Goal: Complete application form: Complete application form

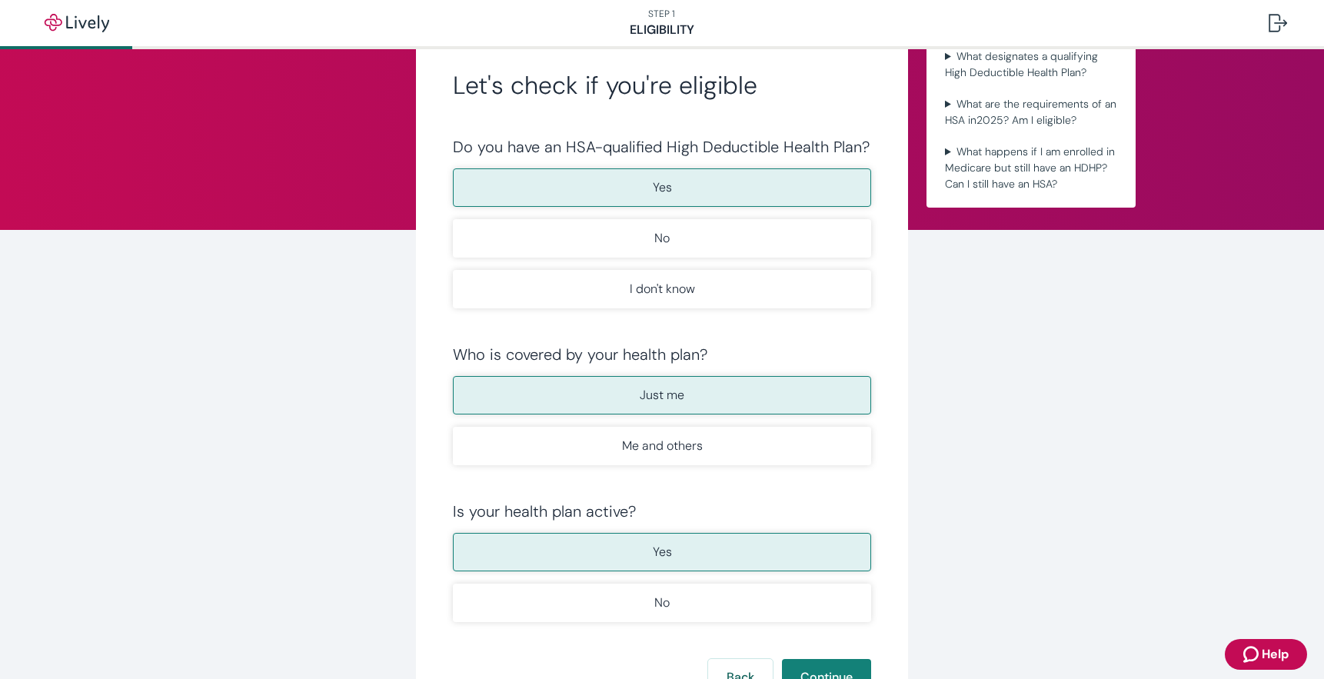
scroll to position [77, 0]
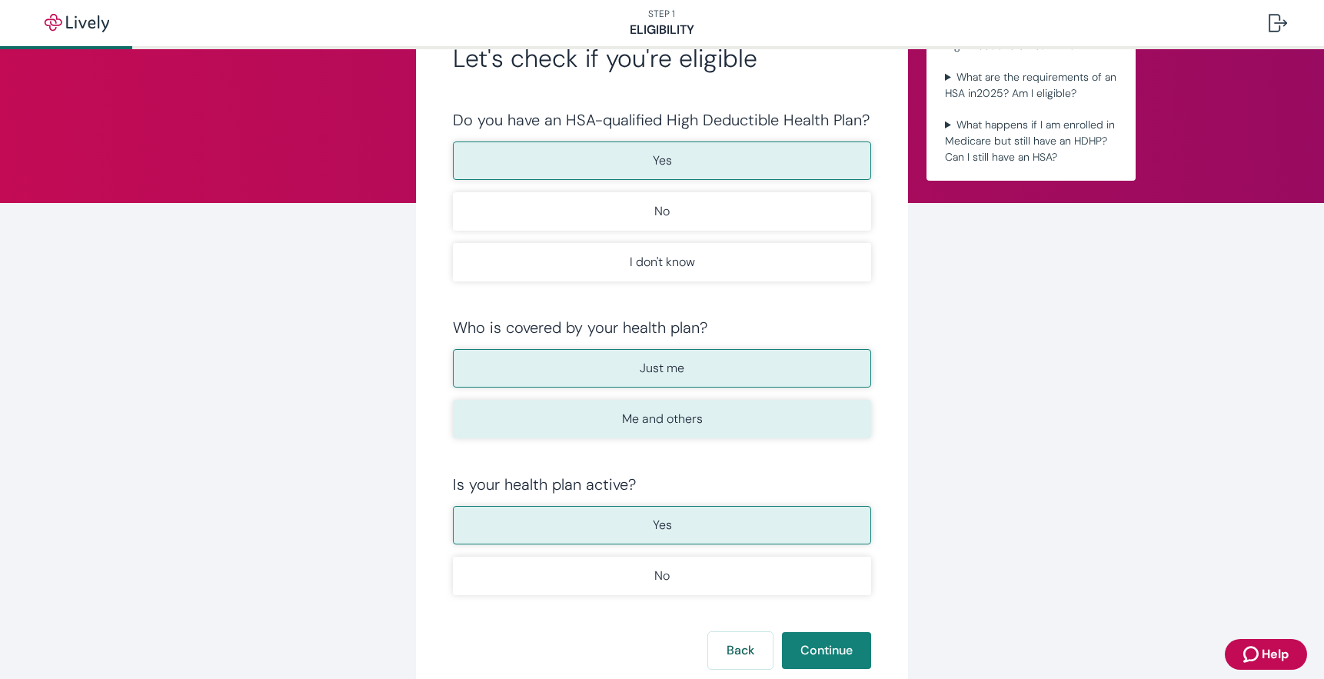
click at [690, 421] on p "Me and others" at bounding box center [662, 419] width 81 height 18
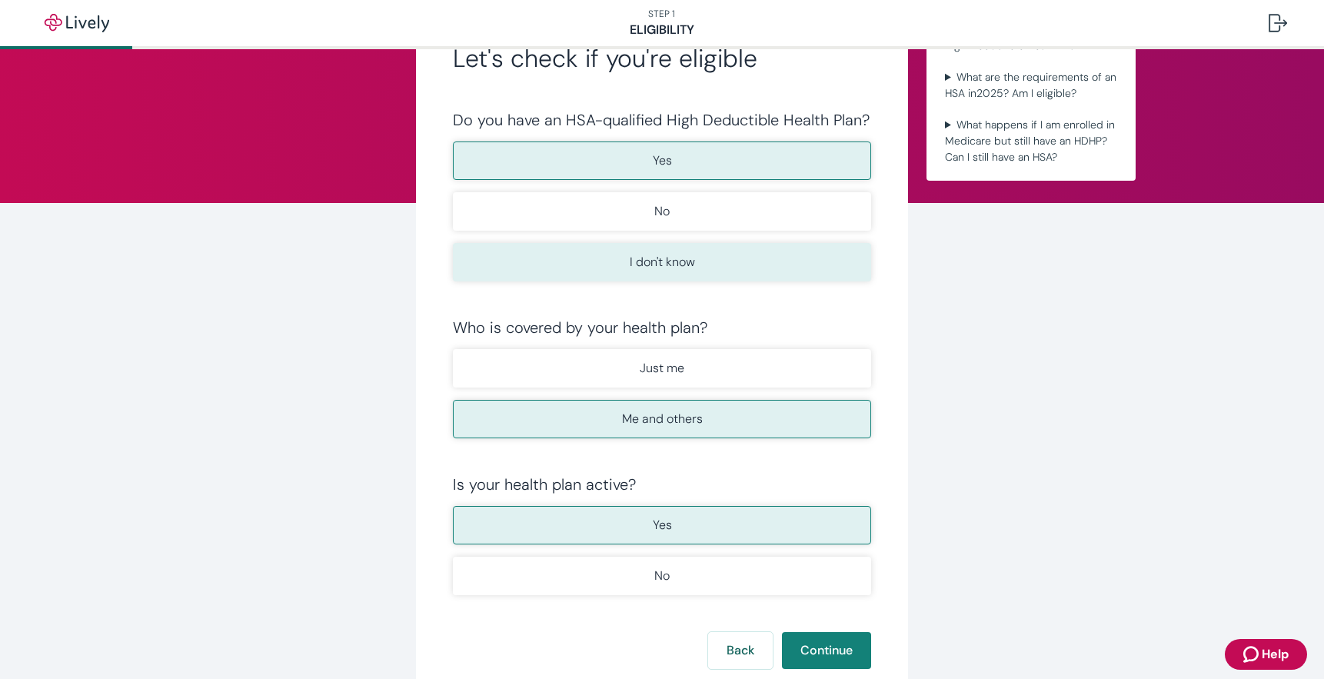
click at [651, 261] on p "I don't know" at bounding box center [662, 262] width 65 height 18
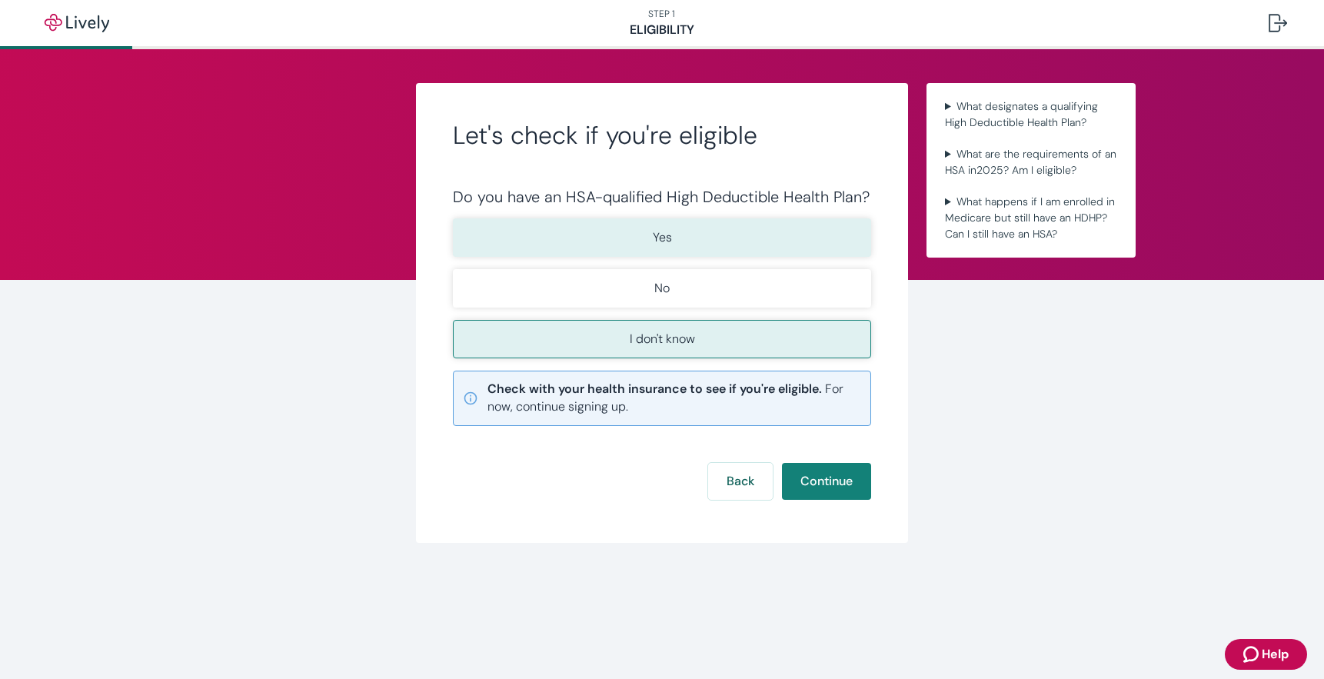
click at [657, 243] on p "Yes" at bounding box center [662, 237] width 19 height 18
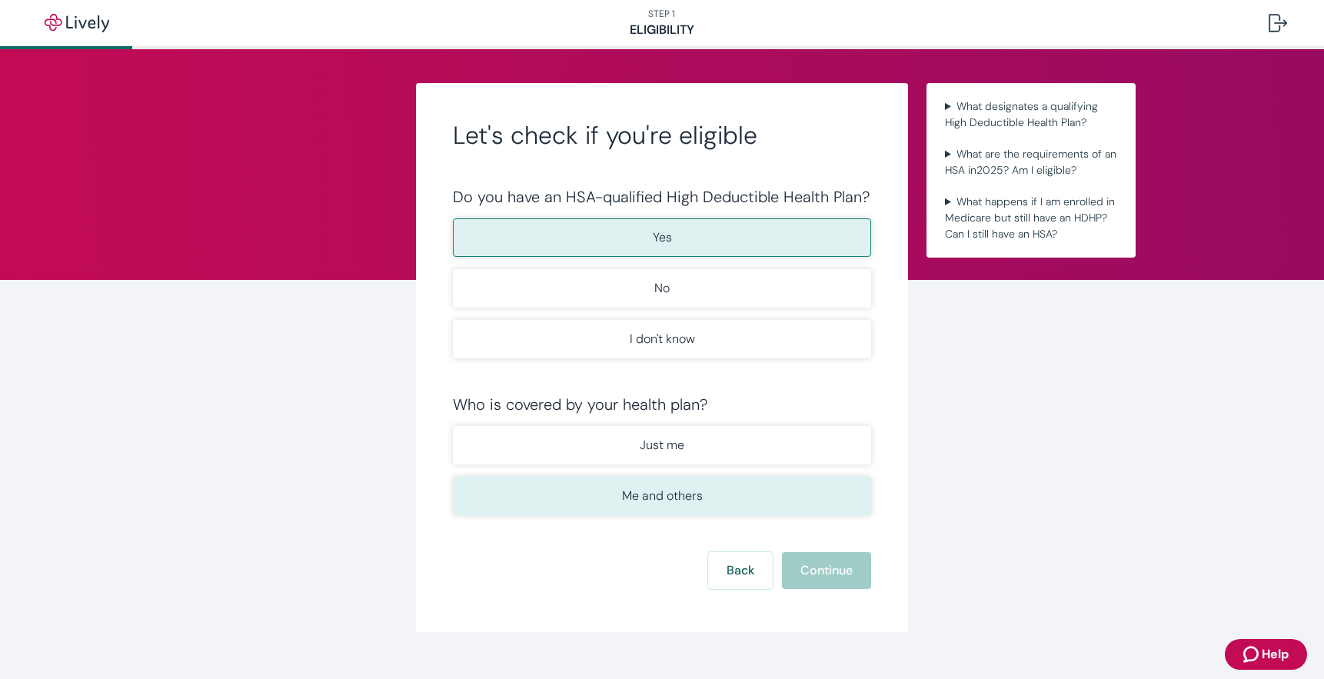
click at [675, 493] on p "Me and others" at bounding box center [662, 496] width 81 height 18
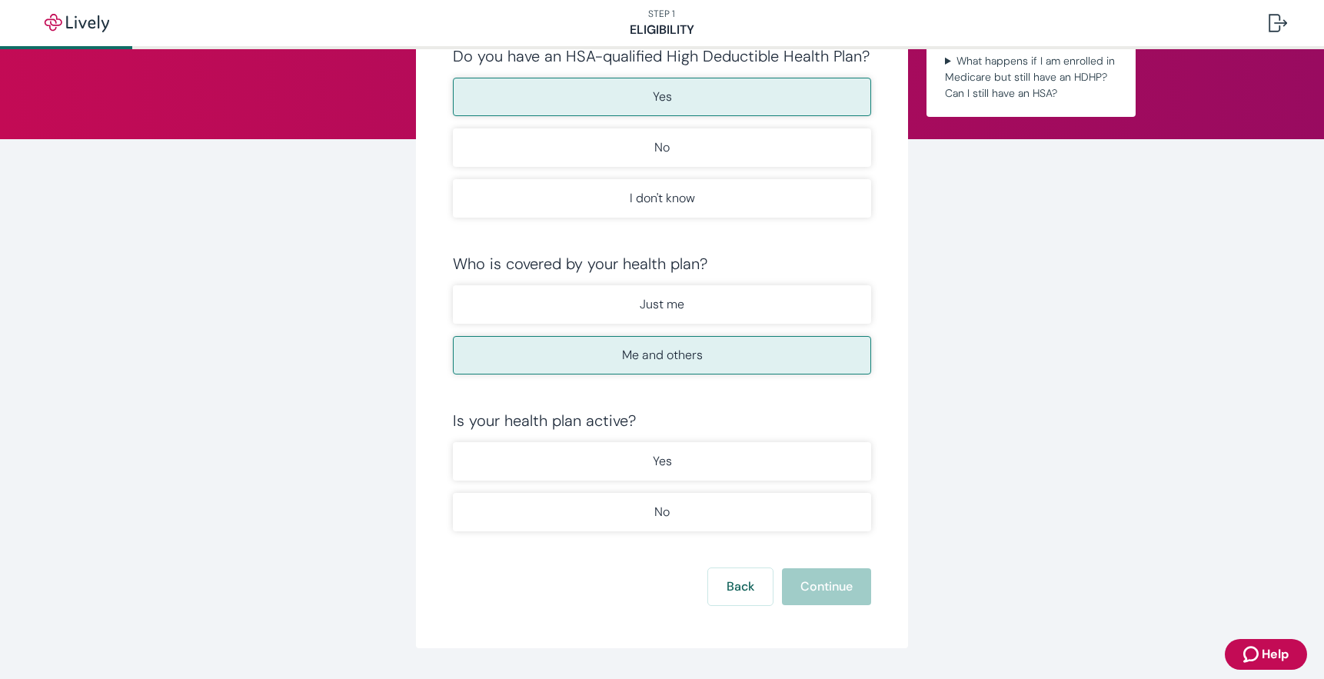
scroll to position [154, 0]
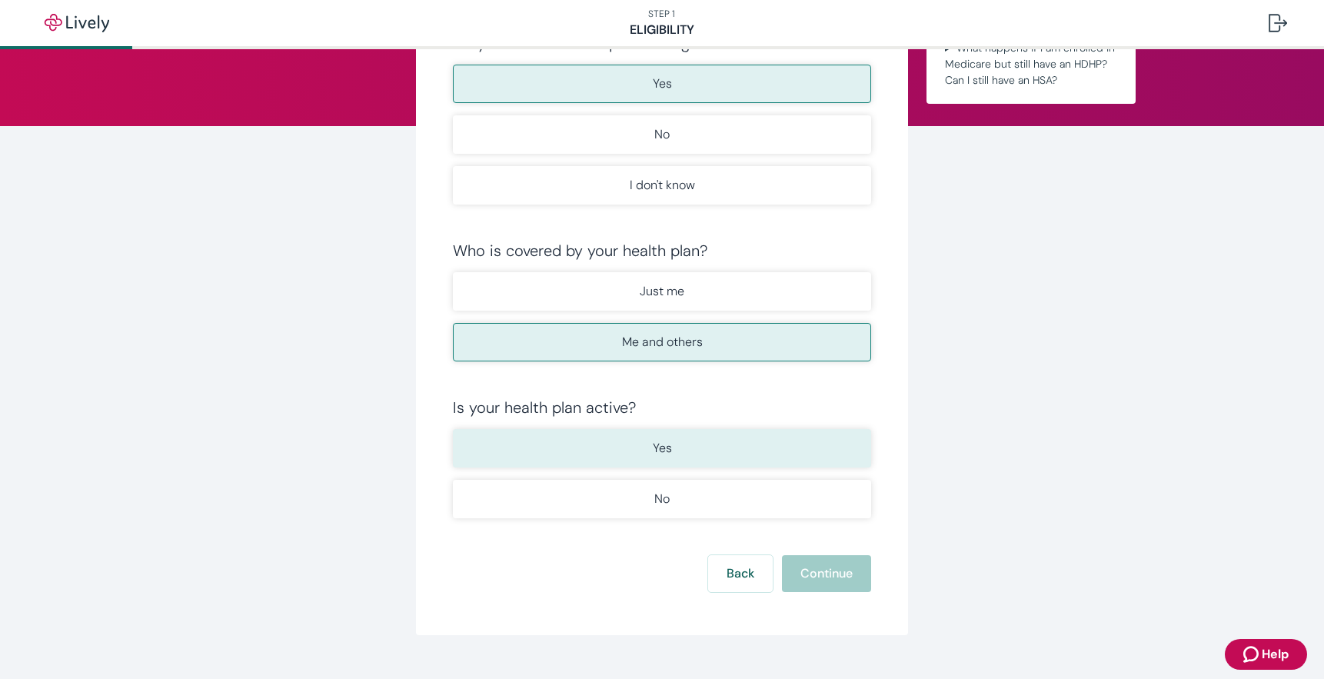
click at [677, 448] on button "Yes" at bounding box center [662, 448] width 418 height 38
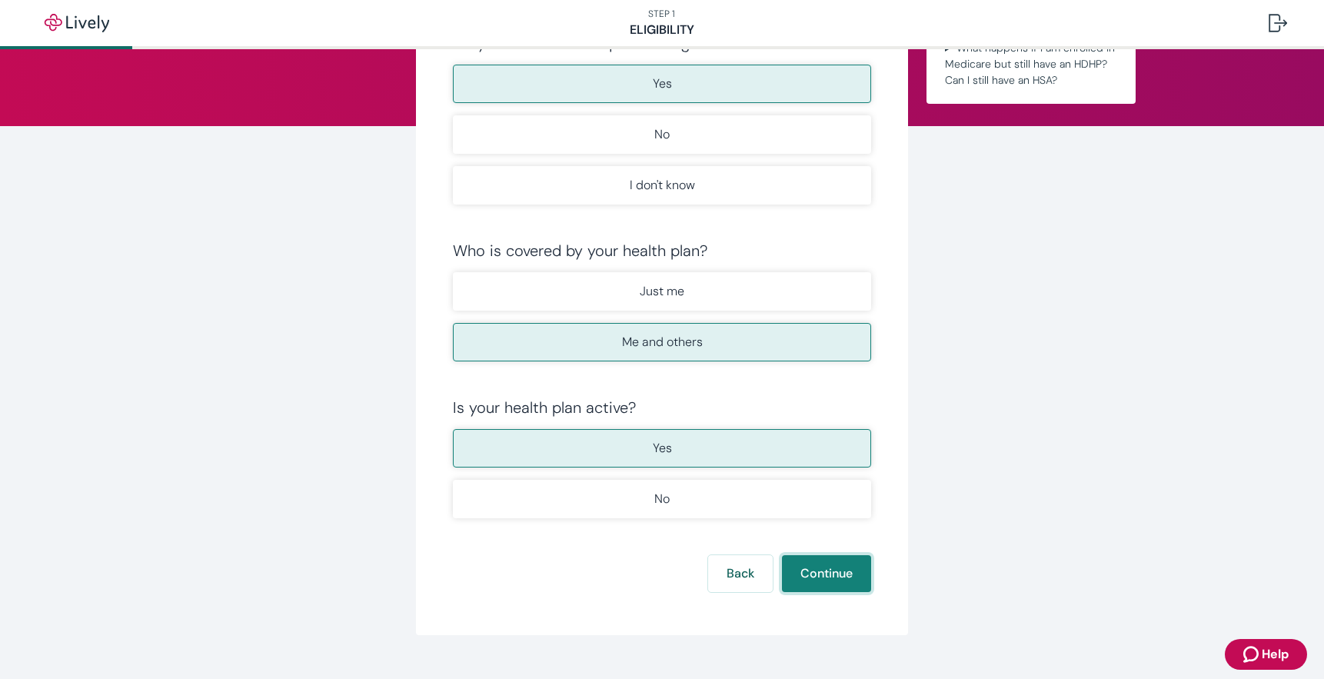
click at [796, 567] on button "Continue" at bounding box center [826, 573] width 89 height 37
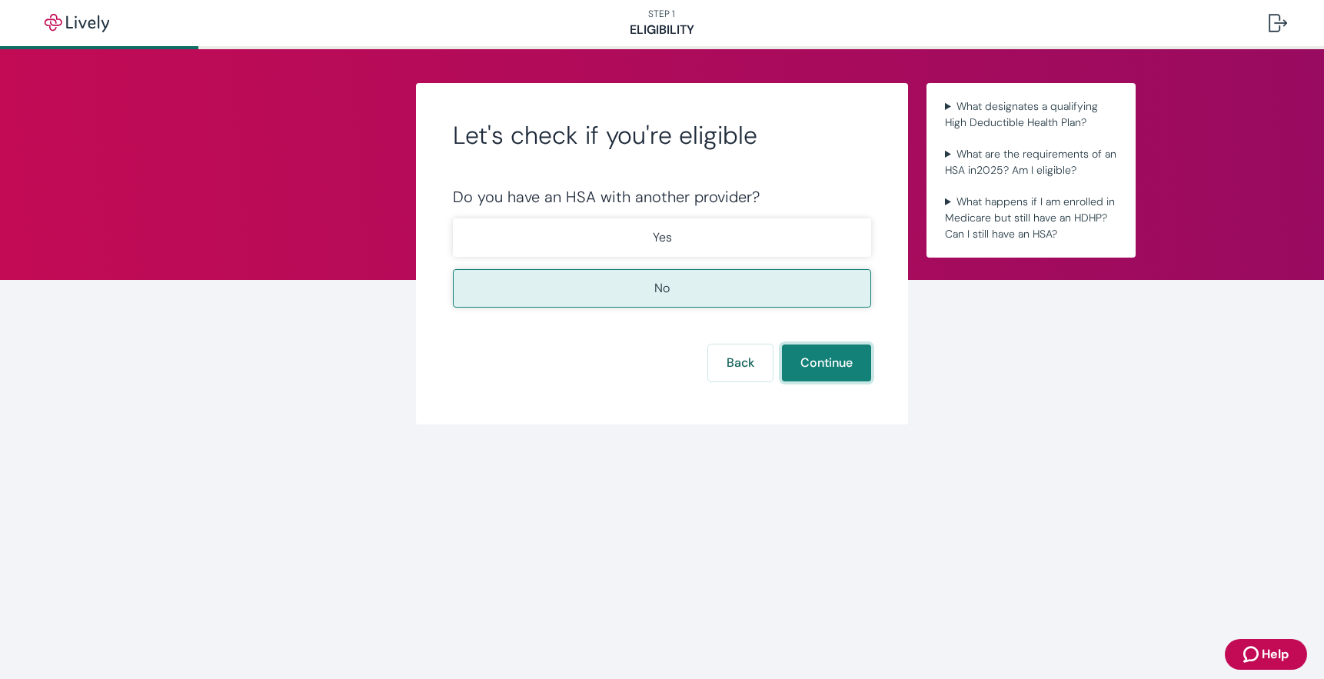
click at [831, 365] on button "Continue" at bounding box center [826, 363] width 89 height 37
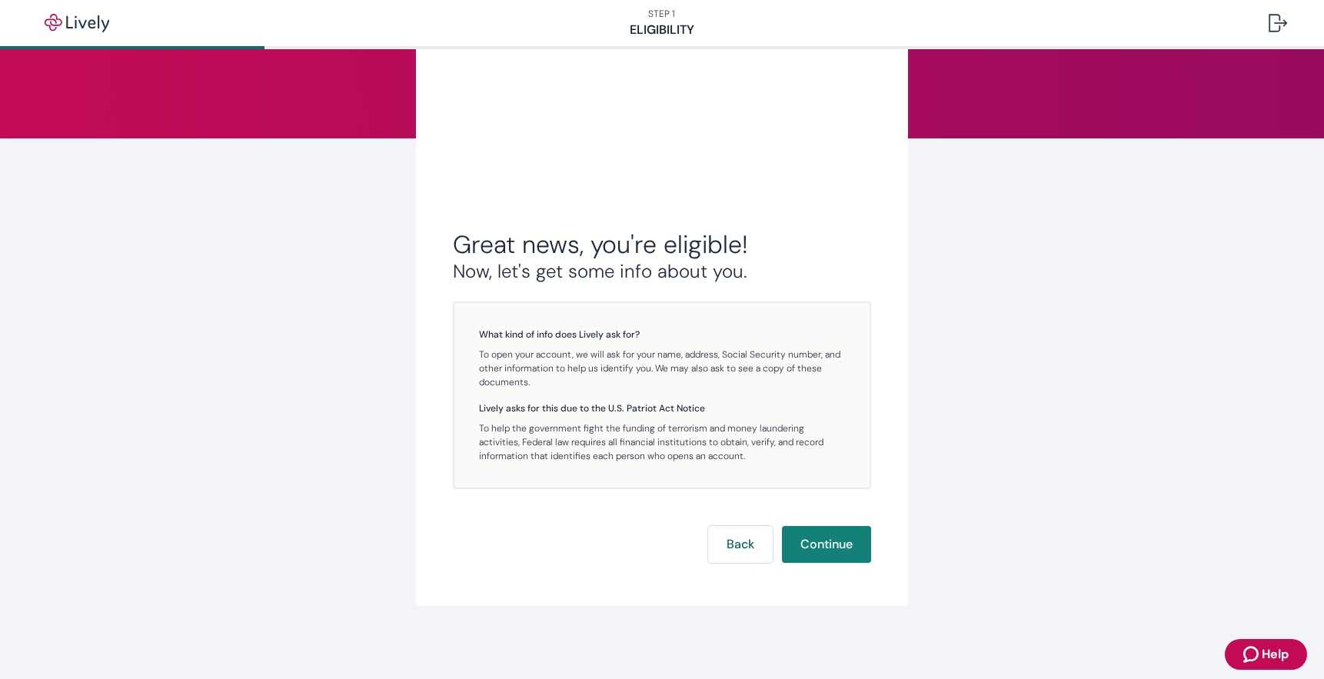
scroll to position [142, 0]
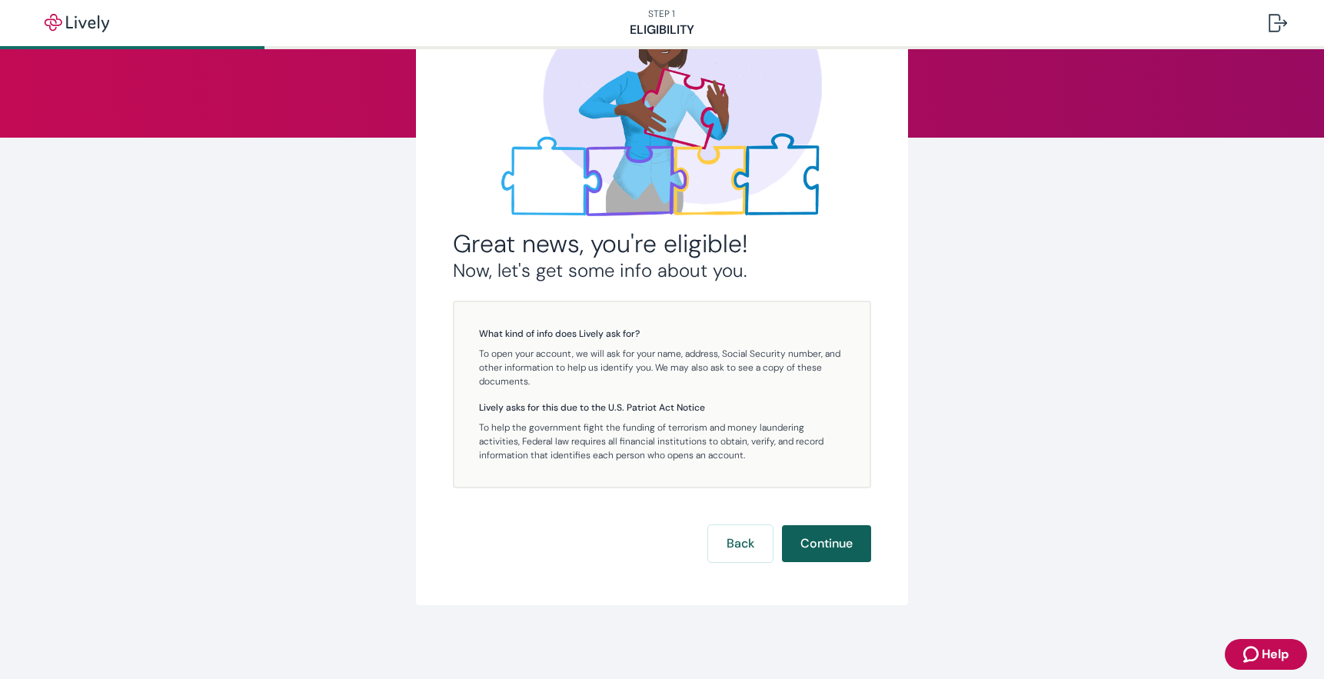
click at [818, 543] on button "Continue" at bounding box center [826, 543] width 89 height 37
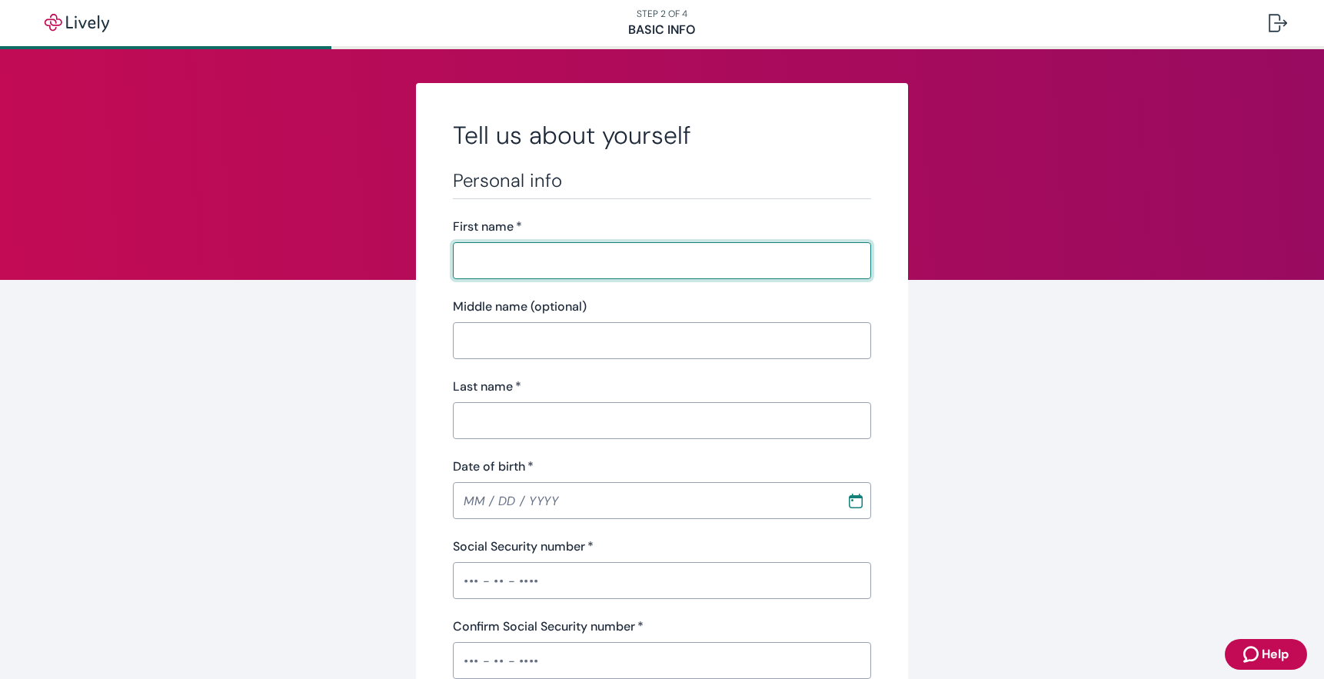
click at [503, 261] on input "First name   *" at bounding box center [662, 260] width 418 height 31
type input "John"
type input "Yoo"
type input "(714) 213-2935"
type input "6938 Berry Ave"
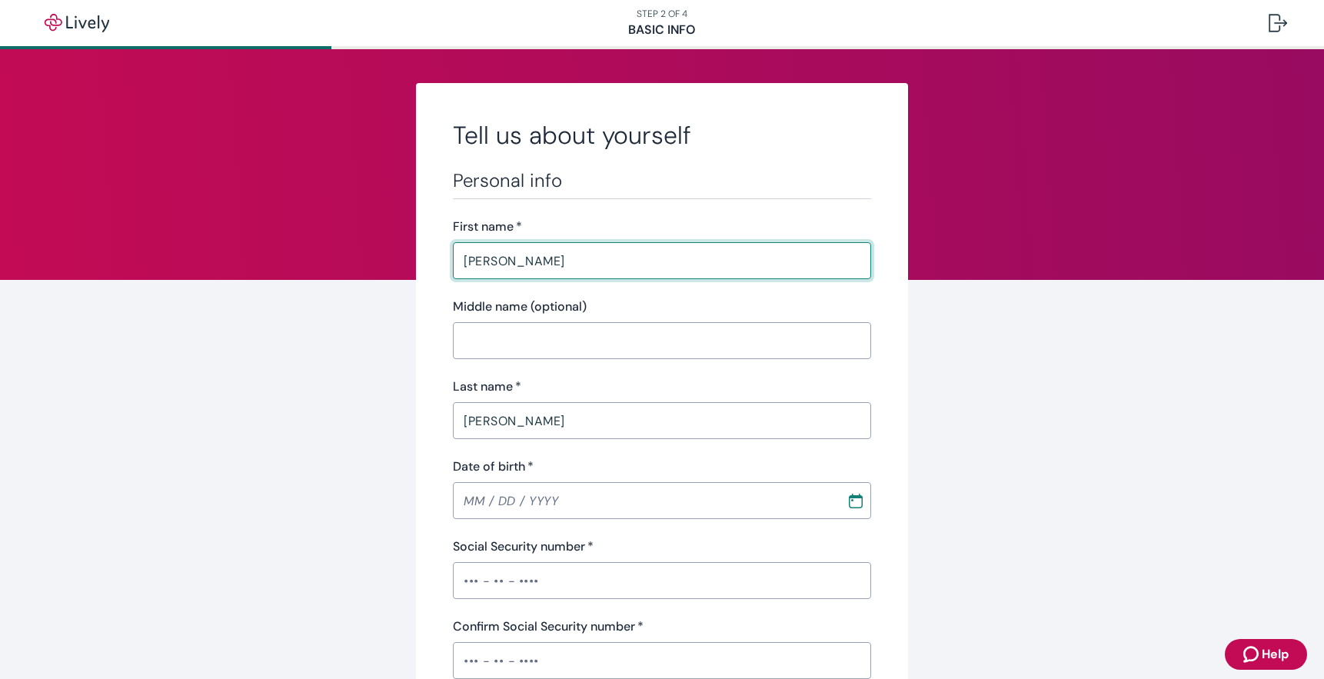
type input "Buena Park"
type input "CA"
type input "90620"
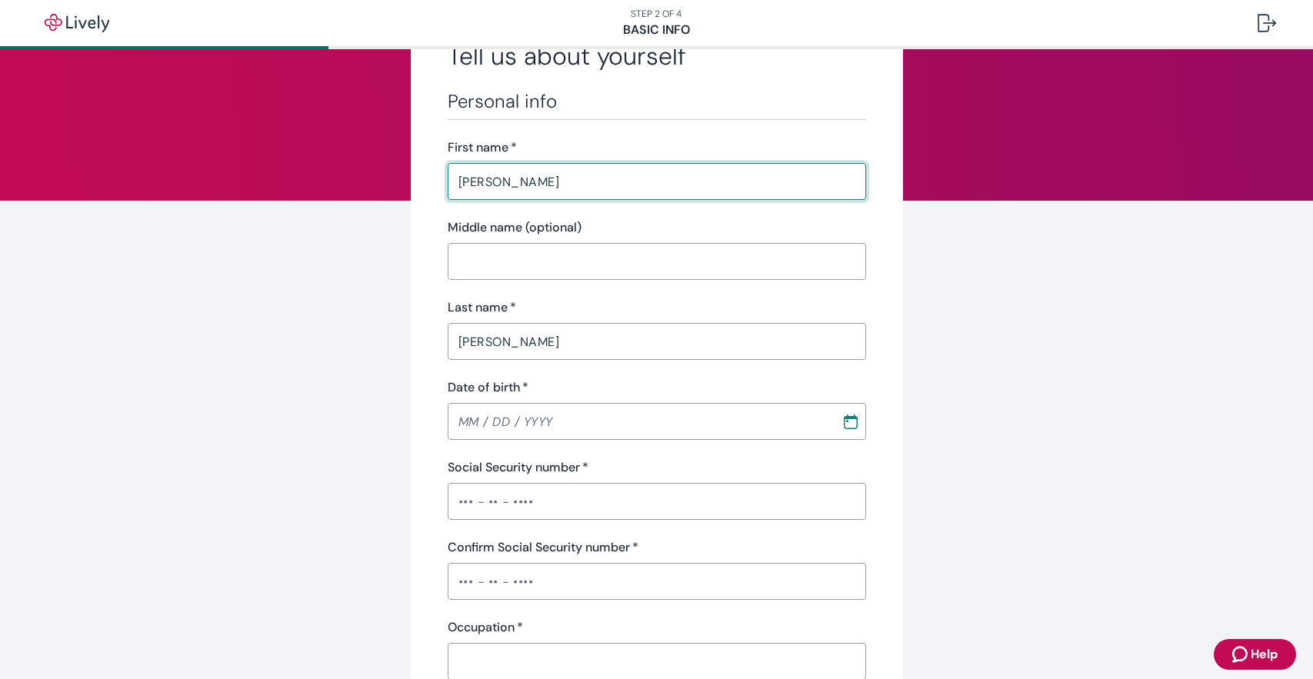
scroll to position [154, 0]
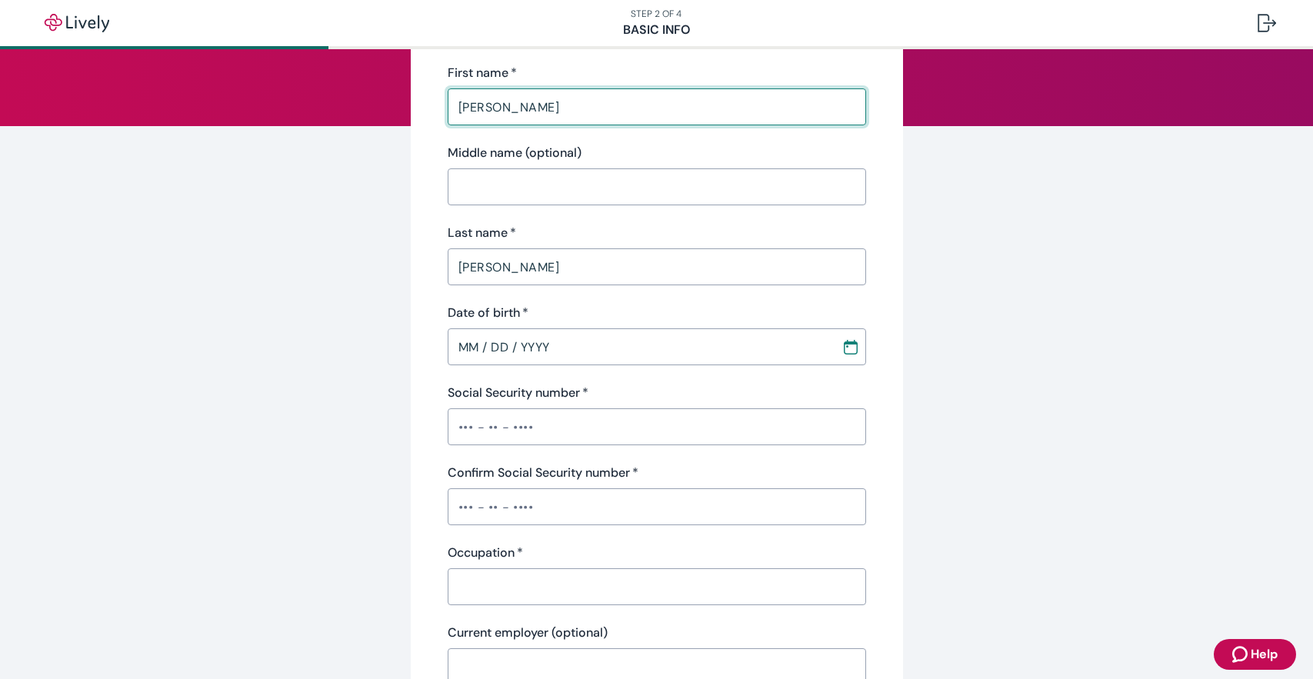
click at [464, 350] on input "MM / DD / YYYY" at bounding box center [639, 346] width 383 height 31
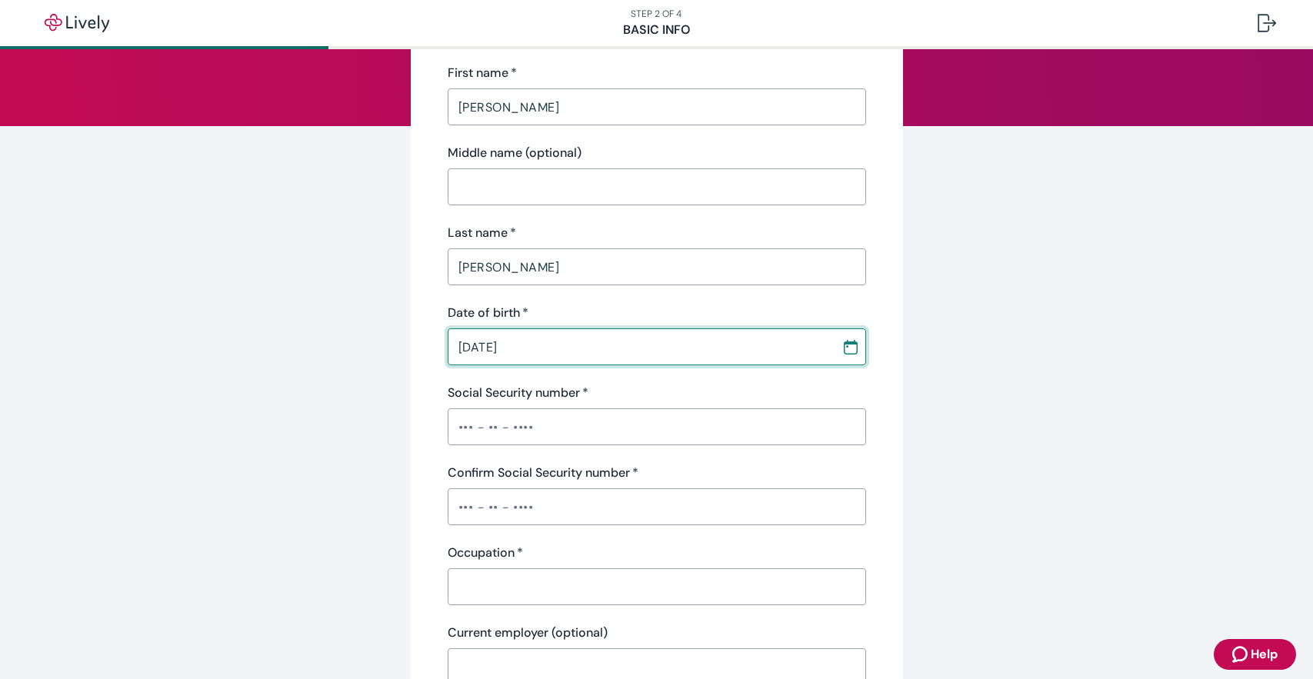
type input "10 / 21 / 1962"
click at [484, 425] on input "Social Security number   *" at bounding box center [657, 426] width 418 height 31
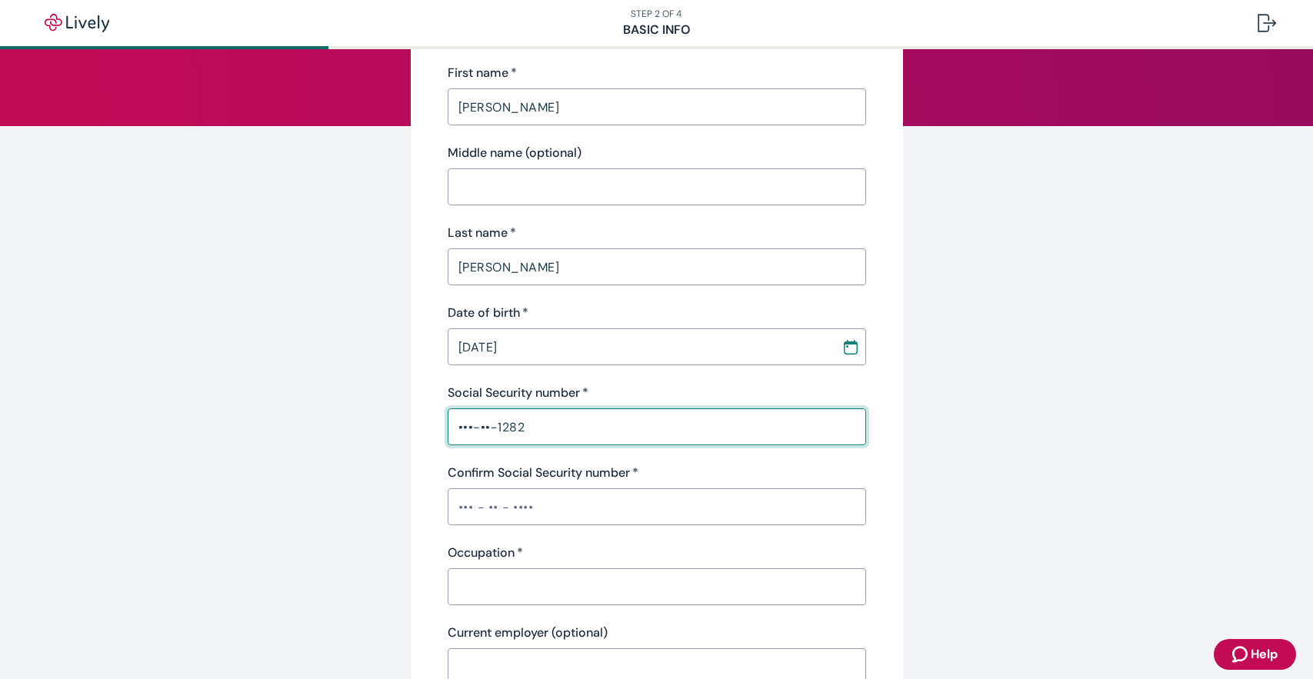
type input "•••-••-1282"
click at [604, 514] on input "Confirm Social Security number   *" at bounding box center [657, 506] width 418 height 31
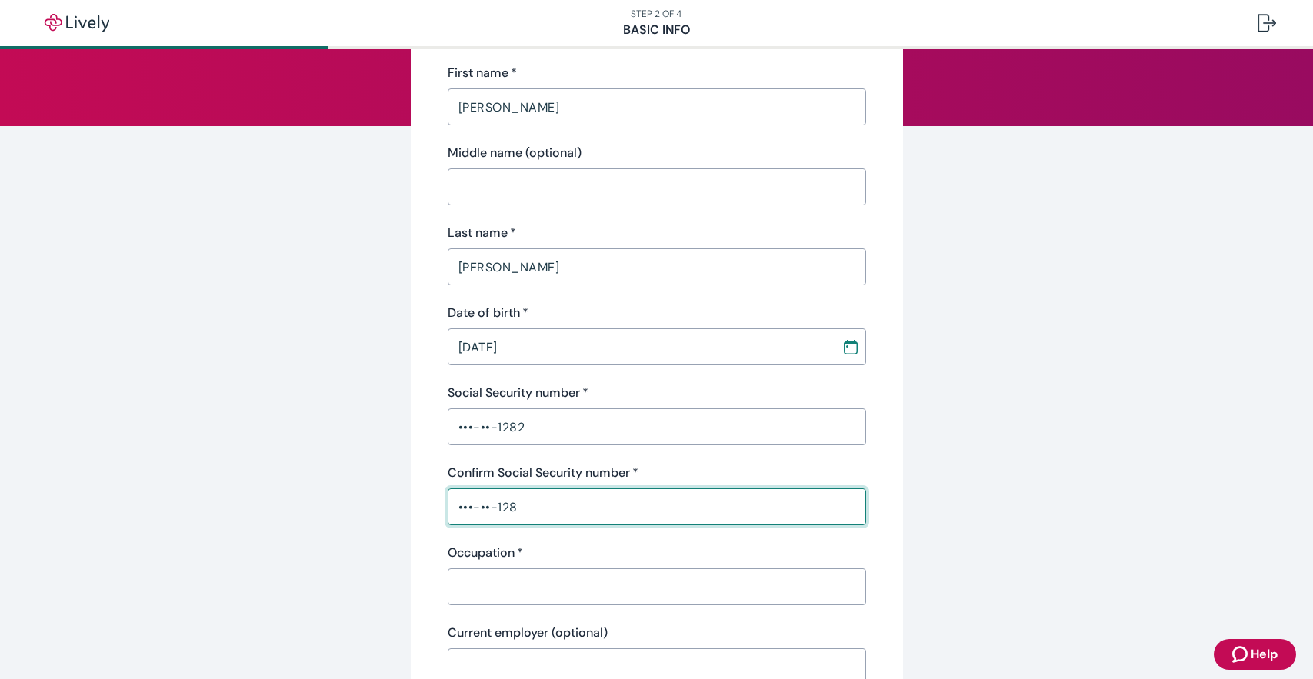
type input "•••-••-1282"
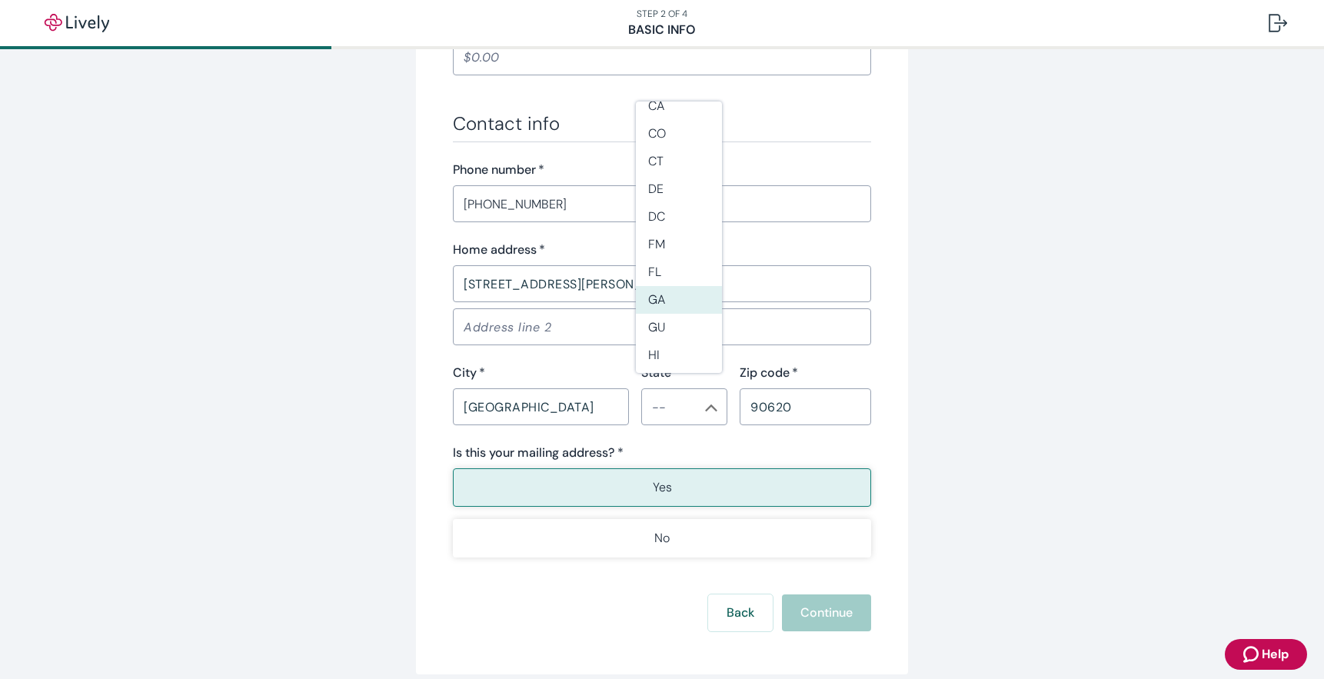
scroll to position [913, 0]
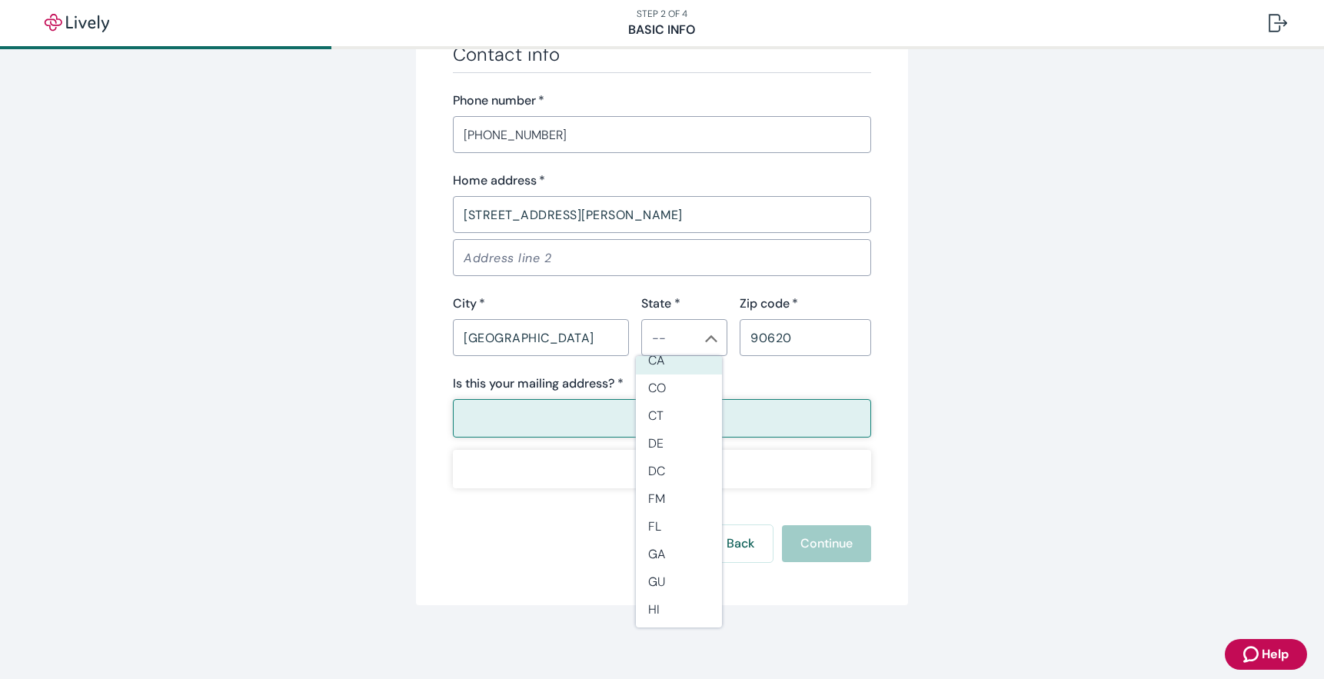
click at [661, 365] on li "CA" at bounding box center [679, 361] width 86 height 28
type input "CA"
type input "•••-••-1282"
click at [833, 544] on div "Back Continue" at bounding box center [662, 543] width 418 height 37
click at [660, 417] on p "Yes" at bounding box center [662, 418] width 19 height 18
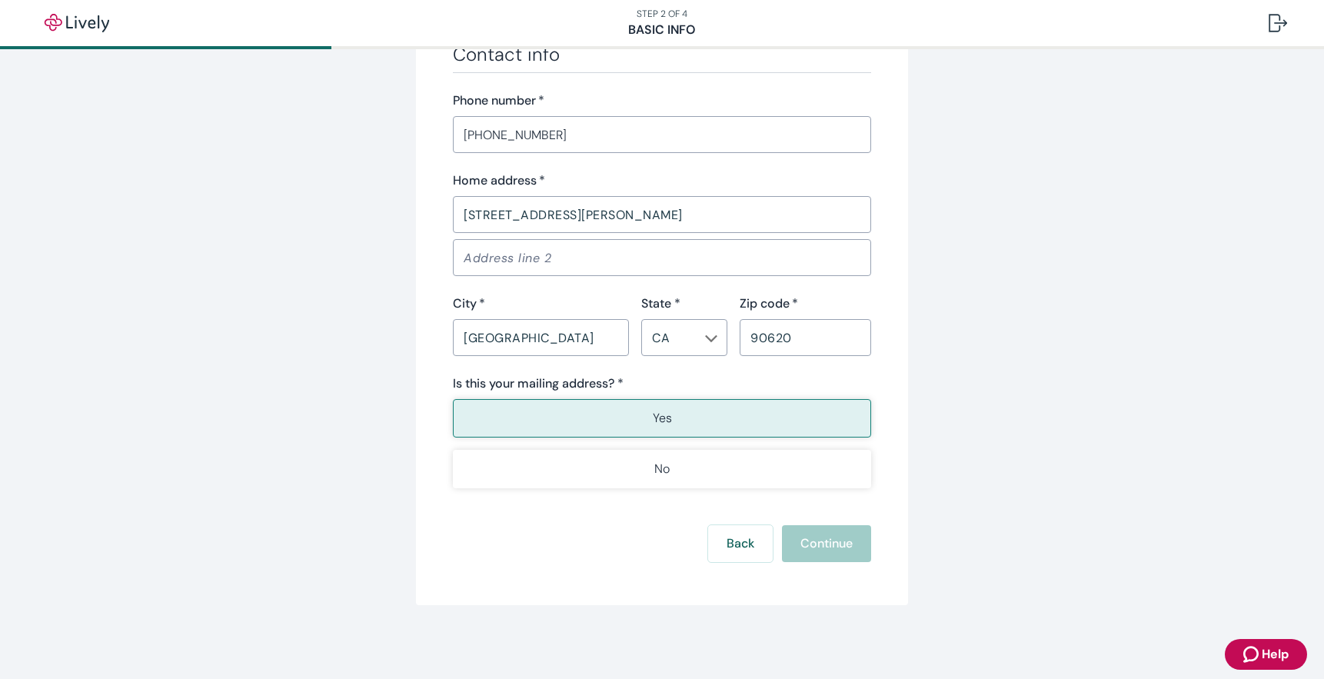
click at [812, 541] on div "Back Continue" at bounding box center [662, 543] width 418 height 37
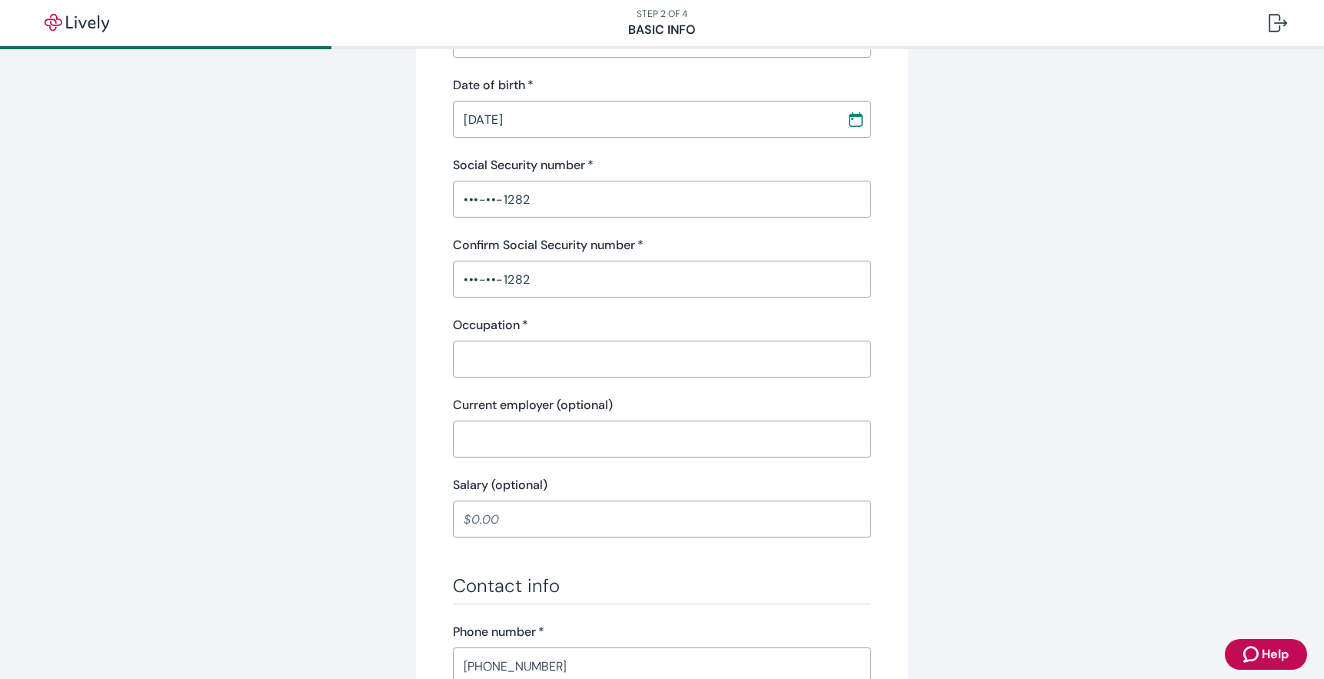
scroll to position [375, 0]
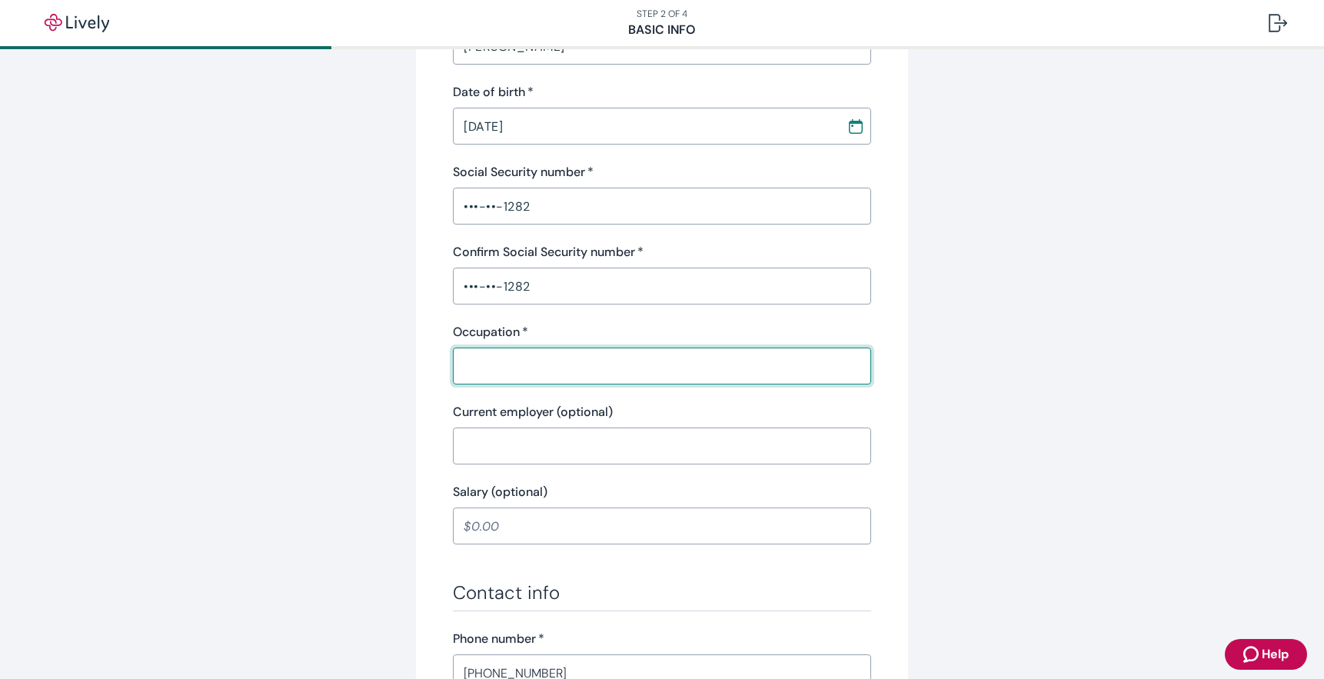
click at [640, 363] on input "Occupation   *" at bounding box center [662, 366] width 418 height 31
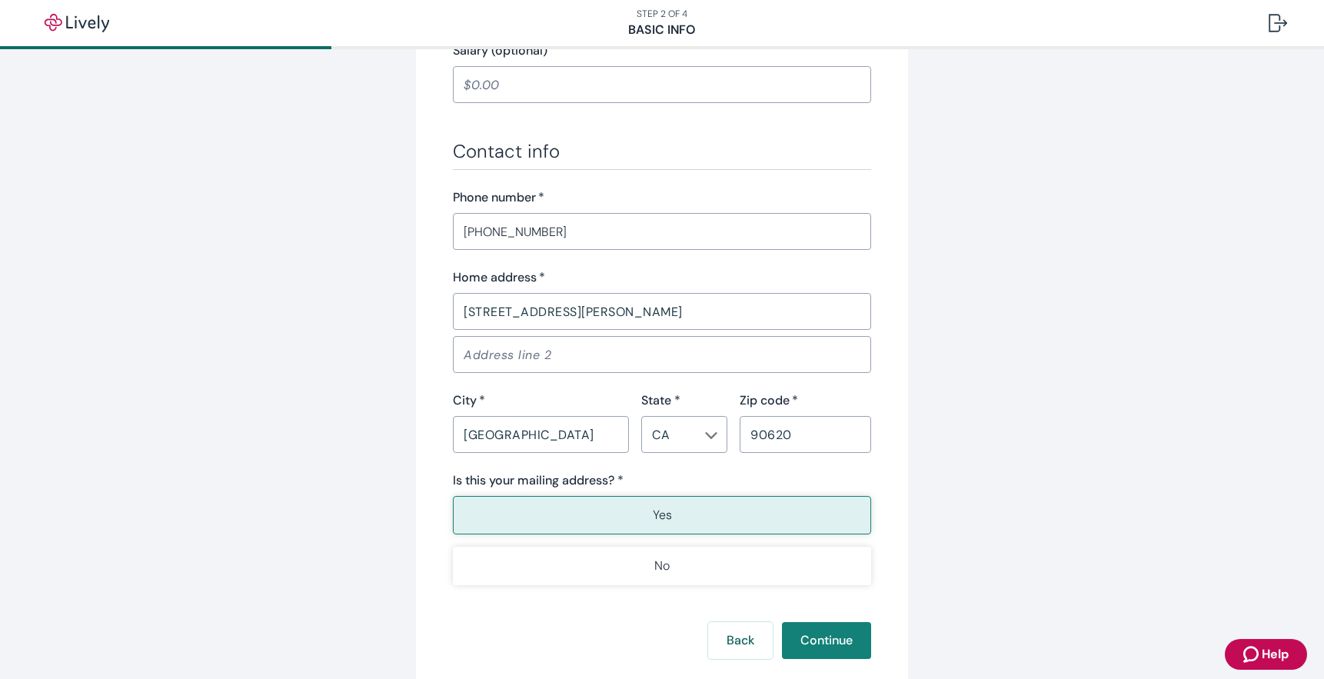
scroll to position [836, 0]
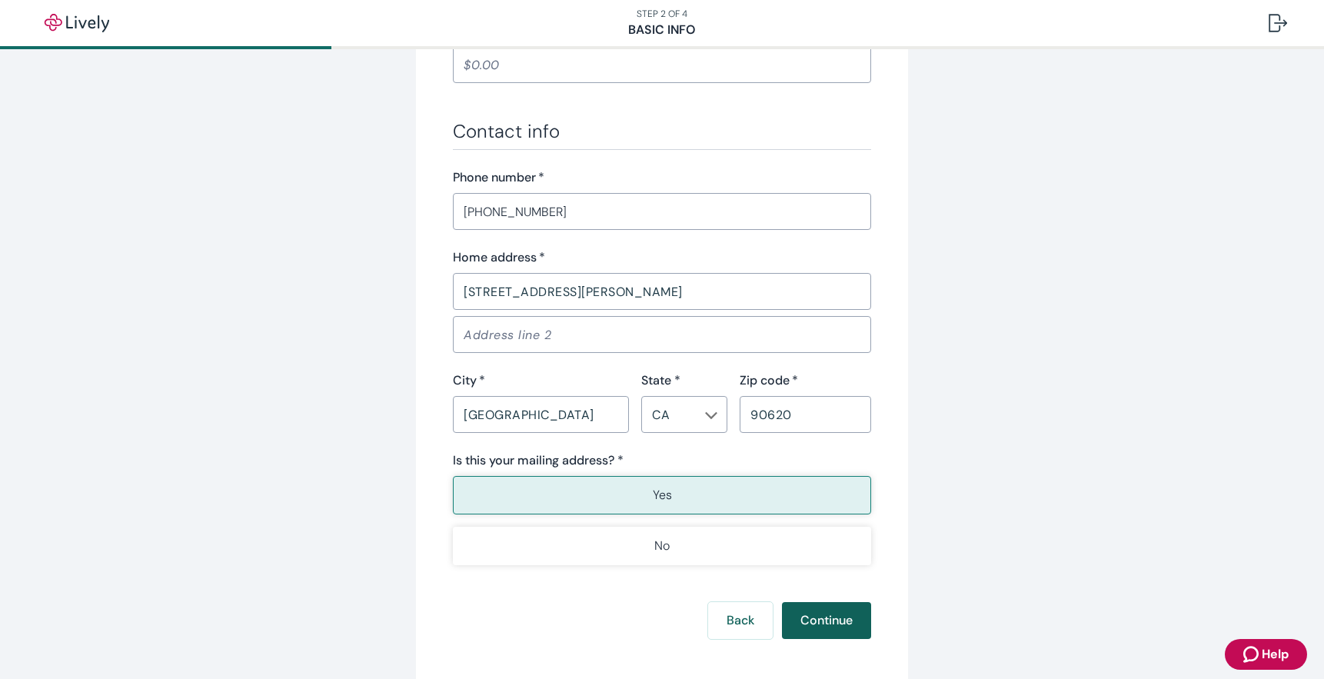
type input "Warehouse Manager"
click at [821, 618] on button "Continue" at bounding box center [826, 620] width 89 height 37
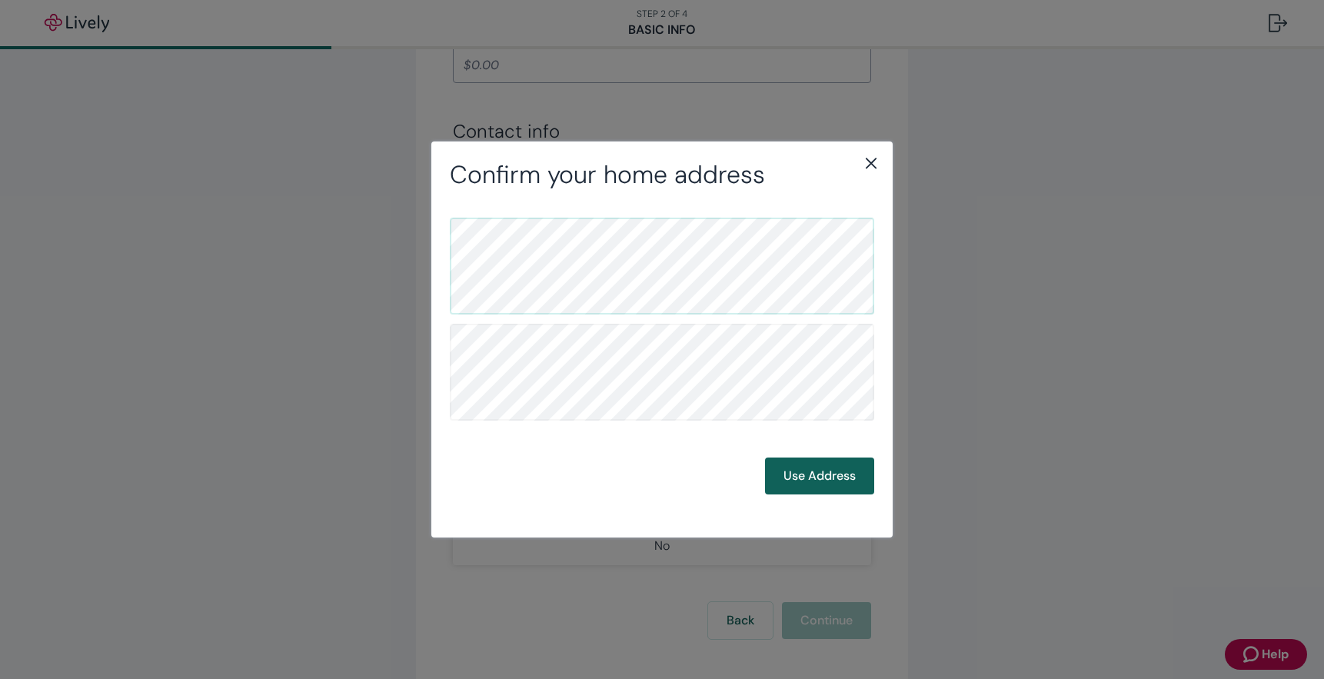
click at [814, 472] on button "Use Address" at bounding box center [819, 476] width 109 height 37
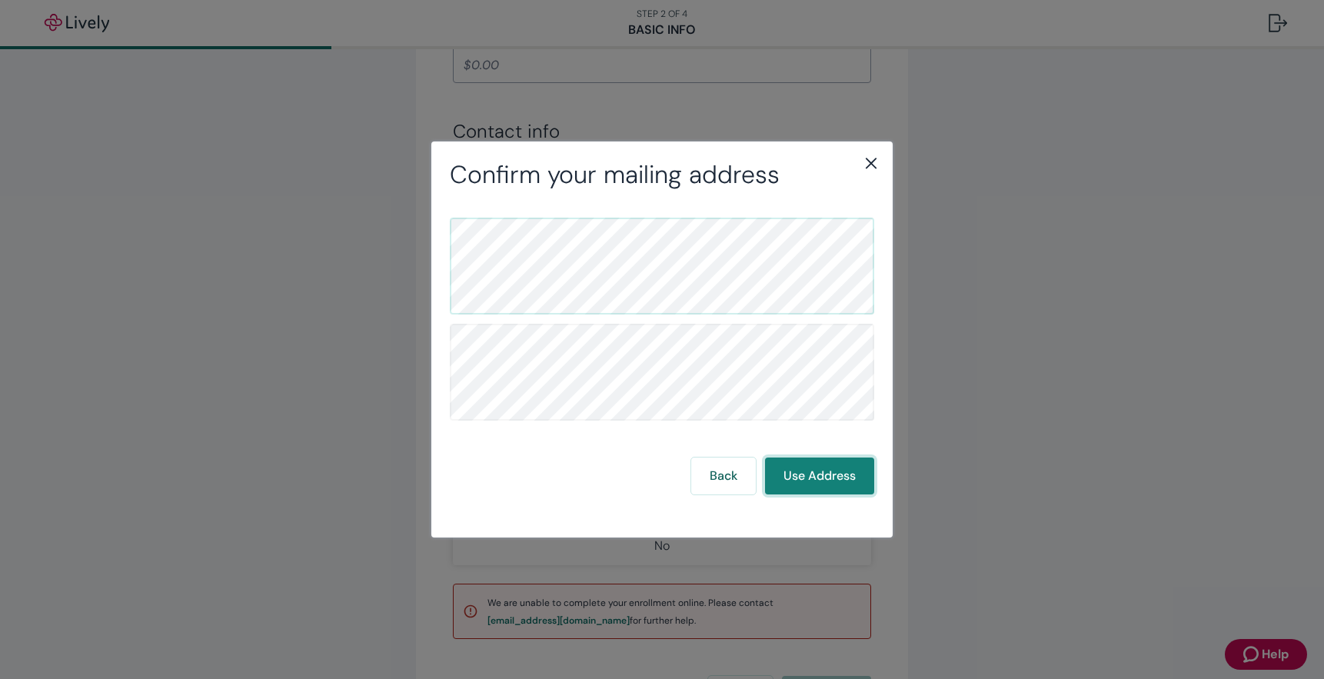
click at [824, 465] on button "Use Address" at bounding box center [819, 476] width 109 height 37
click at [803, 474] on button "Use Address" at bounding box center [819, 476] width 109 height 37
click at [873, 162] on icon "close" at bounding box center [871, 163] width 11 height 11
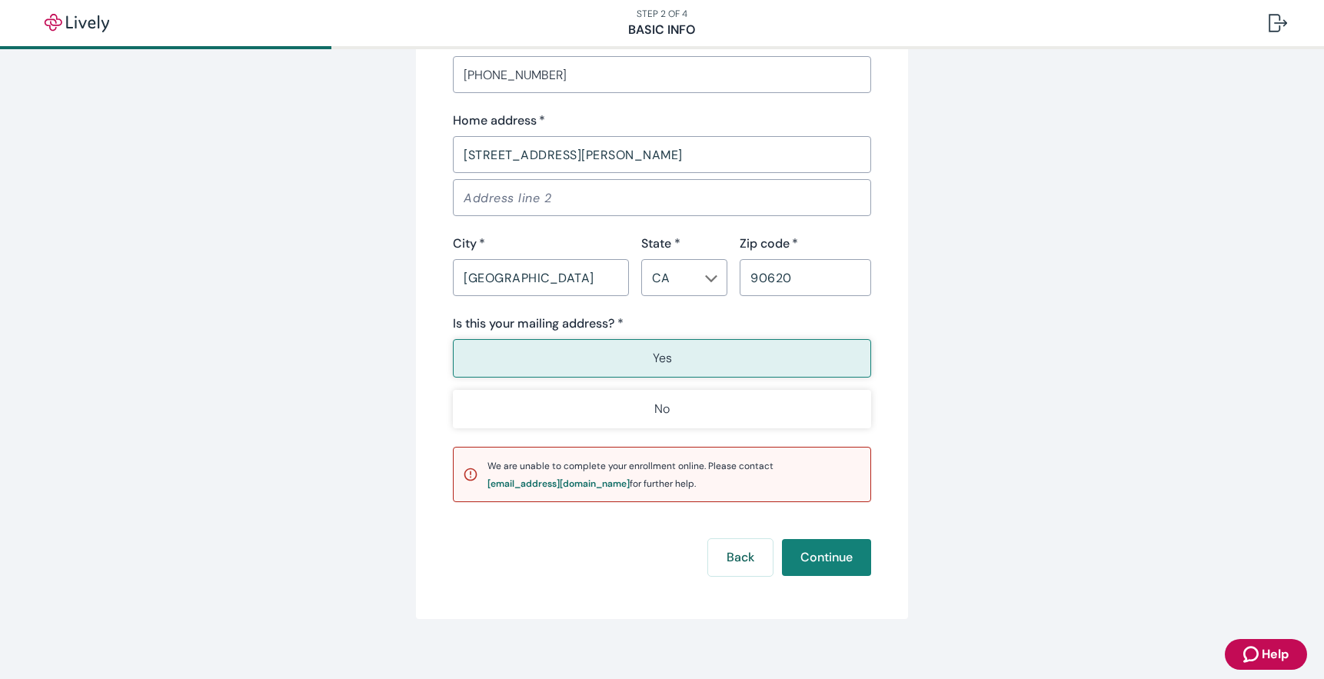
scroll to position [987, 0]
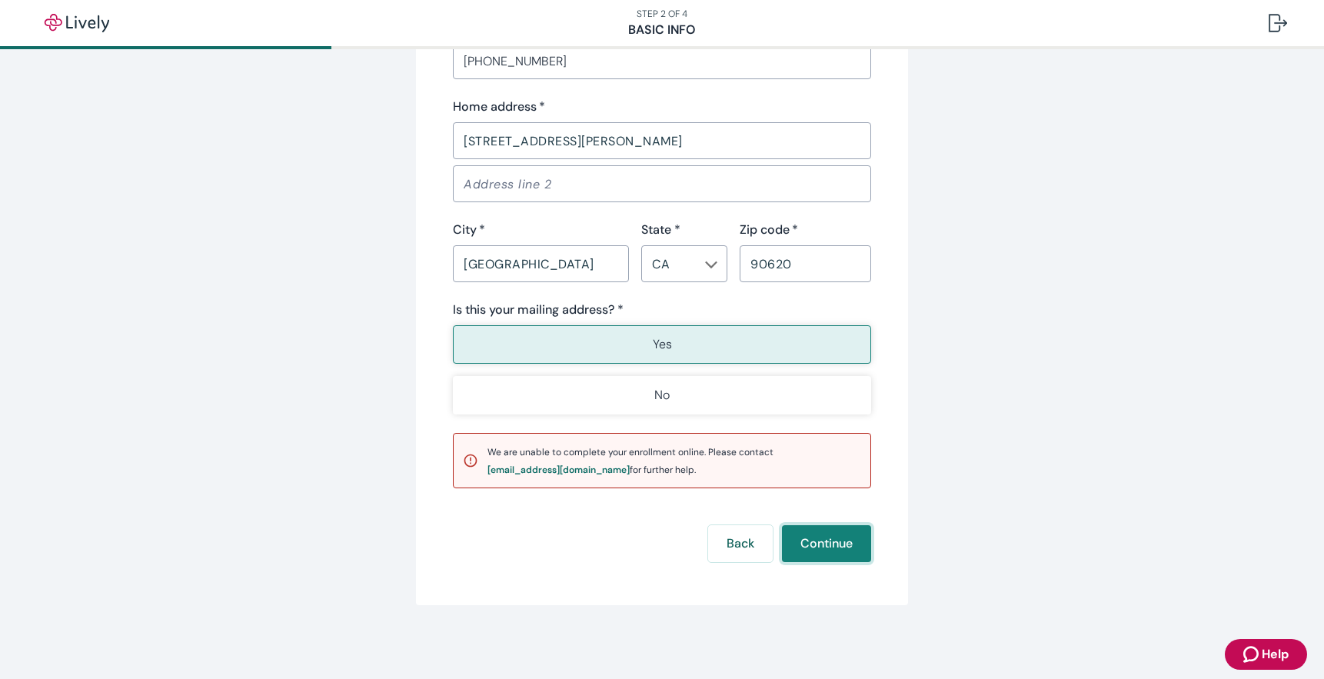
click at [825, 542] on button "Continue" at bounding box center [826, 543] width 89 height 37
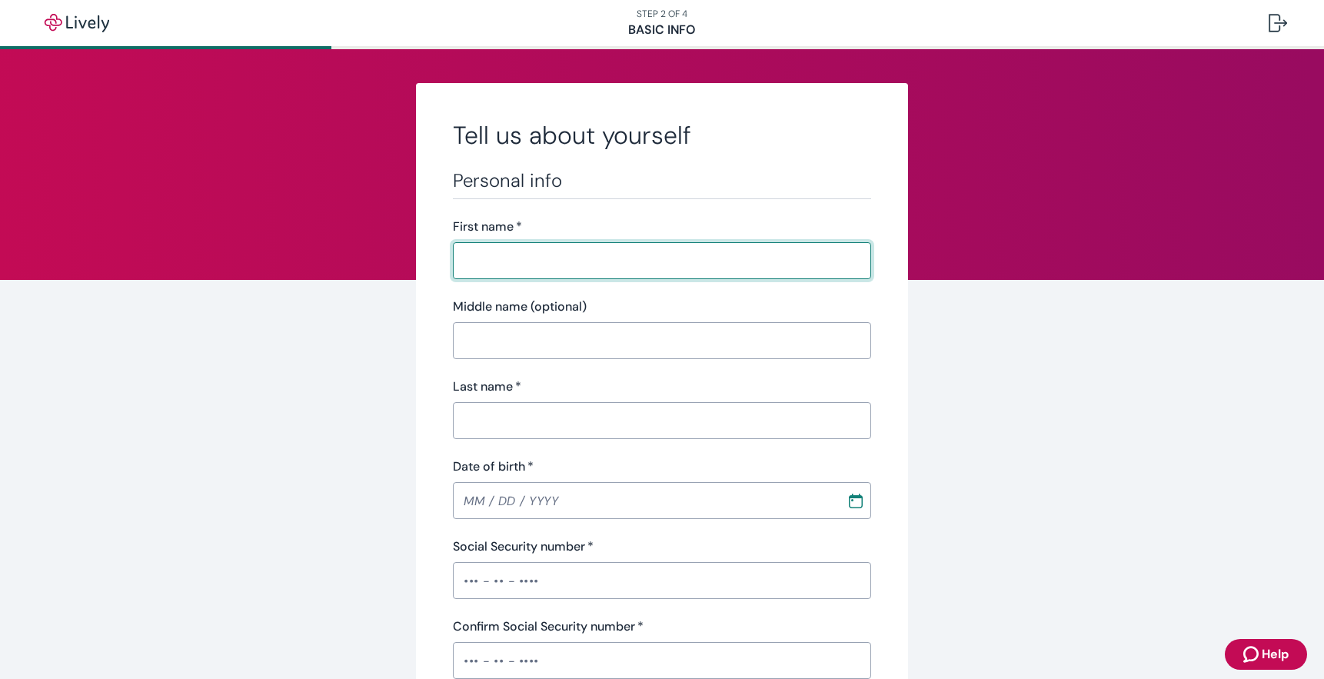
click at [529, 264] on input "First name   *" at bounding box center [662, 260] width 418 height 31
type input "[PERSON_NAME]"
type input "Yoo"
type input "(714) 213-2935"
type input "6938 Berry Ave"
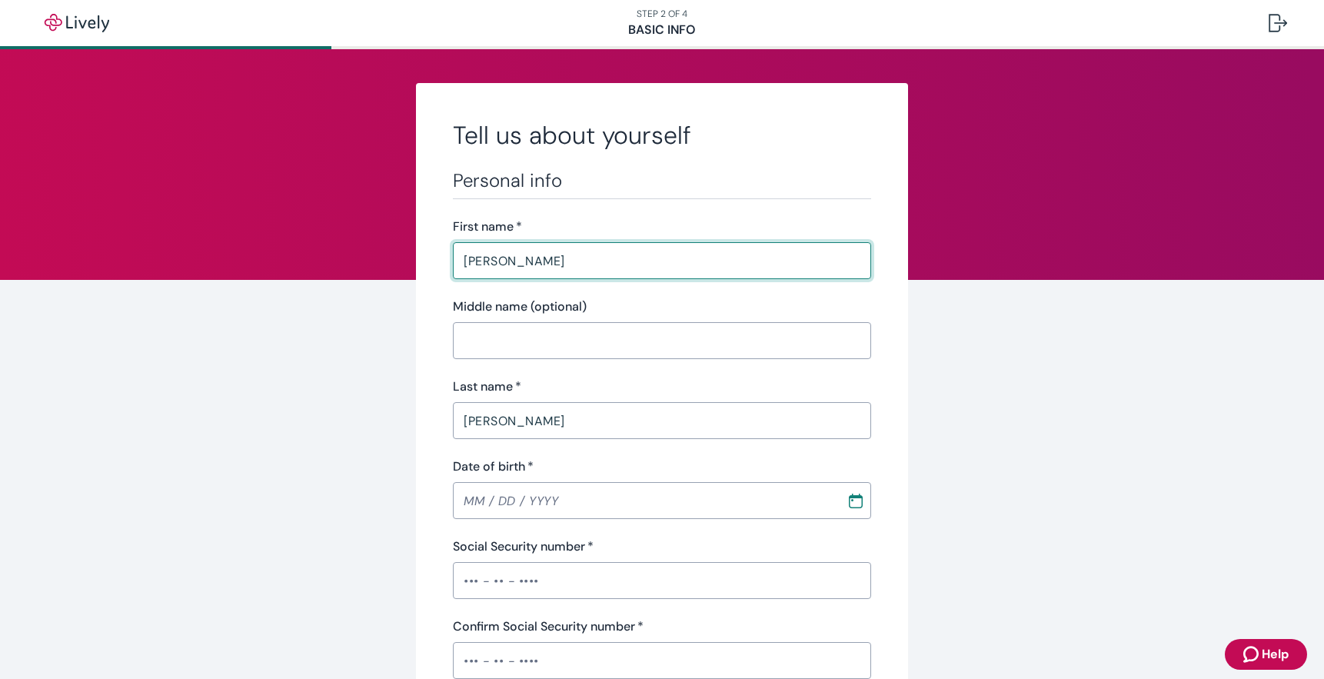
type input "Buena Park"
type input "CA"
type input "90620"
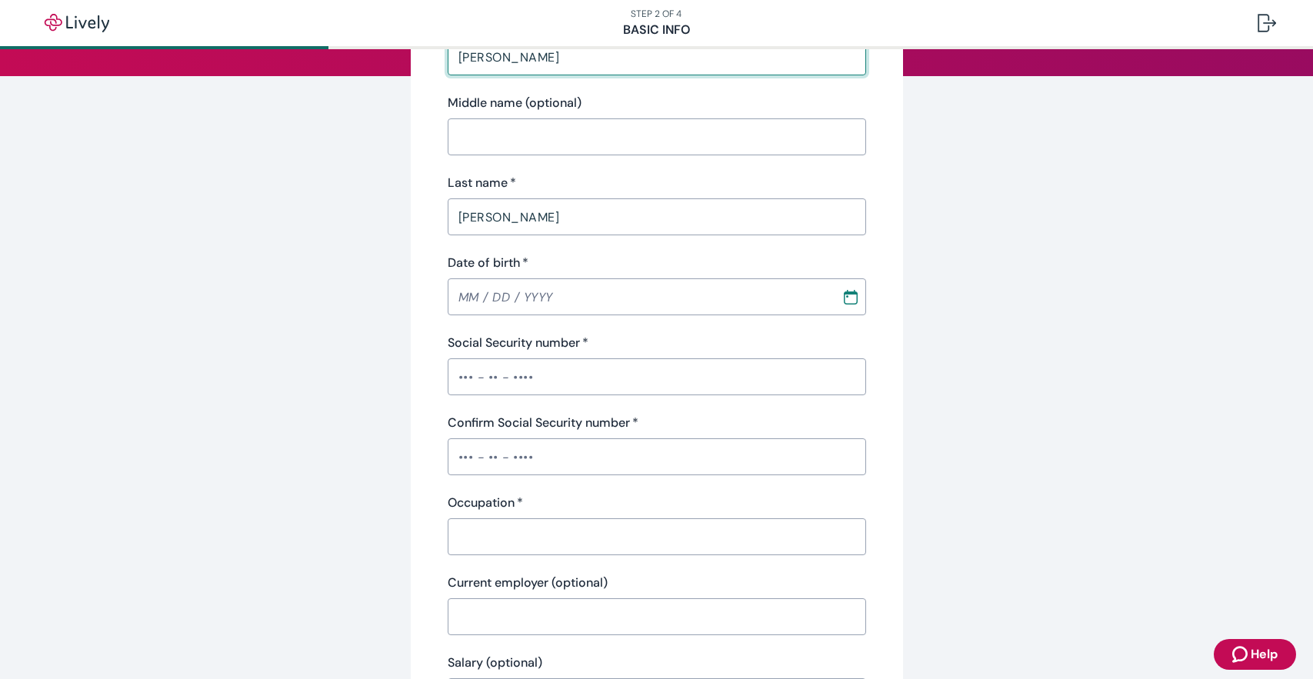
scroll to position [231, 0]
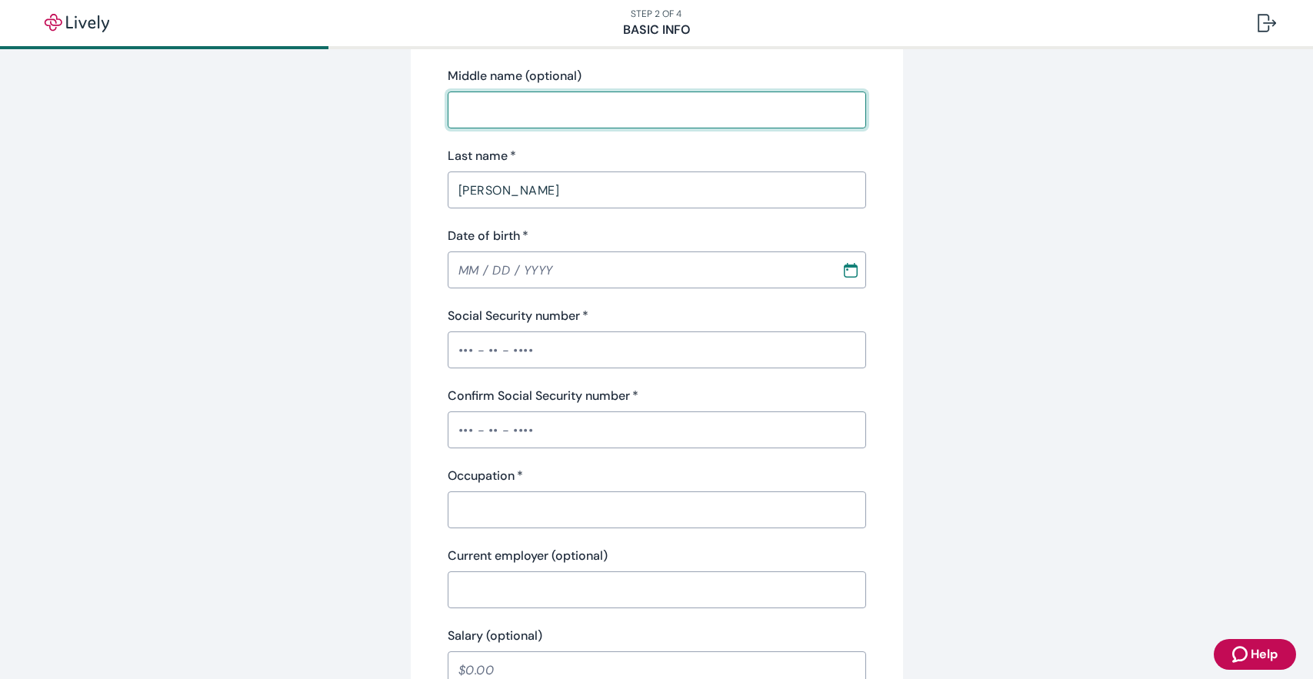
click at [511, 112] on input "Middle name (optional)" at bounding box center [657, 110] width 418 height 31
type input "j"
type input "J"
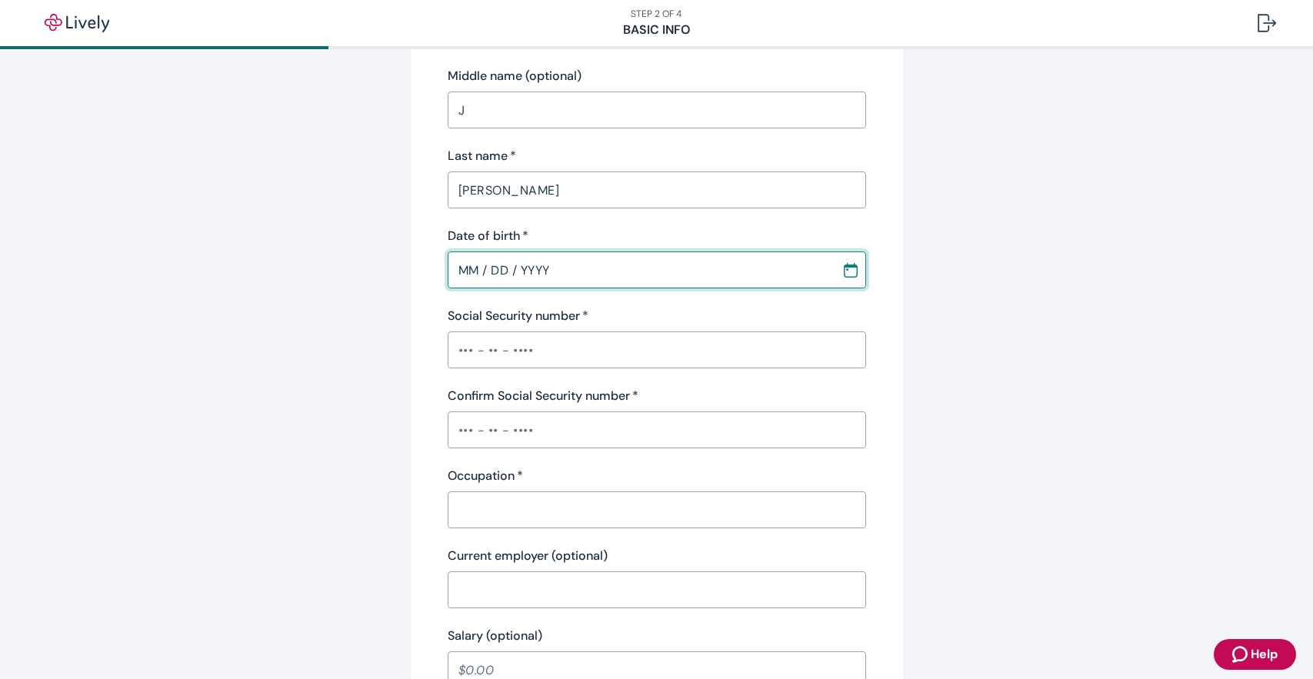
click at [451, 273] on input "MM / DD / YYYY" at bounding box center [639, 270] width 383 height 31
type input "10 / 21 / 1962"
drag, startPoint x: 461, startPoint y: 344, endPoint x: 471, endPoint y: 342, distance: 10.1
click at [461, 344] on input "Social Security number   *" at bounding box center [657, 350] width 418 height 31
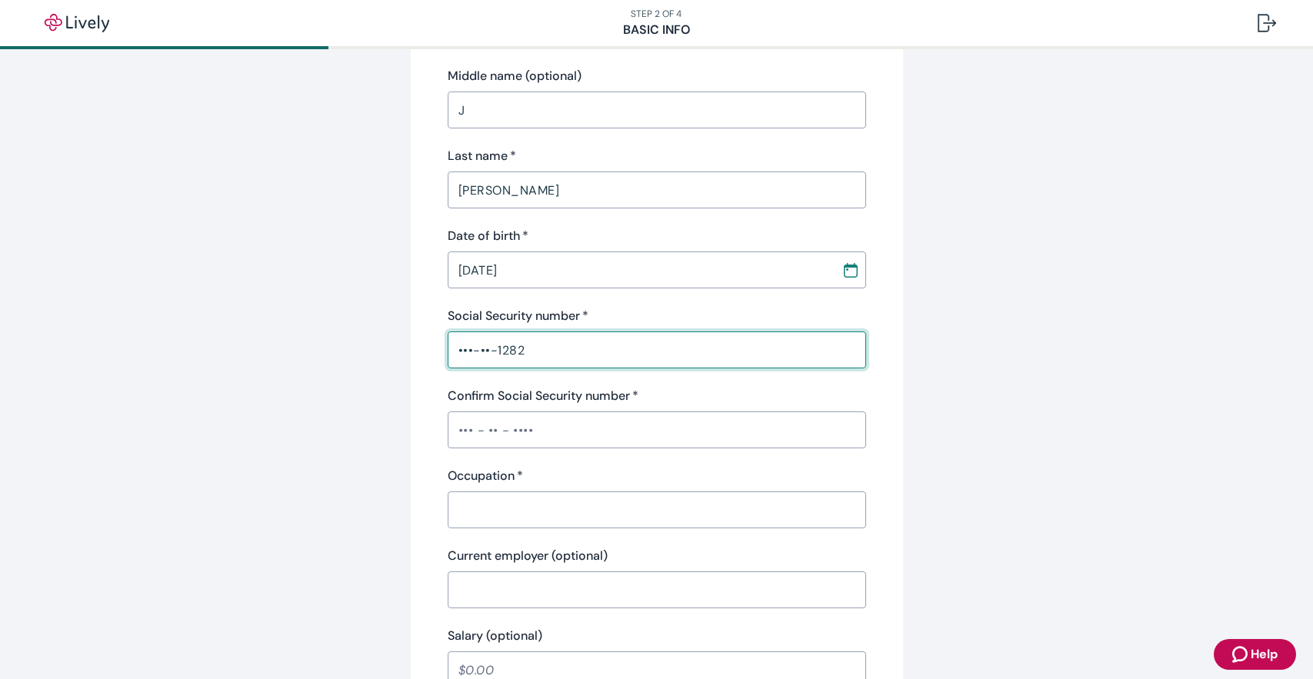
type input "•••-••-1282"
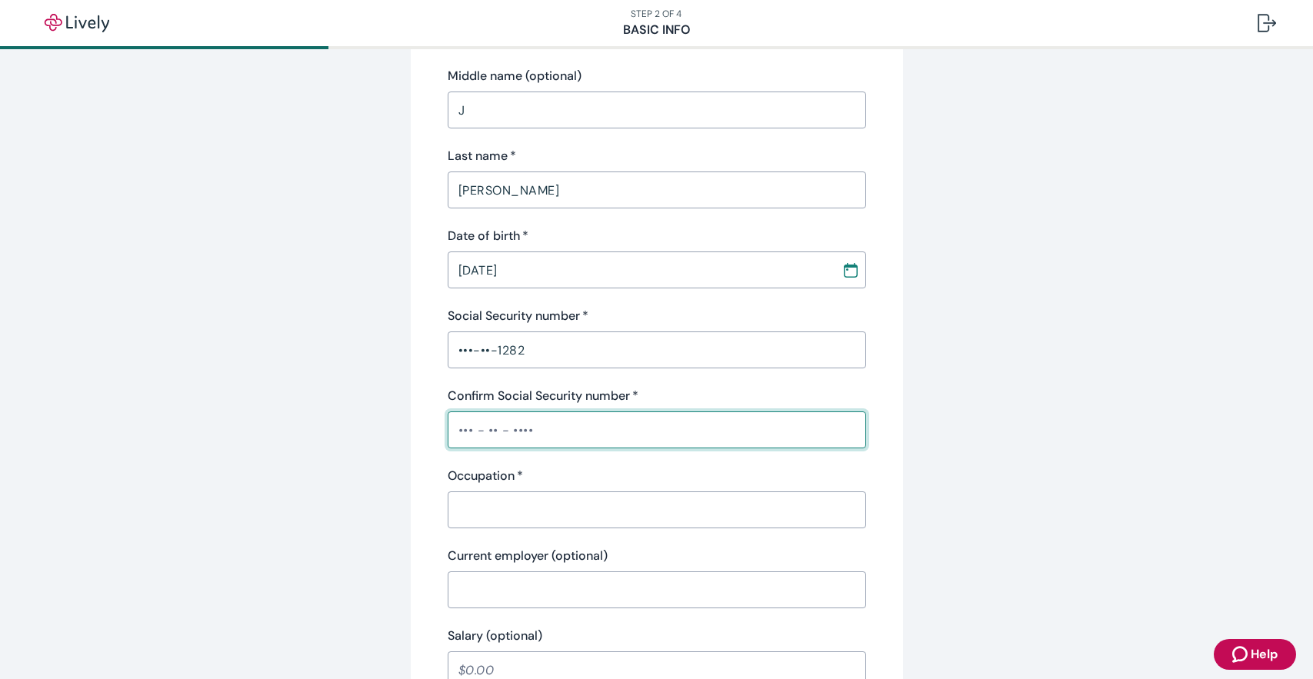
click at [464, 419] on input "Confirm Social Security number   *" at bounding box center [657, 430] width 418 height 31
type input "•••-••-1282"
click at [561, 505] on input "Occupation   *" at bounding box center [657, 509] width 418 height 31
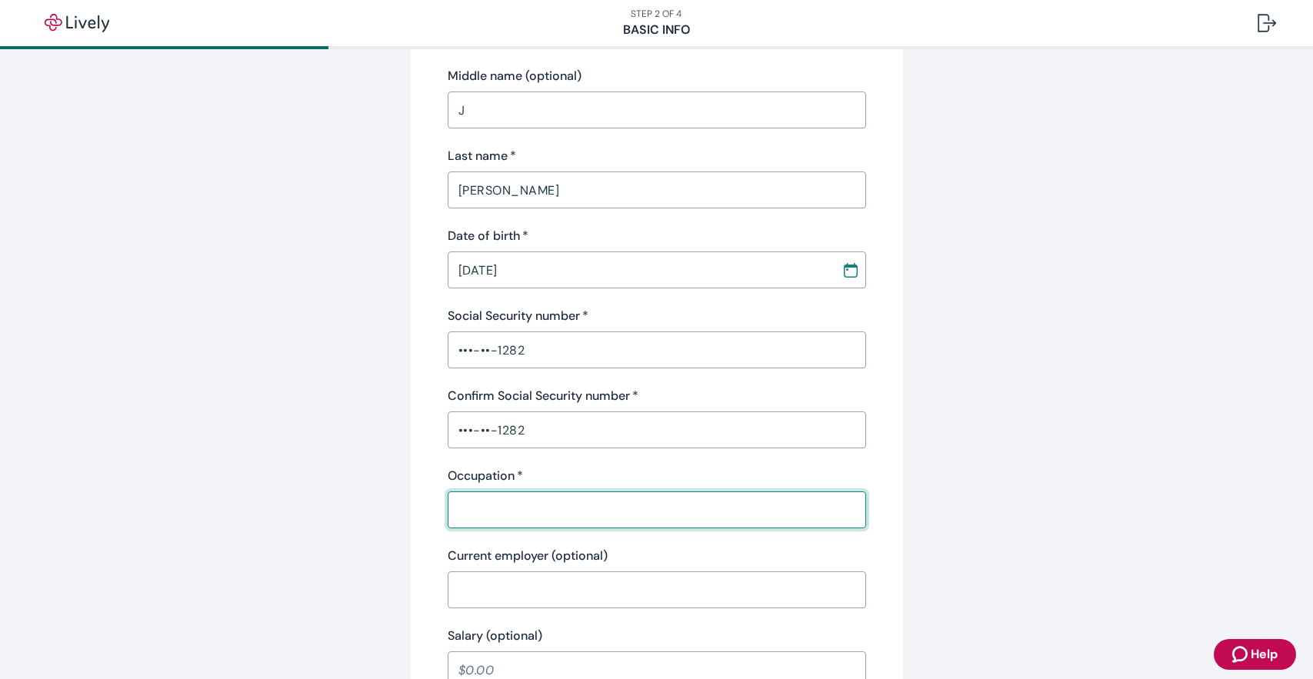
click at [564, 511] on input "Occupation   *" at bounding box center [657, 509] width 418 height 31
click at [567, 509] on input "Occupation   *" at bounding box center [657, 509] width 418 height 31
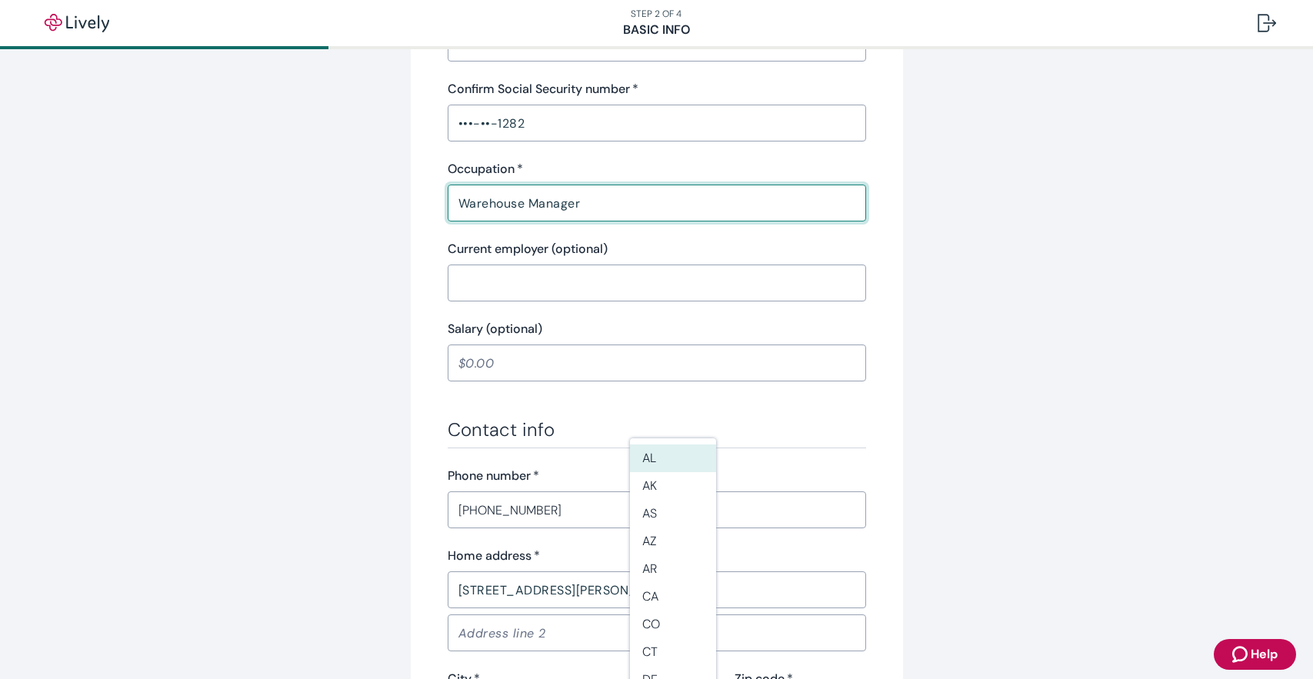
scroll to position [538, 0]
type input "Warehouse Manager"
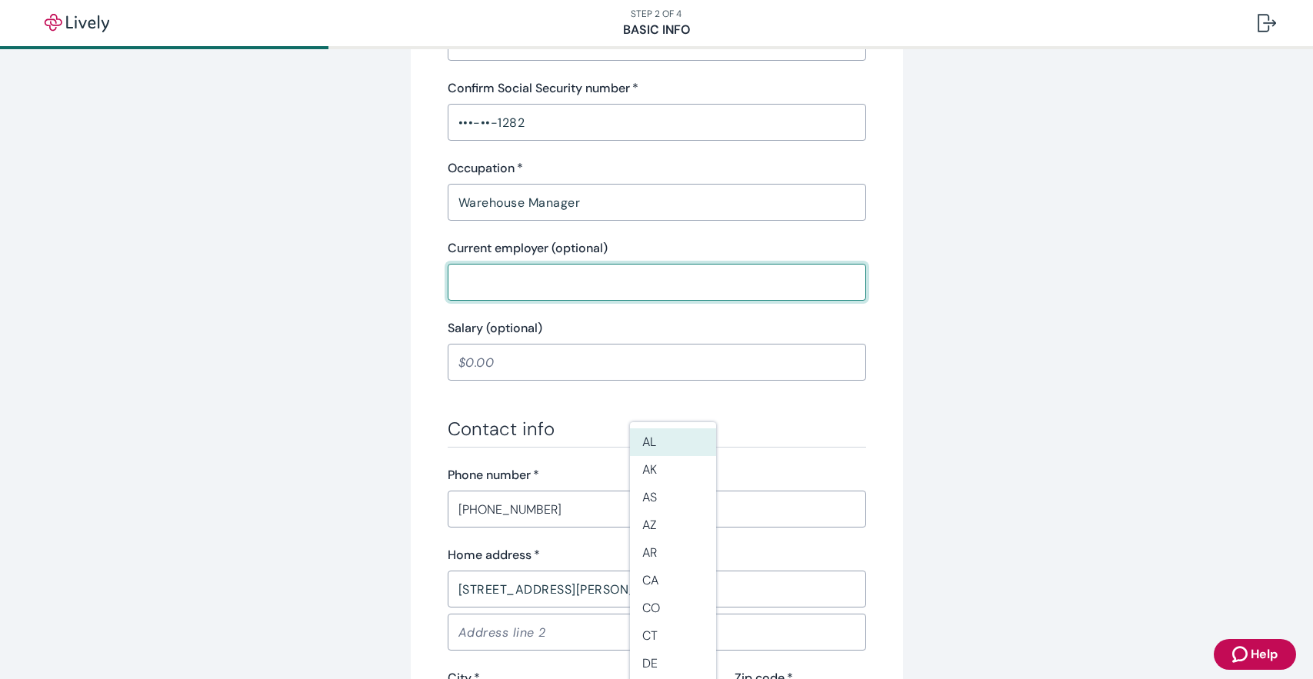
click at [522, 273] on input "Current employer (optional)" at bounding box center [657, 282] width 418 height 31
type input "International Distributor"
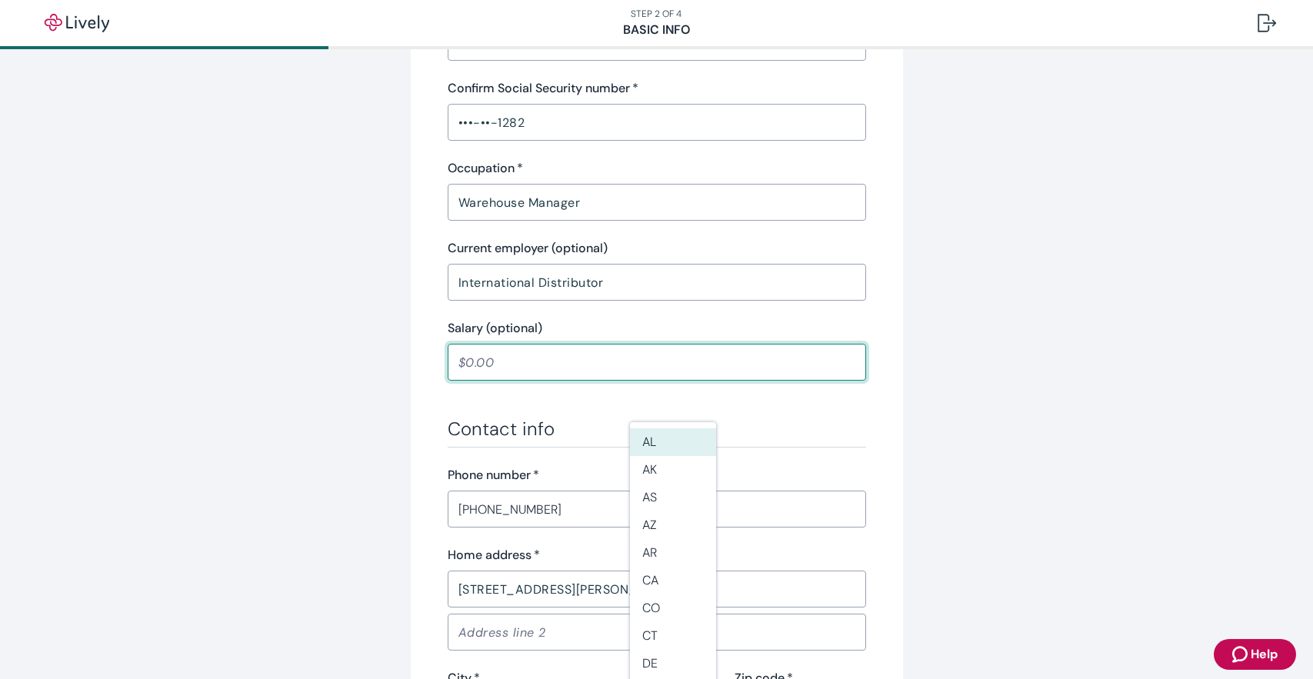
click at [550, 356] on input "Salary (optional)" at bounding box center [657, 362] width 418 height 31
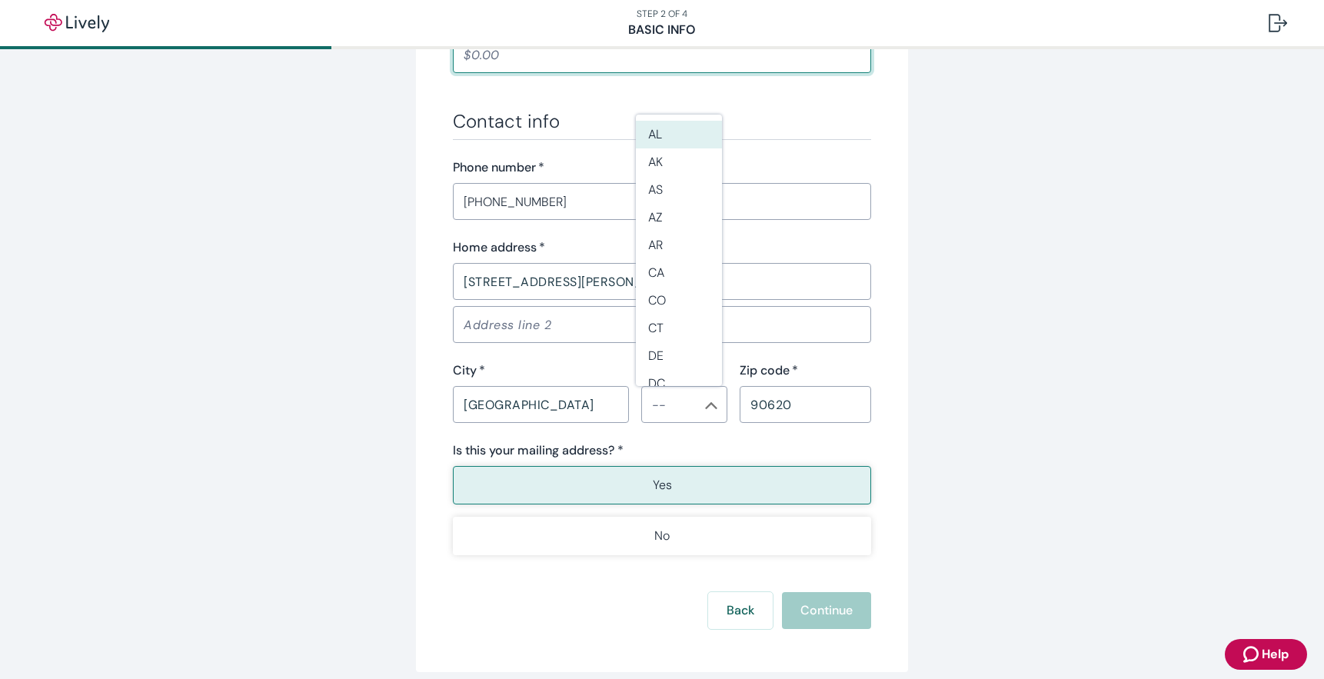
scroll to position [913, 0]
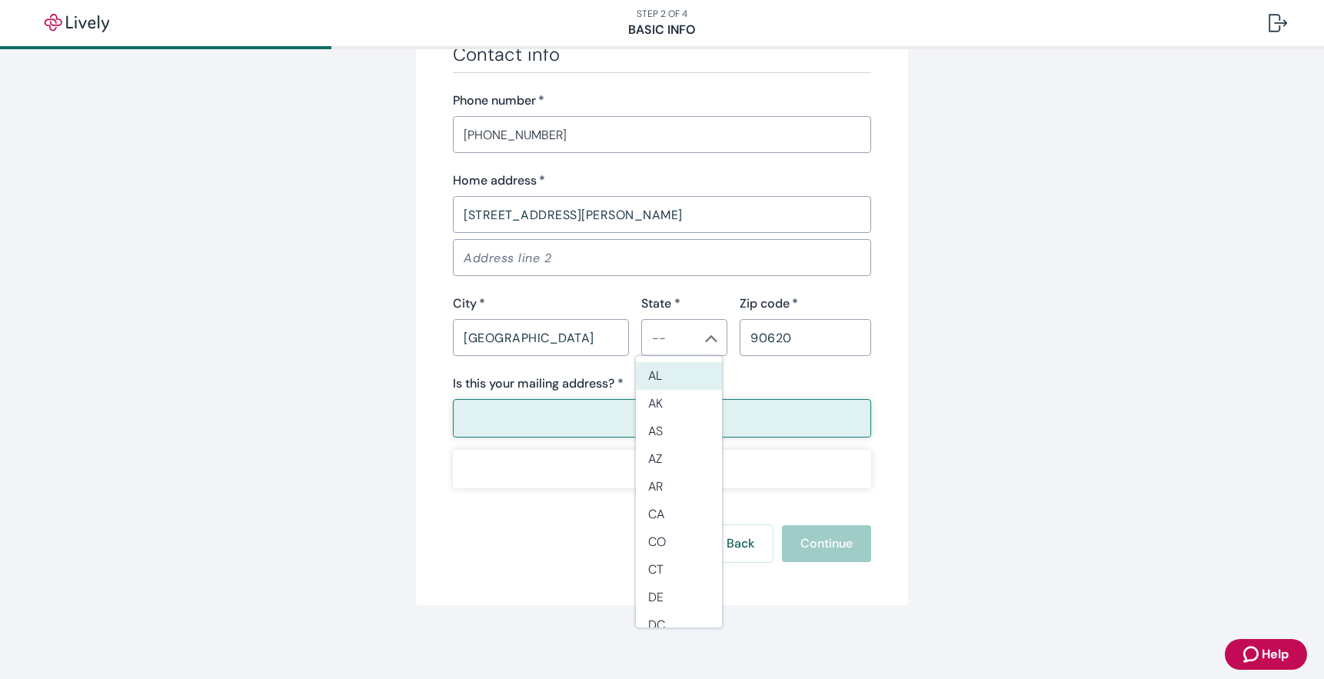
click at [612, 411] on button "Yes" at bounding box center [662, 418] width 418 height 38
click at [787, 416] on button "Yes" at bounding box center [662, 418] width 418 height 38
click at [669, 509] on li "CA" at bounding box center [679, 515] width 86 height 28
type input "CA"
click at [717, 414] on button "Yes" at bounding box center [662, 418] width 418 height 38
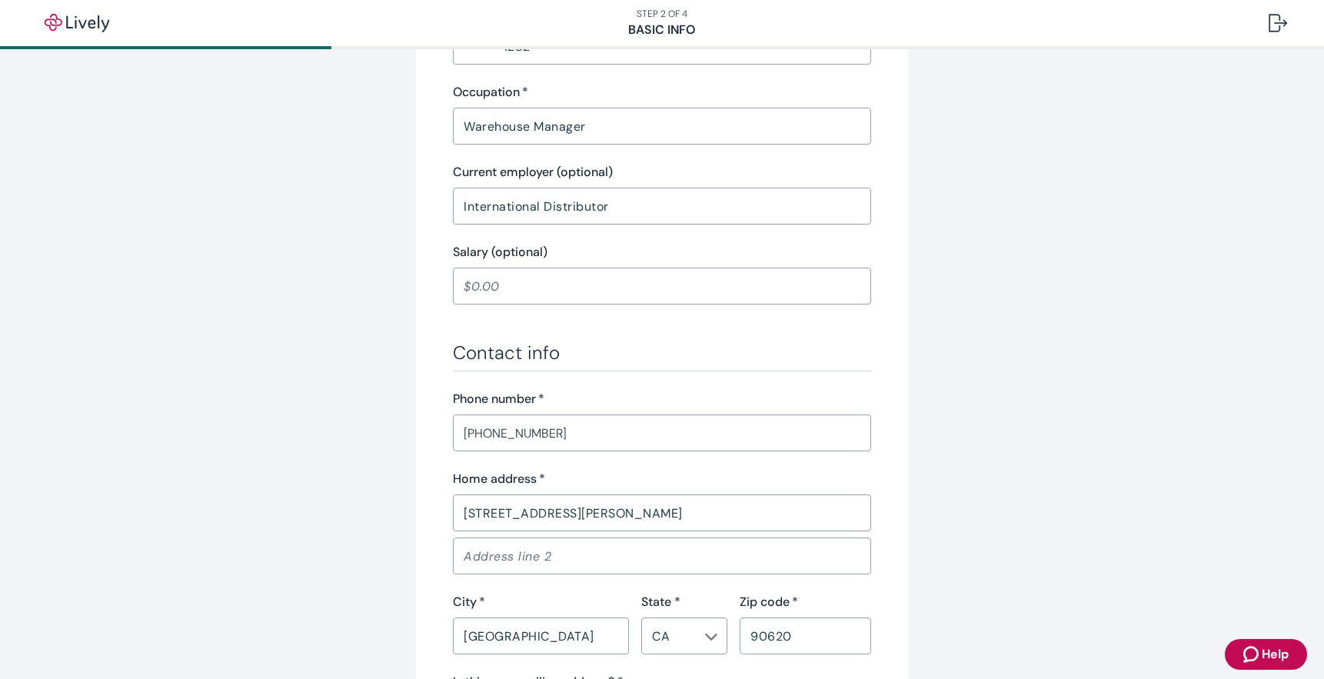
scroll to position [615, 0]
click at [653, 202] on input "International Distributor" at bounding box center [662, 205] width 418 height 31
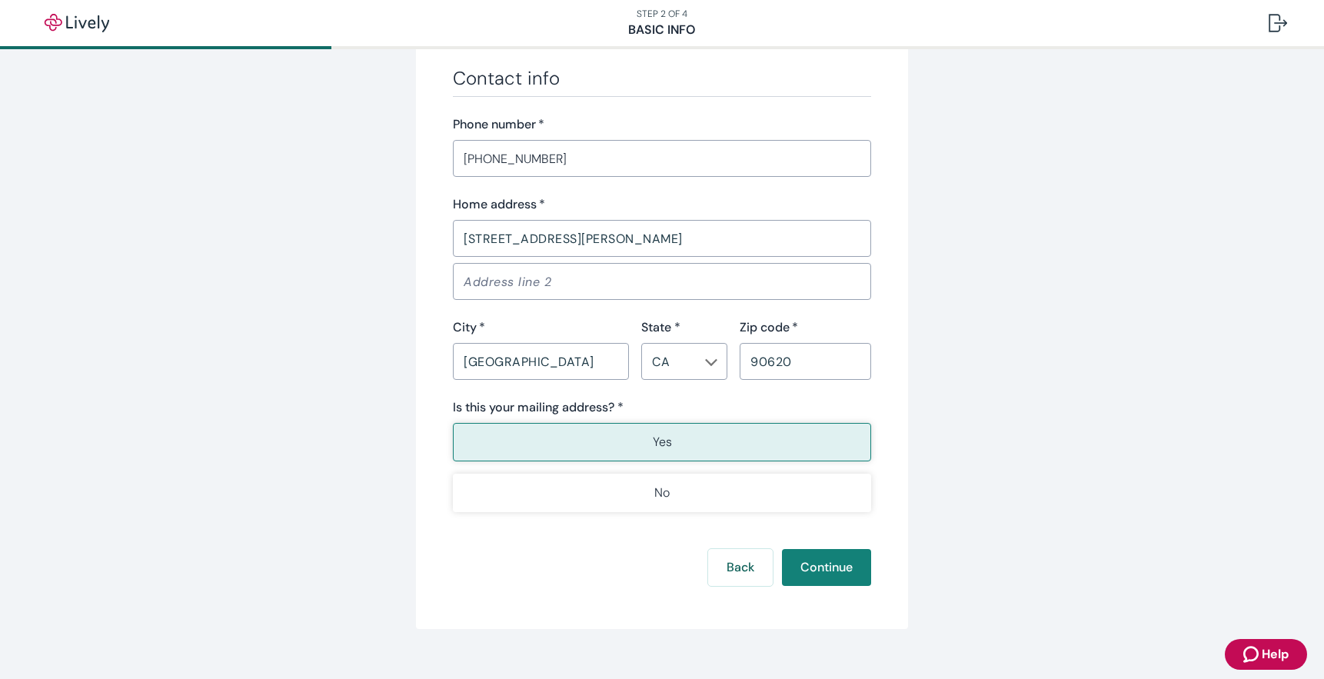
scroll to position [913, 0]
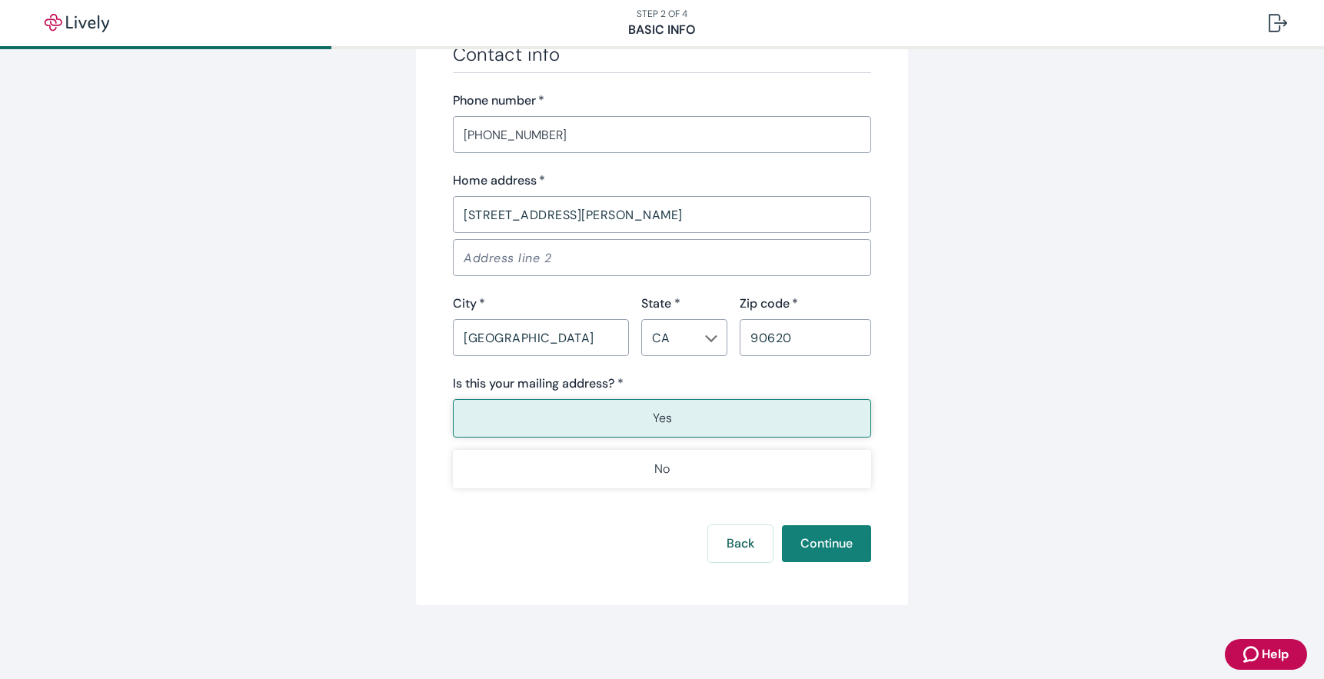
type input "International Distributors"
click at [654, 418] on p "Yes" at bounding box center [662, 418] width 19 height 18
click at [816, 549] on button "Continue" at bounding box center [826, 543] width 89 height 37
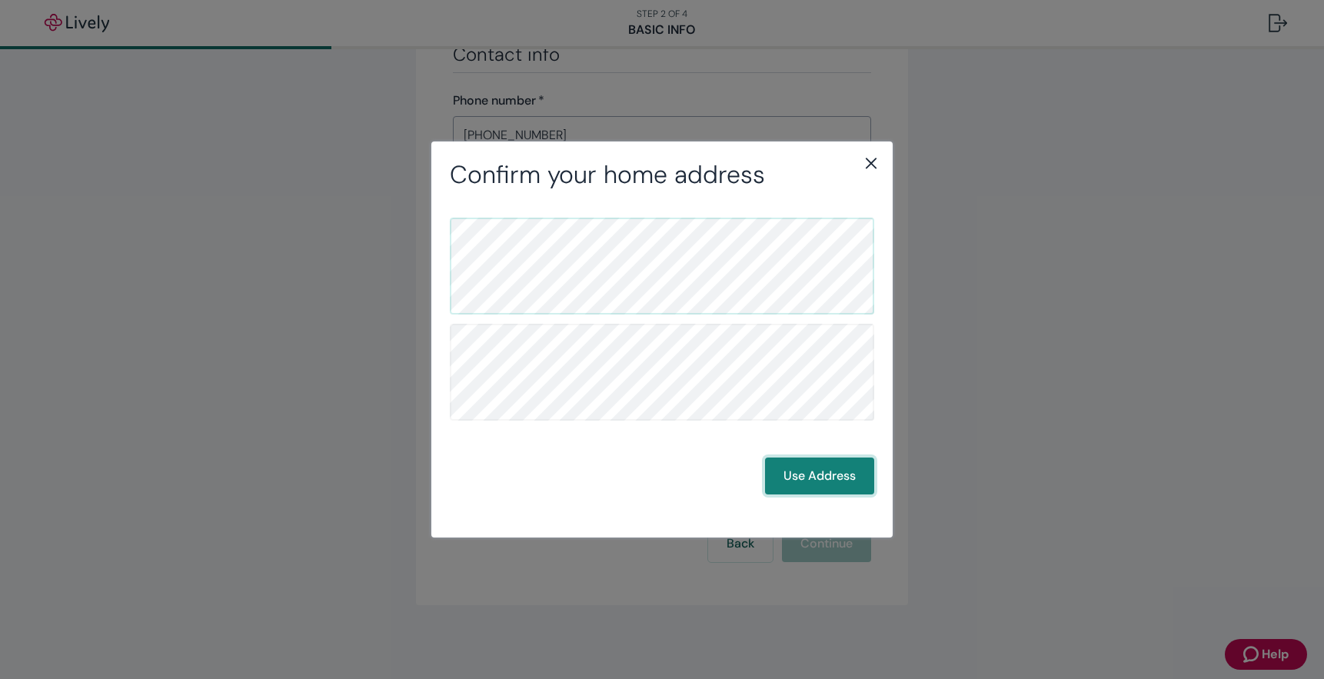
click at [827, 481] on button "Use Address" at bounding box center [819, 476] width 109 height 37
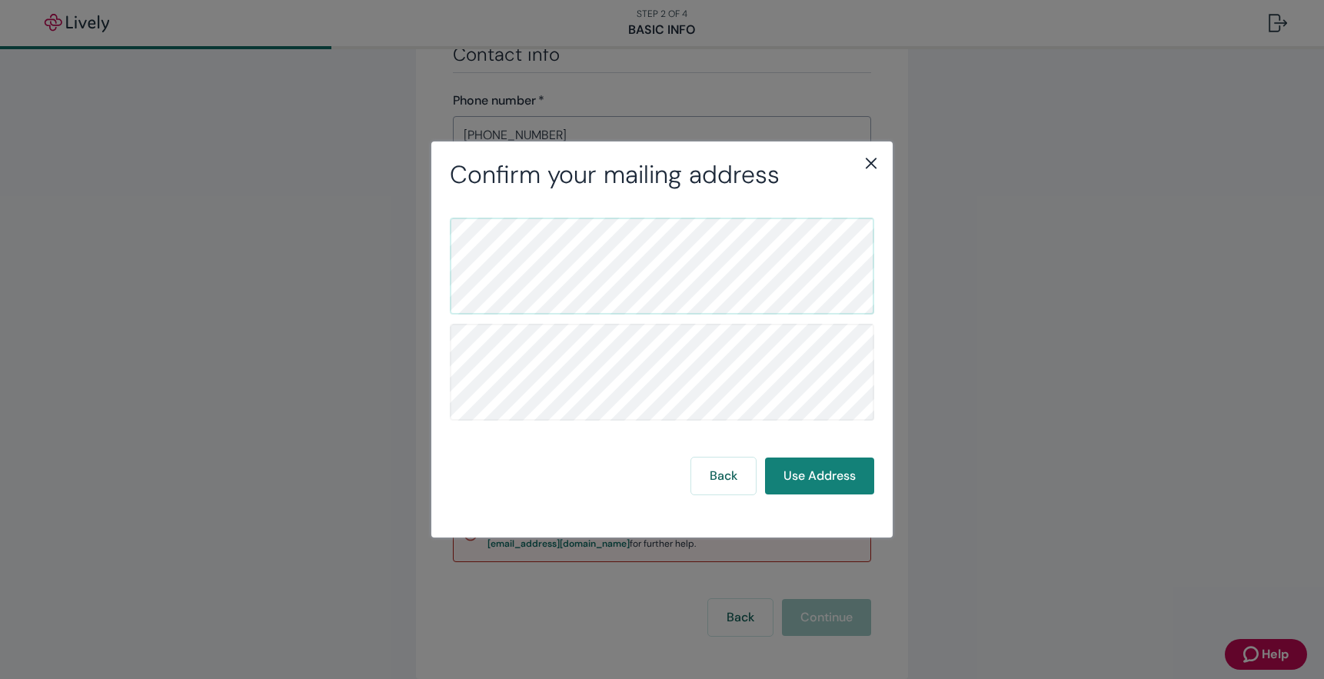
click at [866, 165] on icon "close" at bounding box center [871, 163] width 18 height 18
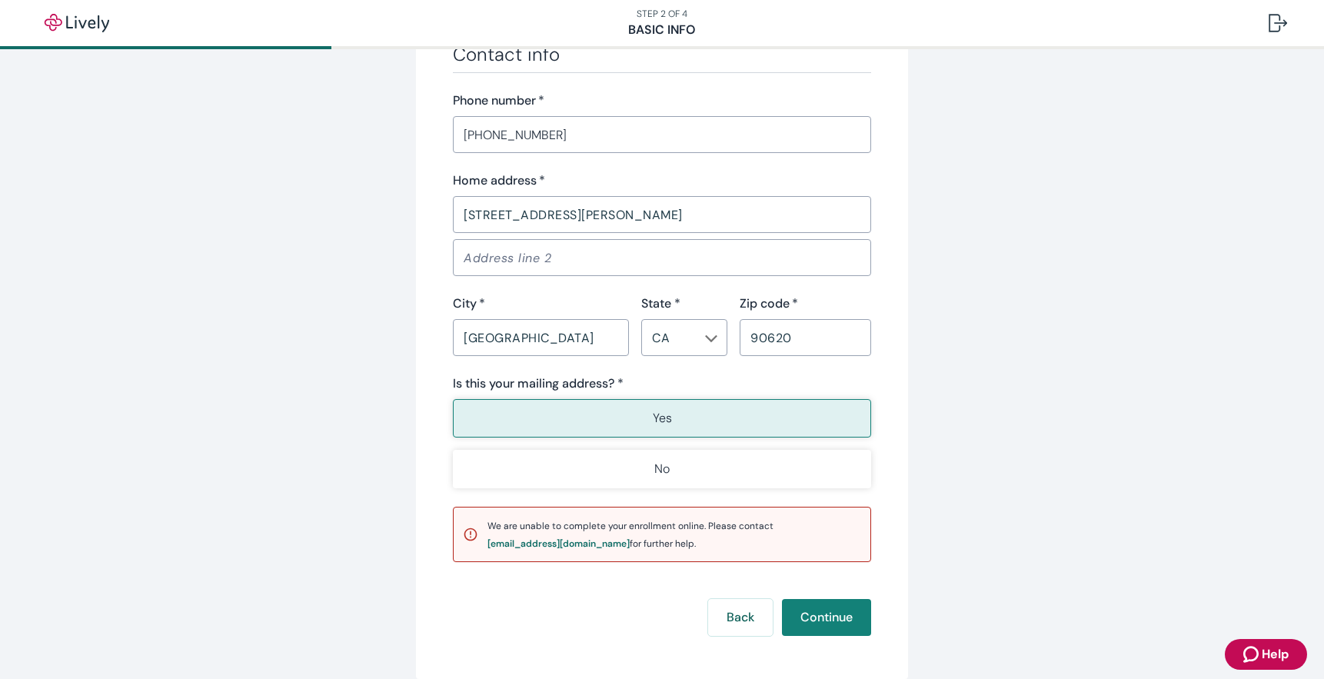
click at [828, 624] on button "Continue" at bounding box center [826, 617] width 89 height 37
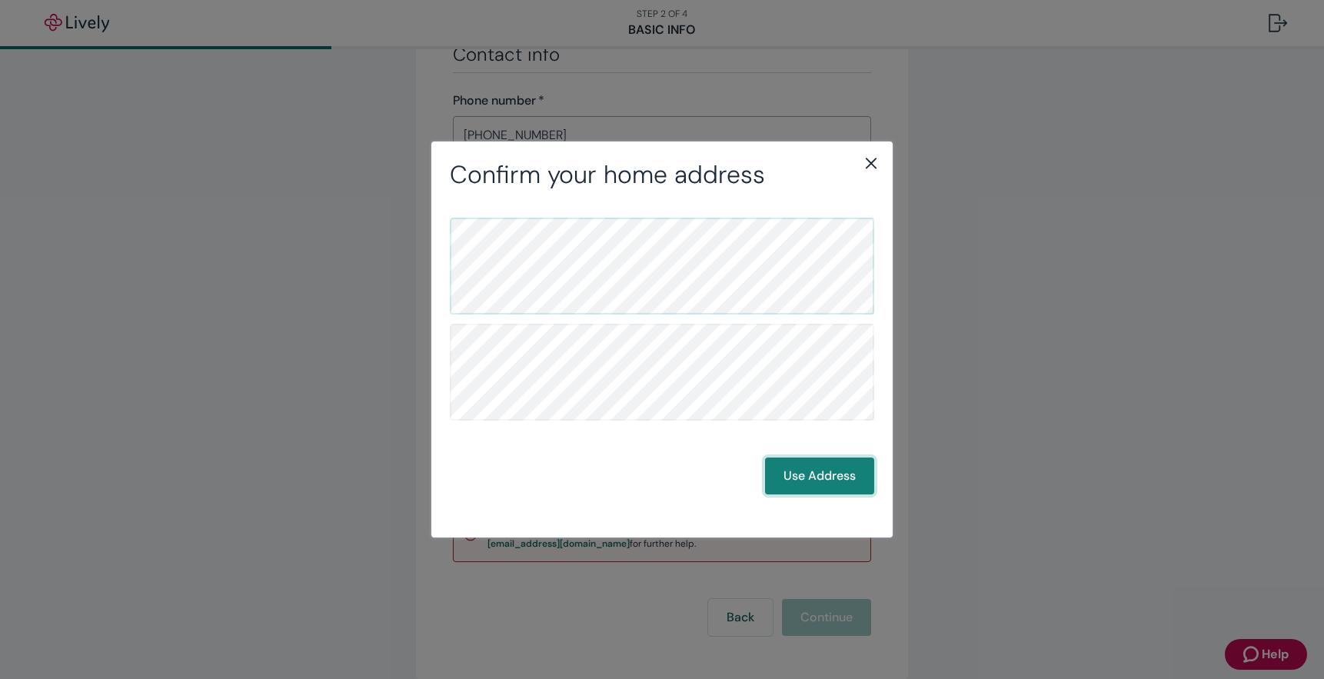
click at [819, 473] on button "Use Address" at bounding box center [819, 476] width 109 height 37
click at [838, 481] on button "Use Address" at bounding box center [819, 476] width 109 height 37
click at [823, 471] on button "Use Address" at bounding box center [819, 476] width 109 height 37
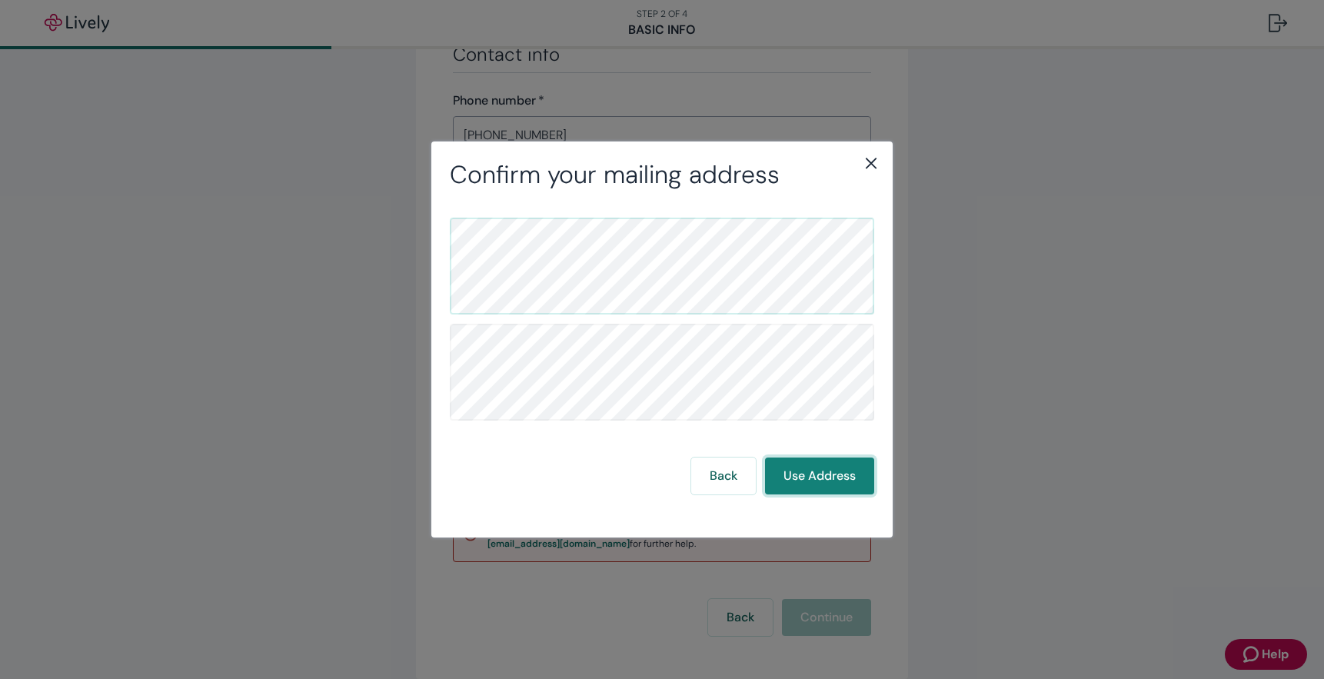
click at [823, 471] on button "Use Address" at bounding box center [819, 476] width 109 height 37
click at [866, 158] on icon "close" at bounding box center [871, 163] width 18 height 18
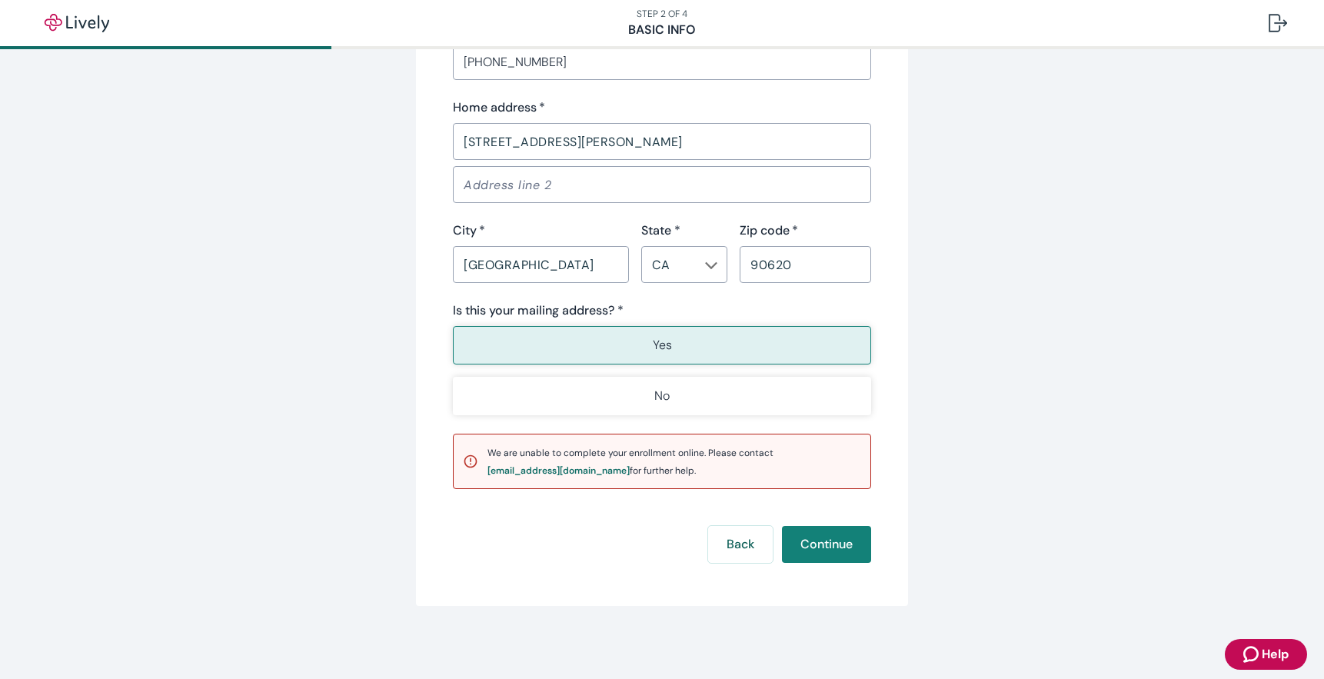
scroll to position [987, 0]
click at [823, 542] on button "Continue" at bounding box center [826, 543] width 89 height 37
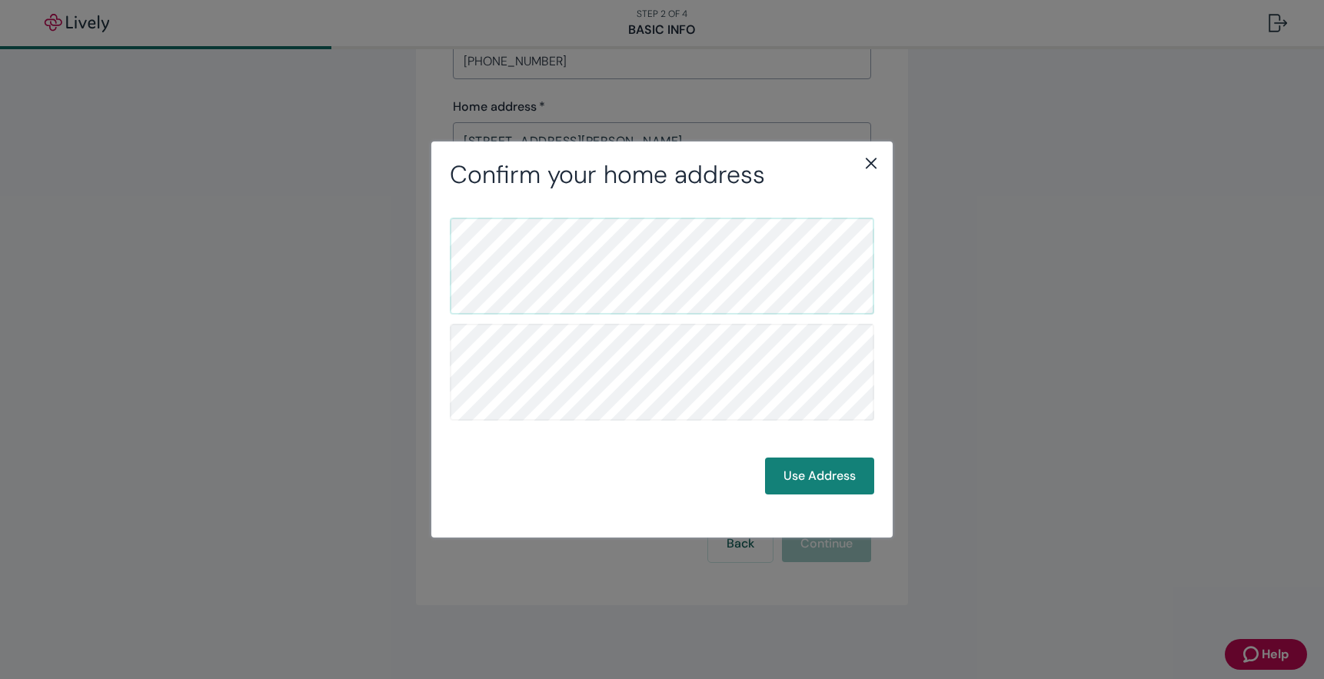
click at [873, 163] on icon "close" at bounding box center [871, 163] width 18 height 18
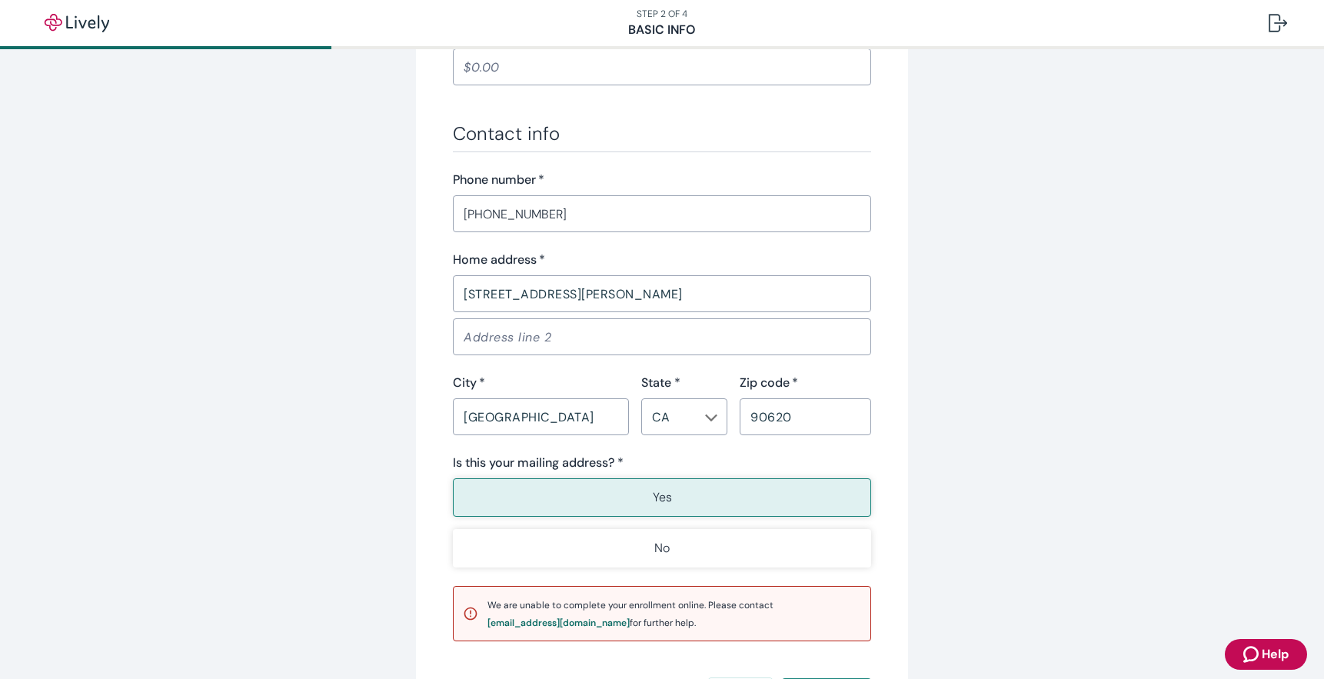
scroll to position [833, 0]
click at [585, 286] on input "6938 Berry Ave" at bounding box center [662, 294] width 418 height 31
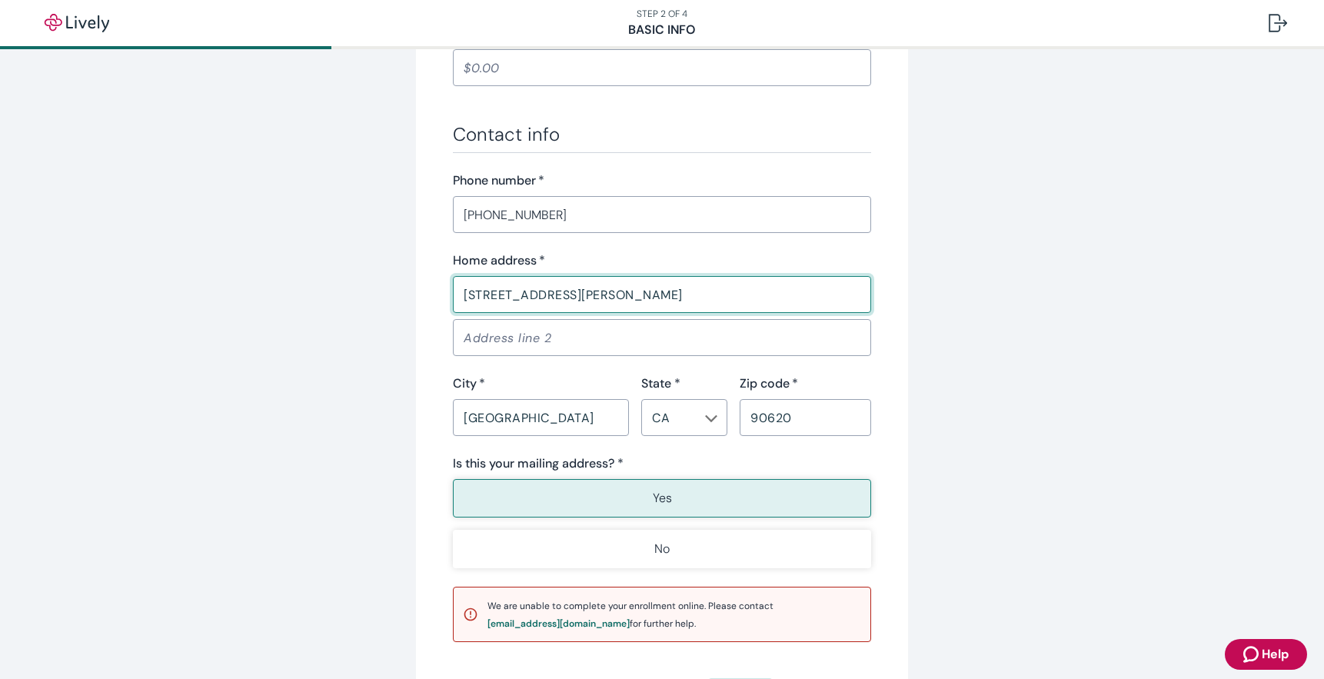
type input "6938 BEERY AVE"
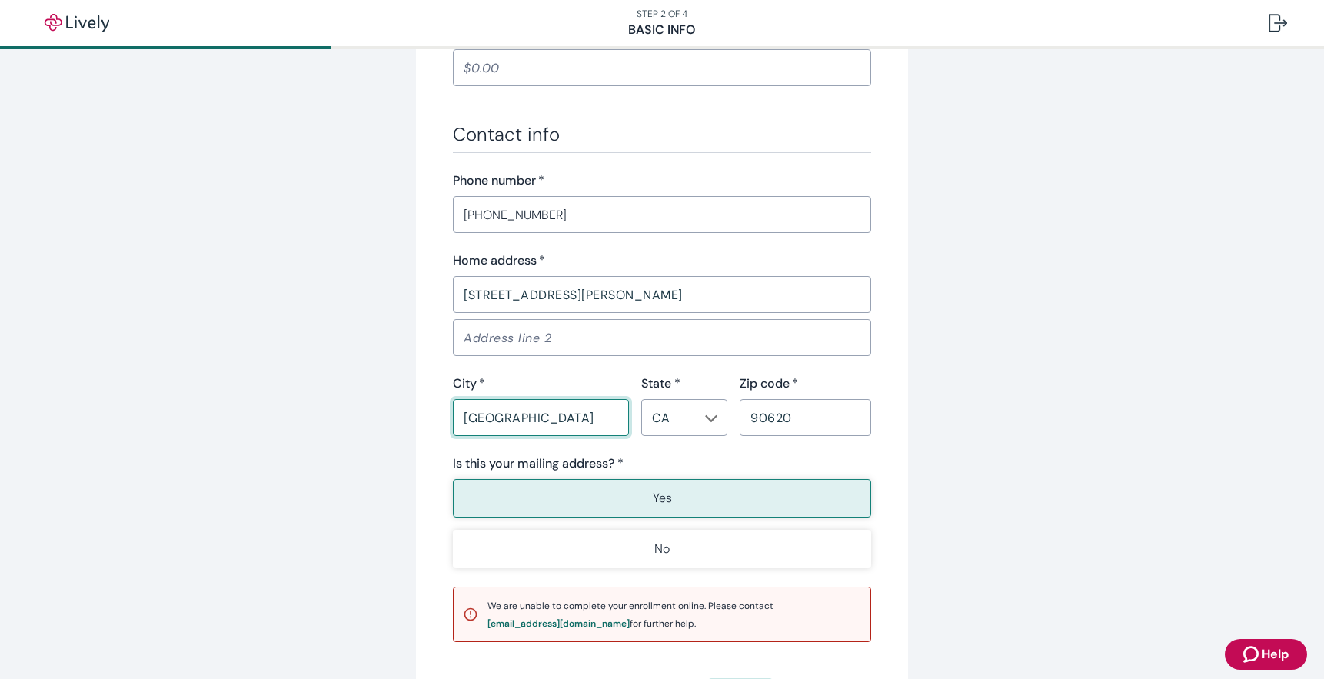
click at [558, 424] on input "Buena Park" at bounding box center [541, 417] width 176 height 31
type input "BUENA PARK"
click at [813, 455] on div "Is this your mailing address? *" at bounding box center [662, 463] width 418 height 18
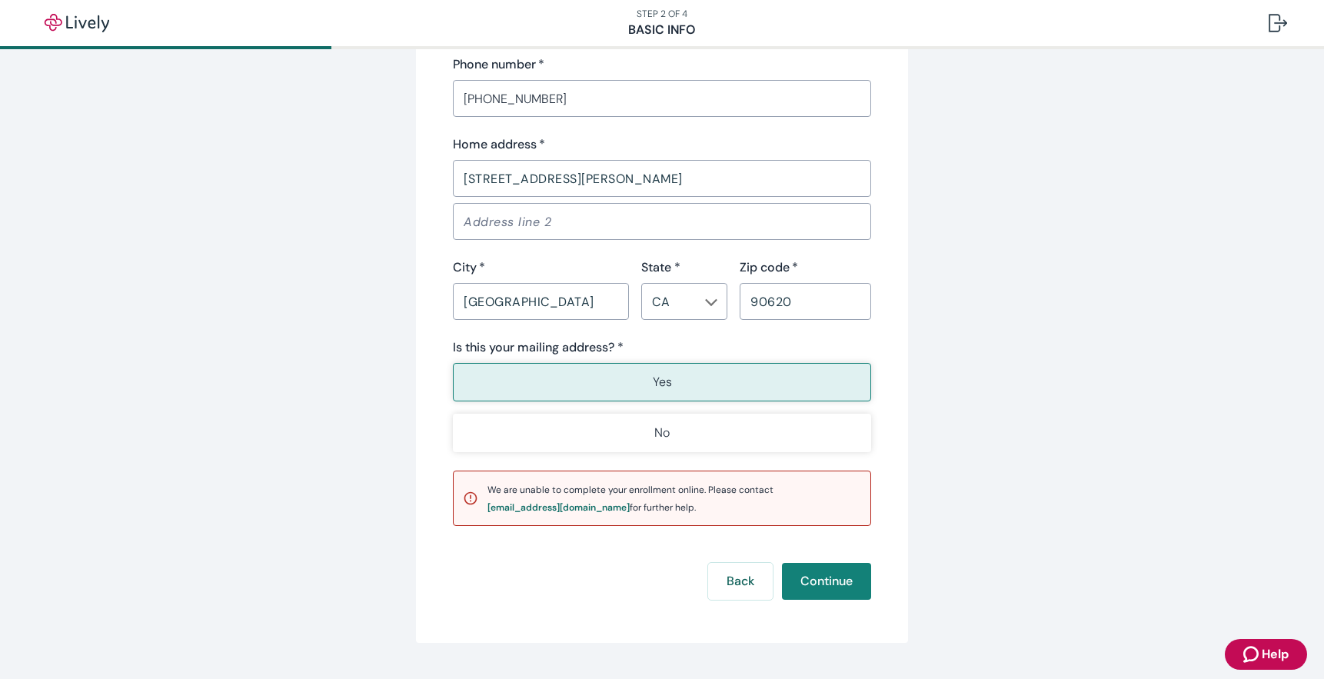
scroll to position [987, 0]
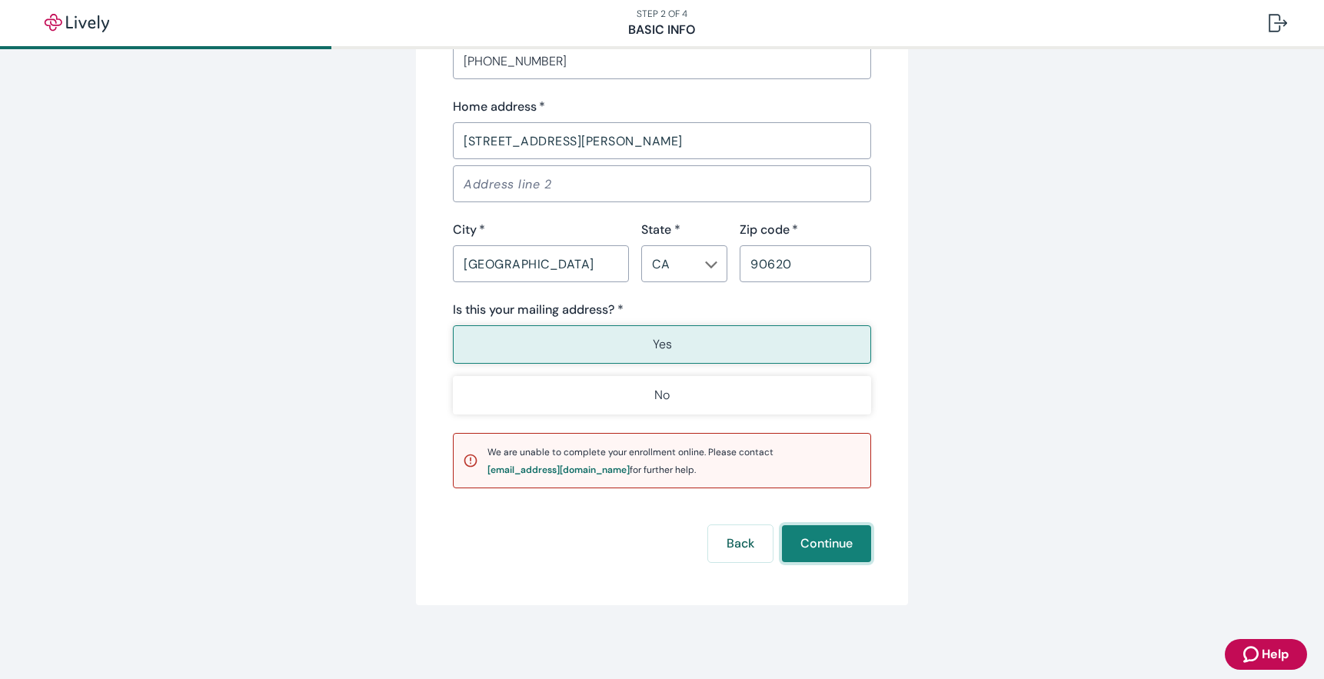
click at [838, 553] on button "Continue" at bounding box center [826, 543] width 89 height 37
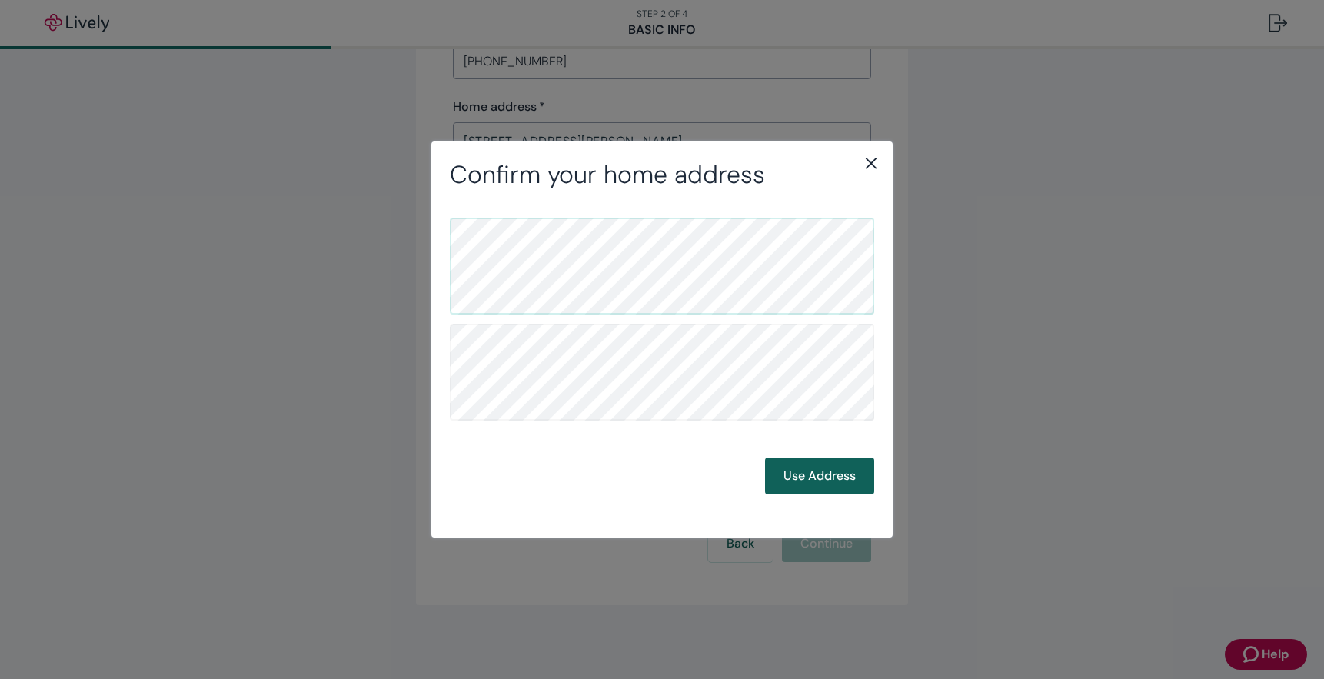
click at [834, 467] on button "Use Address" at bounding box center [819, 476] width 109 height 37
click at [831, 478] on button "Use Address" at bounding box center [819, 476] width 109 height 37
click at [824, 469] on button "Use Address" at bounding box center [819, 476] width 109 height 37
click at [850, 488] on button "Use Address" at bounding box center [819, 476] width 109 height 37
click at [718, 476] on button "Back" at bounding box center [723, 476] width 65 height 37
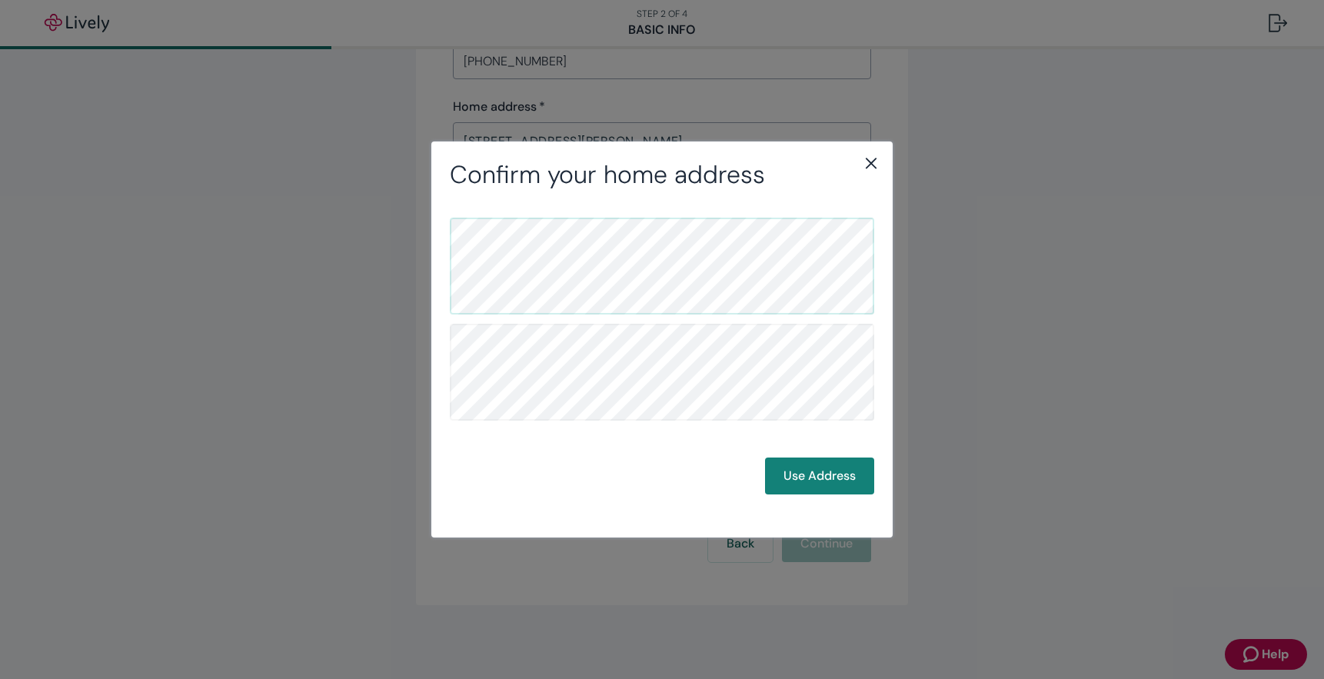
click at [720, 471] on div "Use Address" at bounding box center [662, 476] width 425 height 37
click at [824, 483] on button "Use Address" at bounding box center [819, 476] width 109 height 37
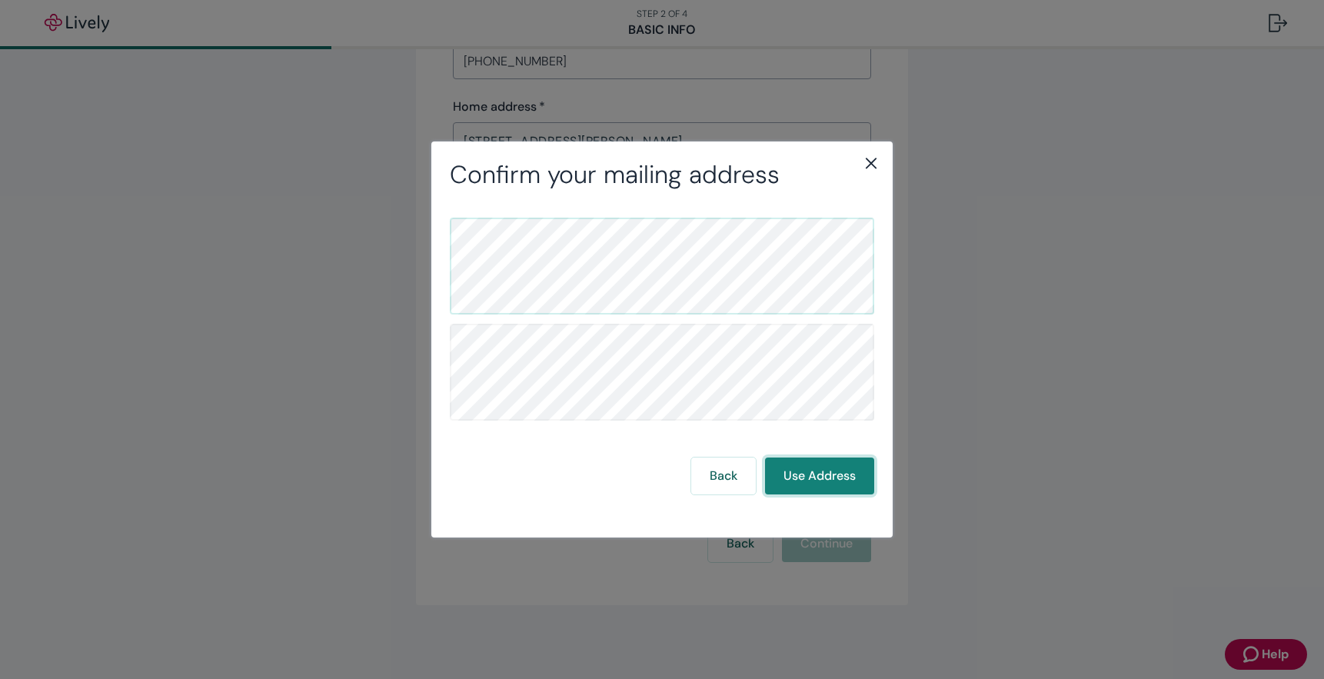
click at [824, 483] on button "Use Address" at bounding box center [819, 476] width 109 height 37
click at [867, 163] on icon "close" at bounding box center [871, 163] width 18 height 18
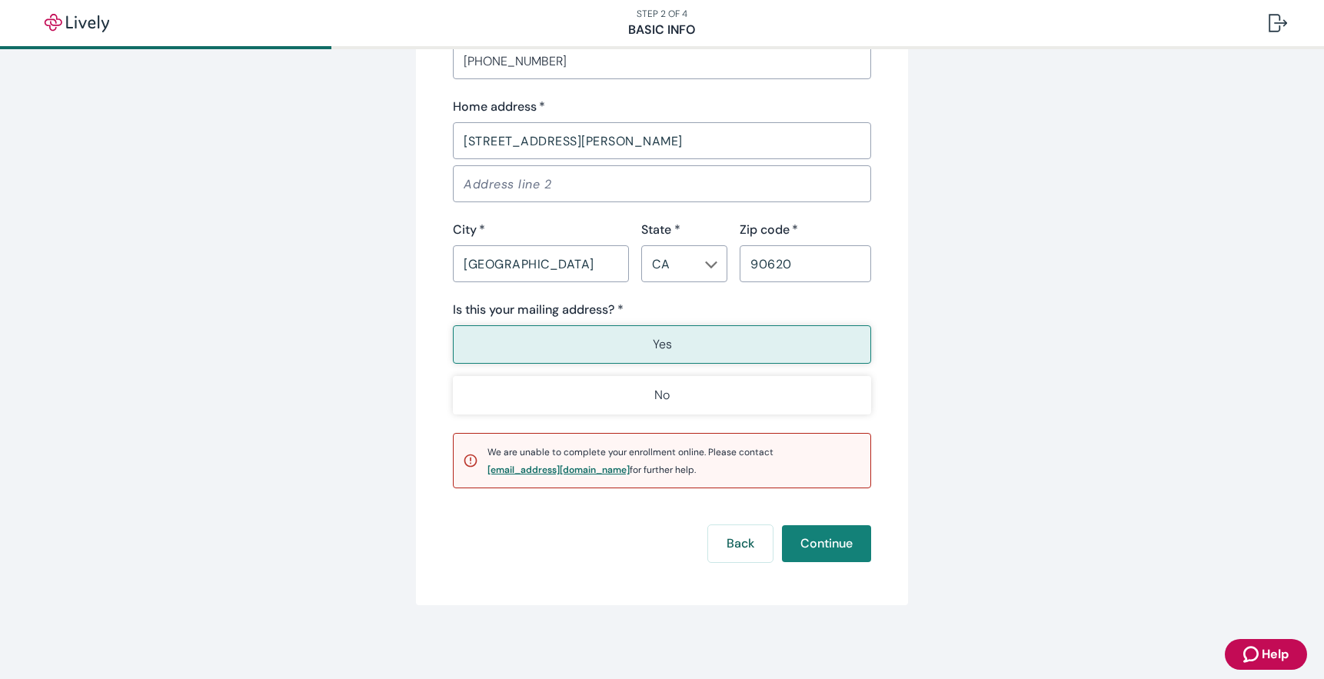
click at [526, 471] on div "support@livelyme.com" at bounding box center [559, 469] width 142 height 9
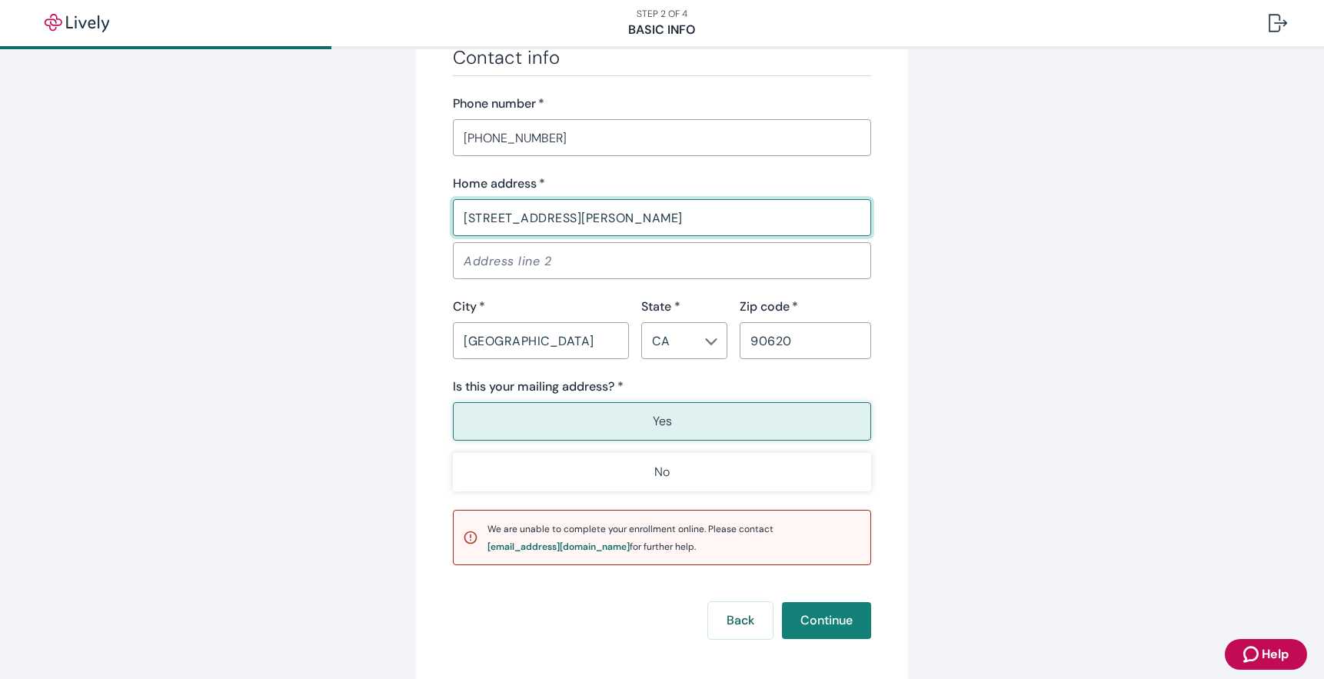
click at [621, 218] on input "6938 BEERY AVE" at bounding box center [662, 217] width 418 height 31
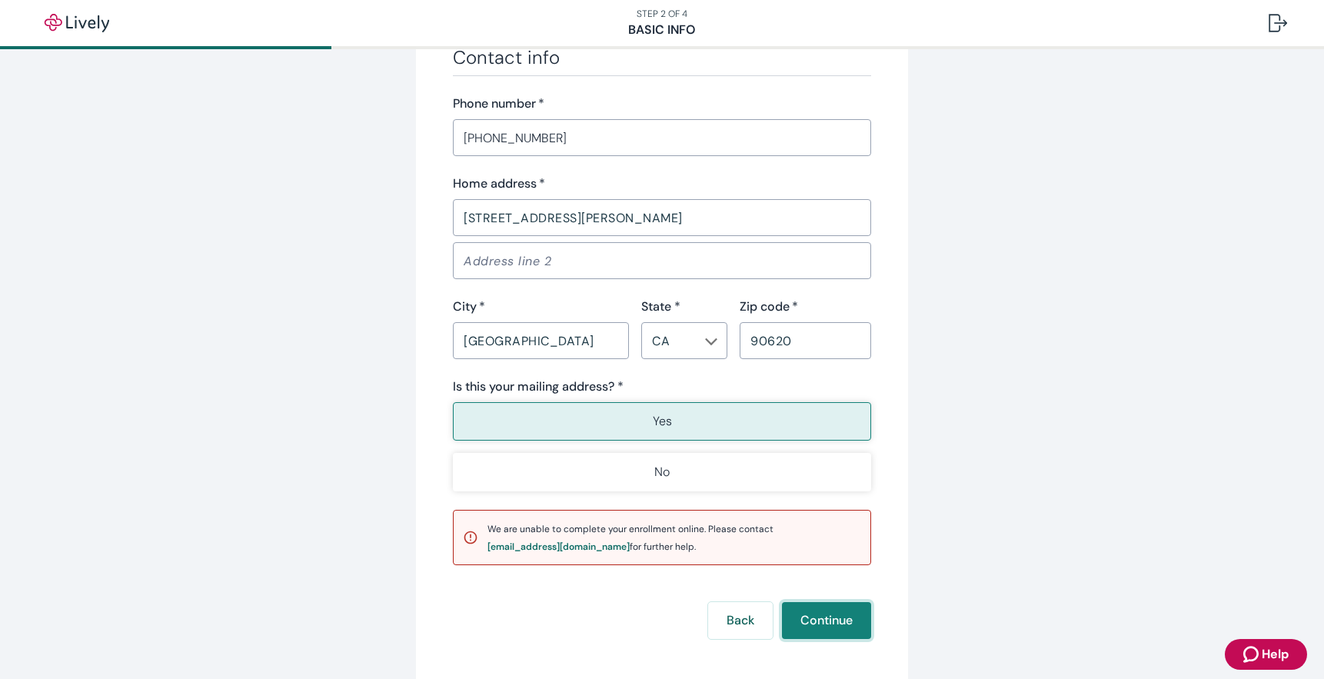
click at [842, 613] on button "Continue" at bounding box center [826, 620] width 89 height 37
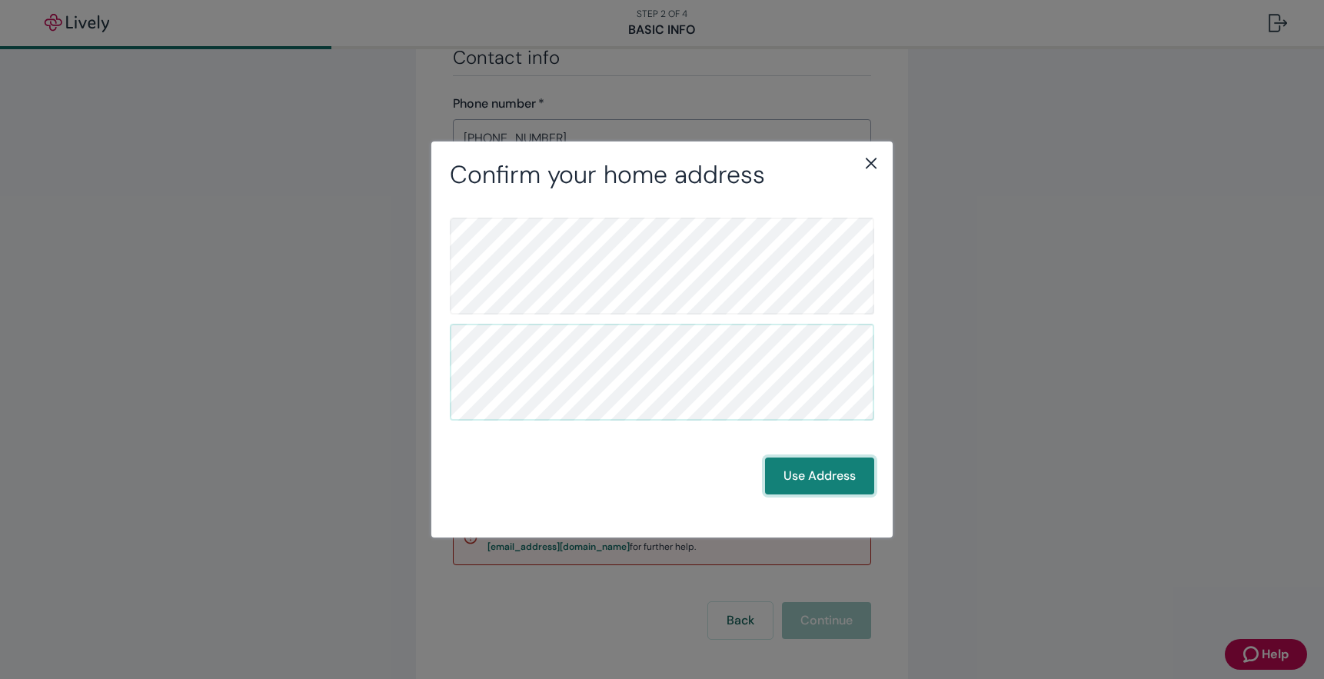
click at [834, 470] on button "Use Address" at bounding box center [819, 476] width 109 height 37
click at [817, 480] on button "Use Address" at bounding box center [819, 476] width 109 height 37
click at [714, 484] on button "Back" at bounding box center [723, 476] width 65 height 37
click at [873, 158] on icon "close" at bounding box center [871, 163] width 18 height 18
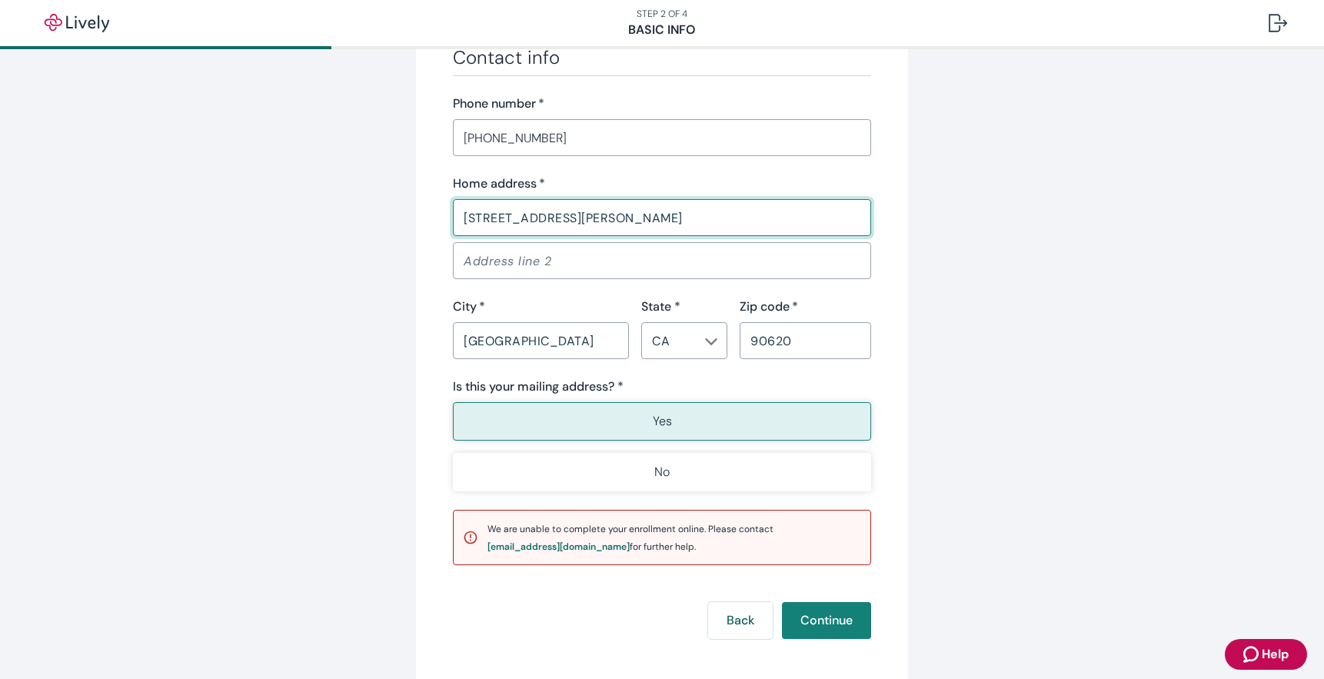
click at [596, 220] on input "6938 BEERY AVE." at bounding box center [662, 217] width 418 height 31
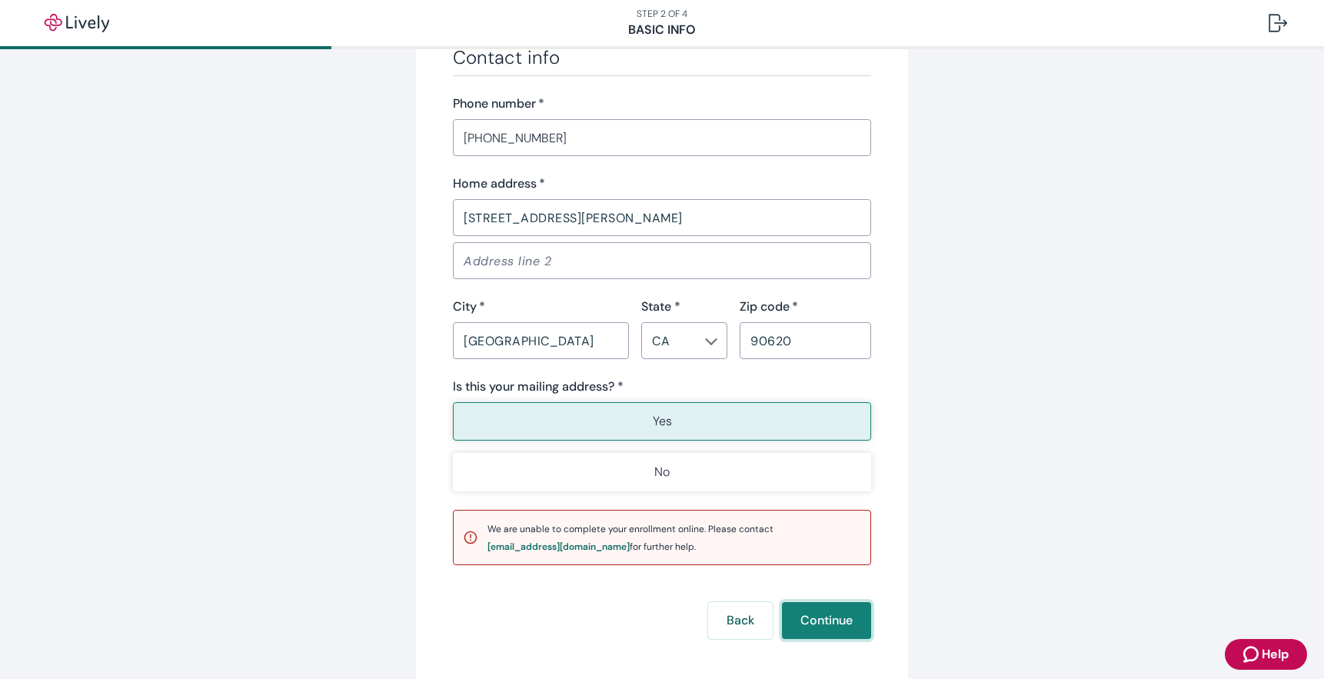
click at [838, 620] on button "Continue" at bounding box center [826, 620] width 89 height 37
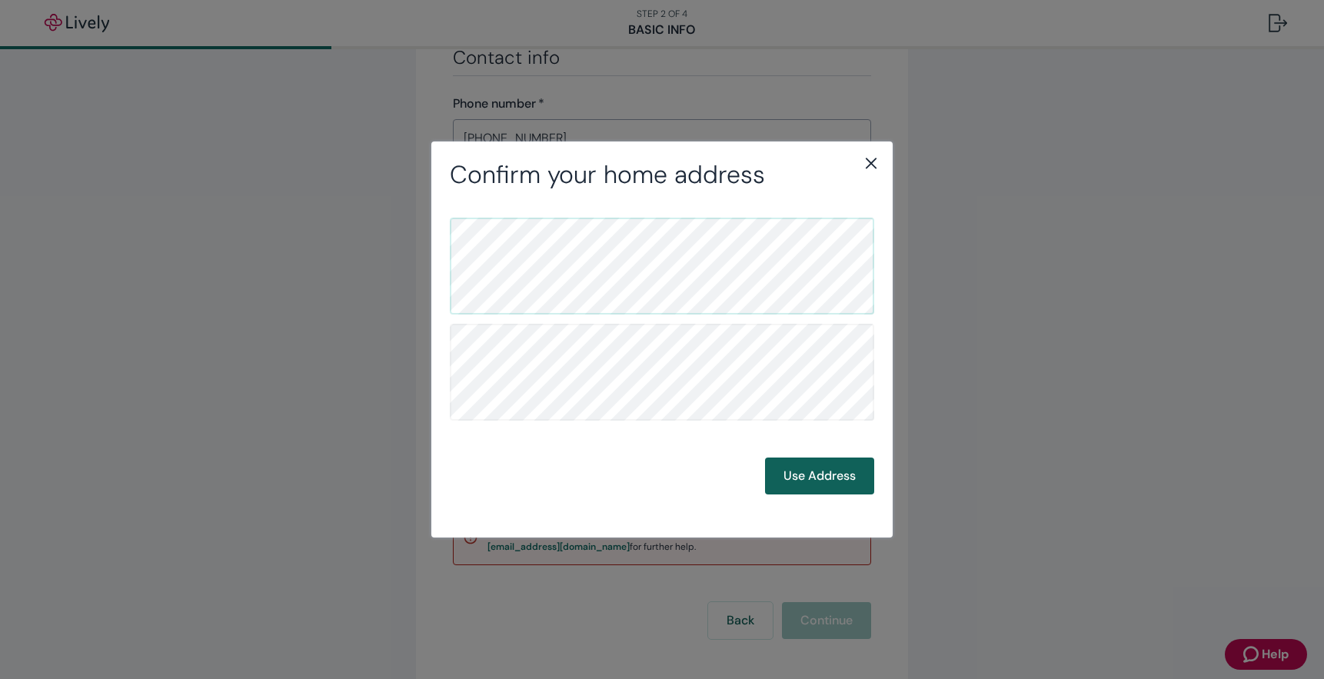
click at [807, 481] on button "Use Address" at bounding box center [819, 476] width 109 height 37
click at [821, 486] on button "Use Address" at bounding box center [819, 476] width 109 height 37
click at [821, 485] on button "Use Address" at bounding box center [819, 476] width 109 height 37
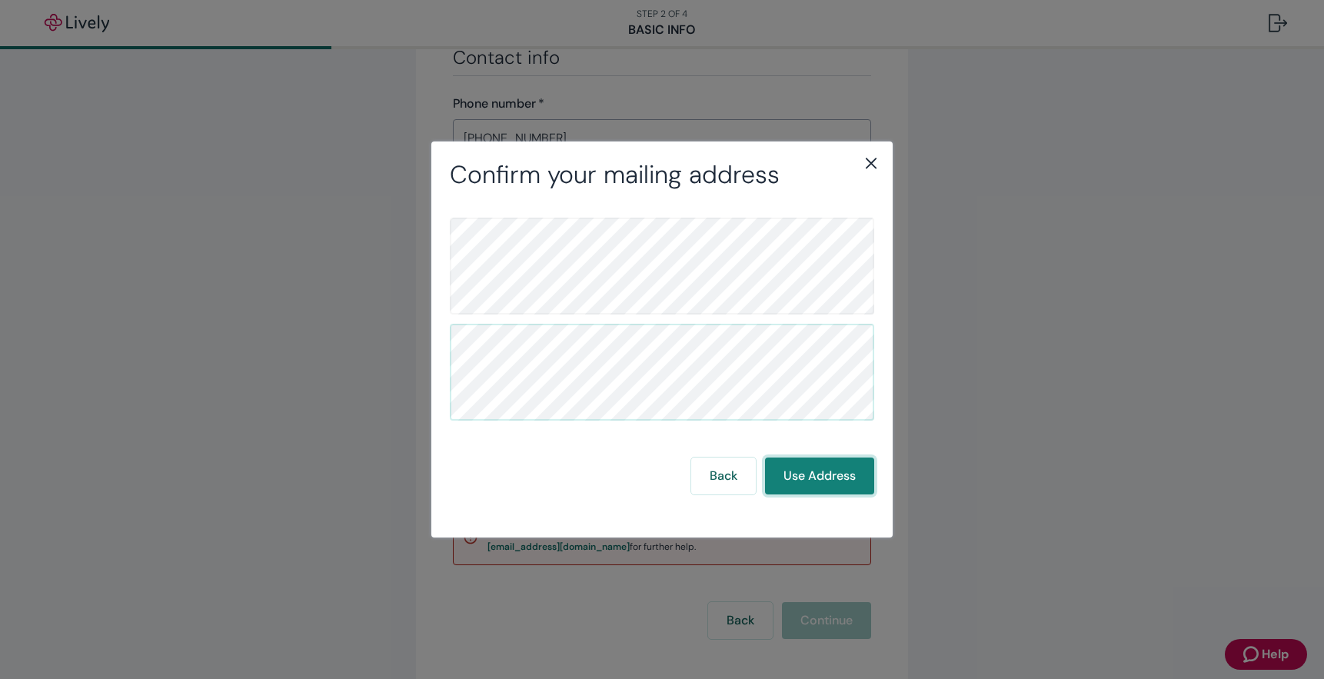
click at [821, 485] on button "Use Address" at bounding box center [819, 476] width 109 height 37
click at [821, 482] on button "Use Address" at bounding box center [819, 476] width 109 height 37
click at [863, 161] on icon "close" at bounding box center [871, 163] width 18 height 18
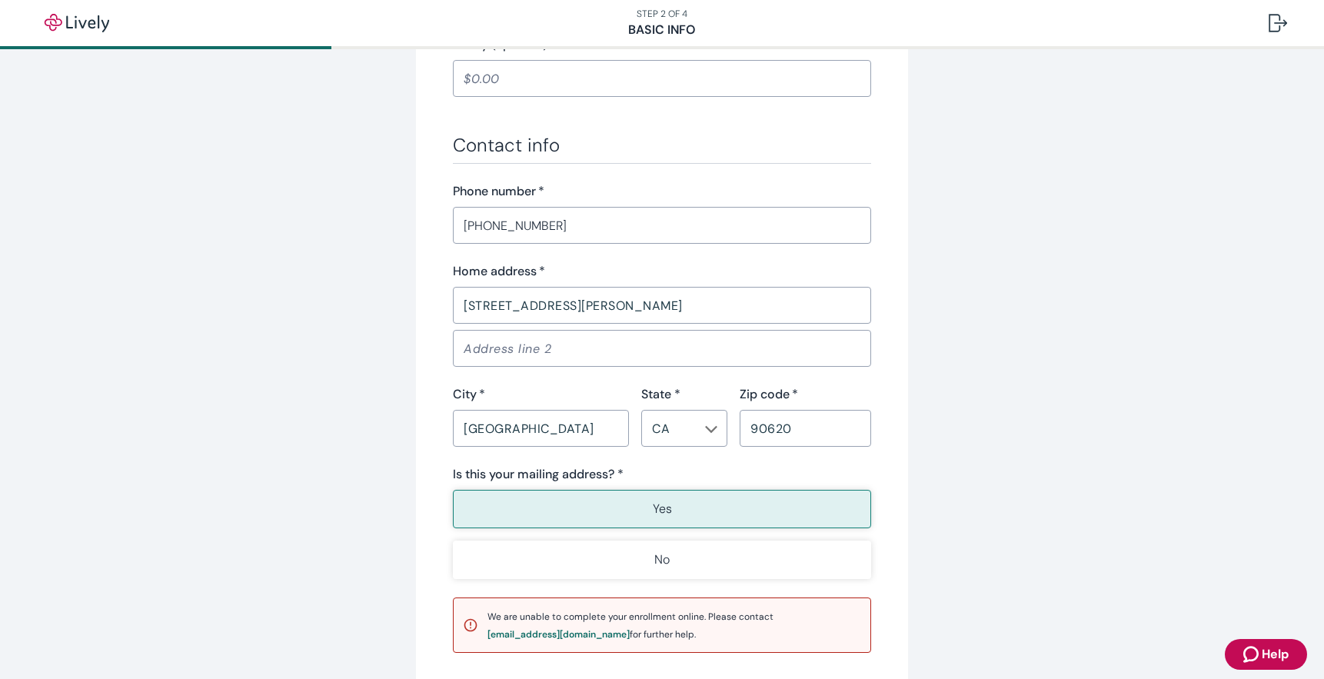
scroll to position [846, 0]
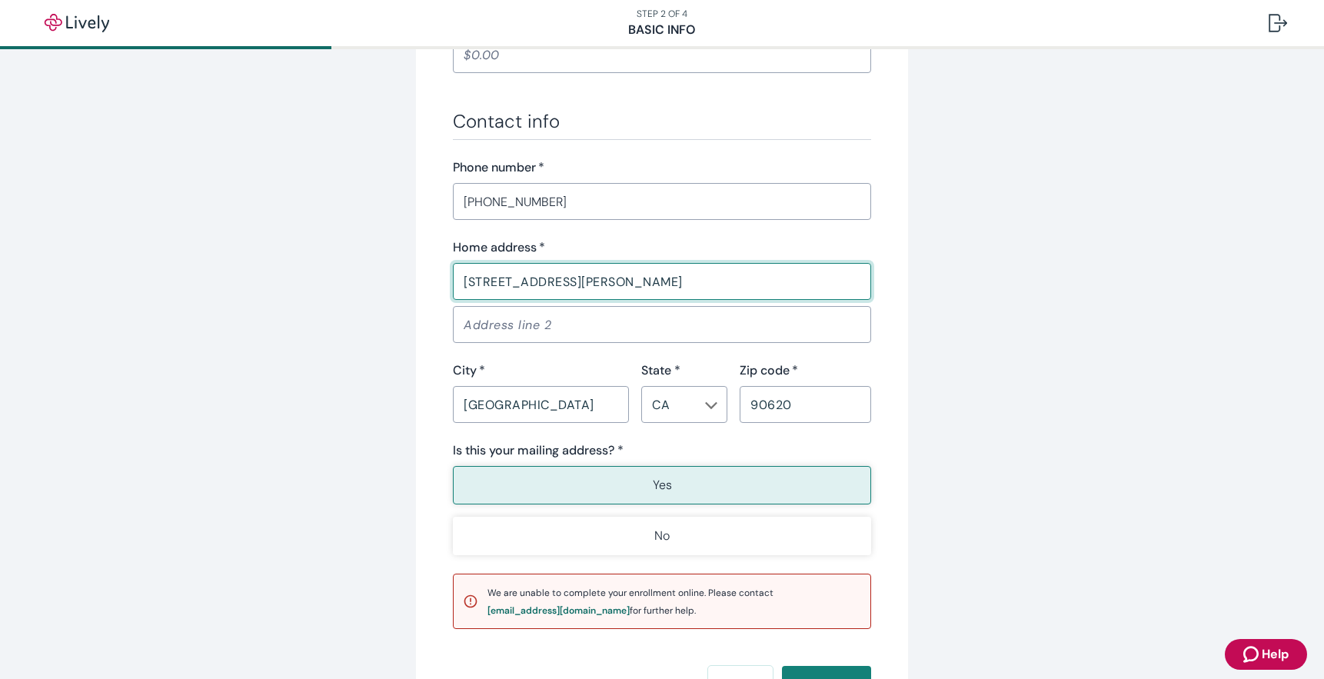
drag, startPoint x: 681, startPoint y: 278, endPoint x: 258, endPoint y: 269, distance: 422.3
click at [258, 269] on div "Tell us about yourself Personal info First name   * John ​ Middle name (optiona…" at bounding box center [662, 11] width 1324 height 1616
type input "9241 Walker St"
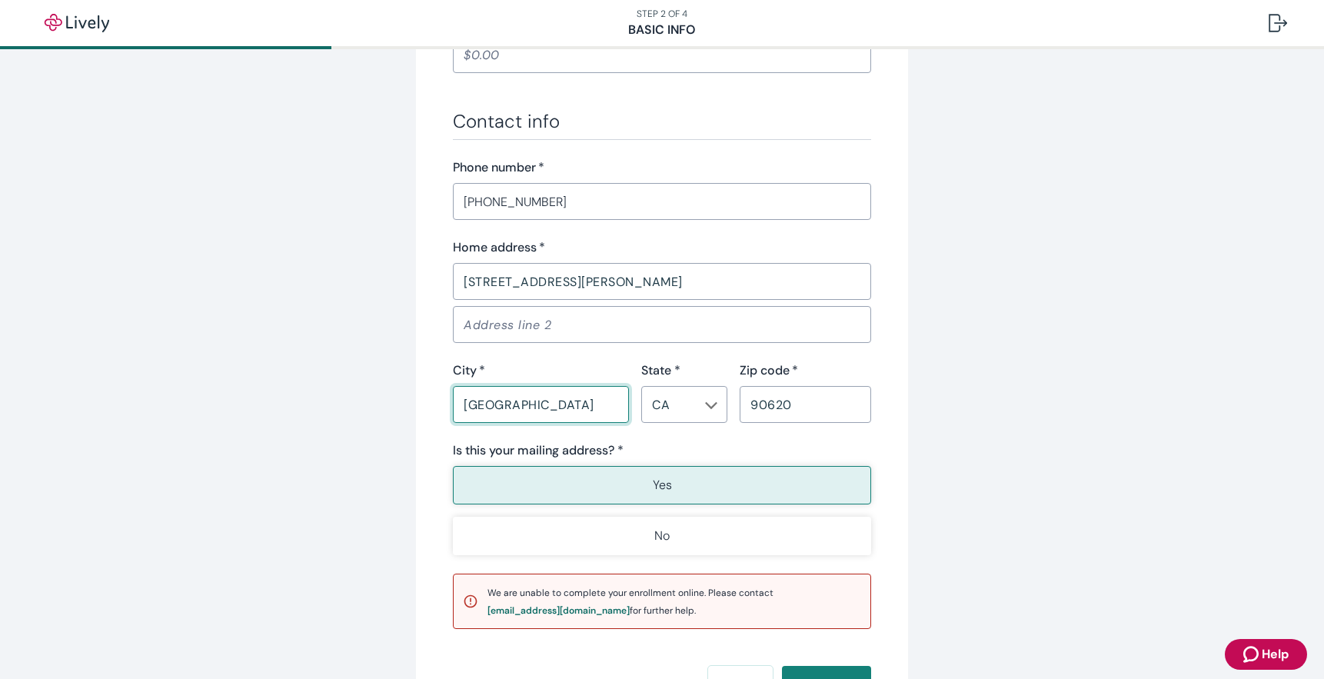
drag, startPoint x: 577, startPoint y: 411, endPoint x: 355, endPoint y: 389, distance: 223.3
type input "Cypress"
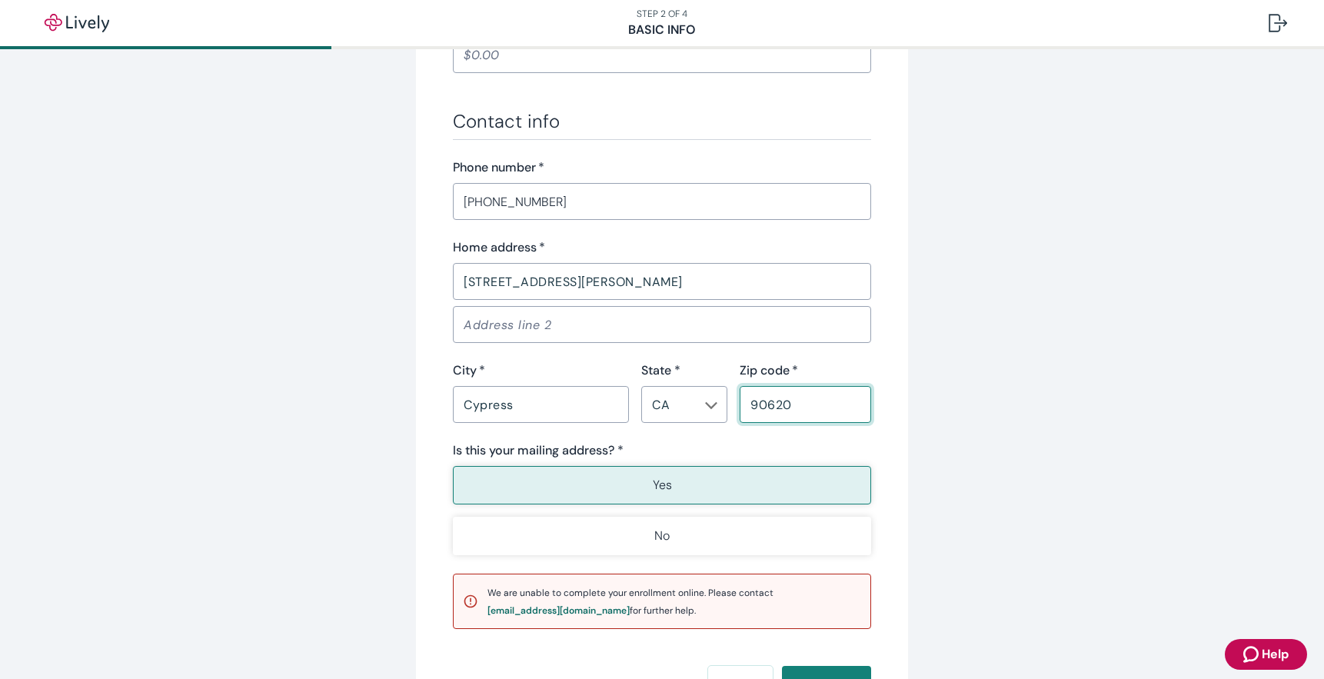
click at [834, 411] on input "90620" at bounding box center [806, 404] width 132 height 31
type input "90630"
click at [724, 478] on button "Yes" at bounding box center [662, 485] width 418 height 38
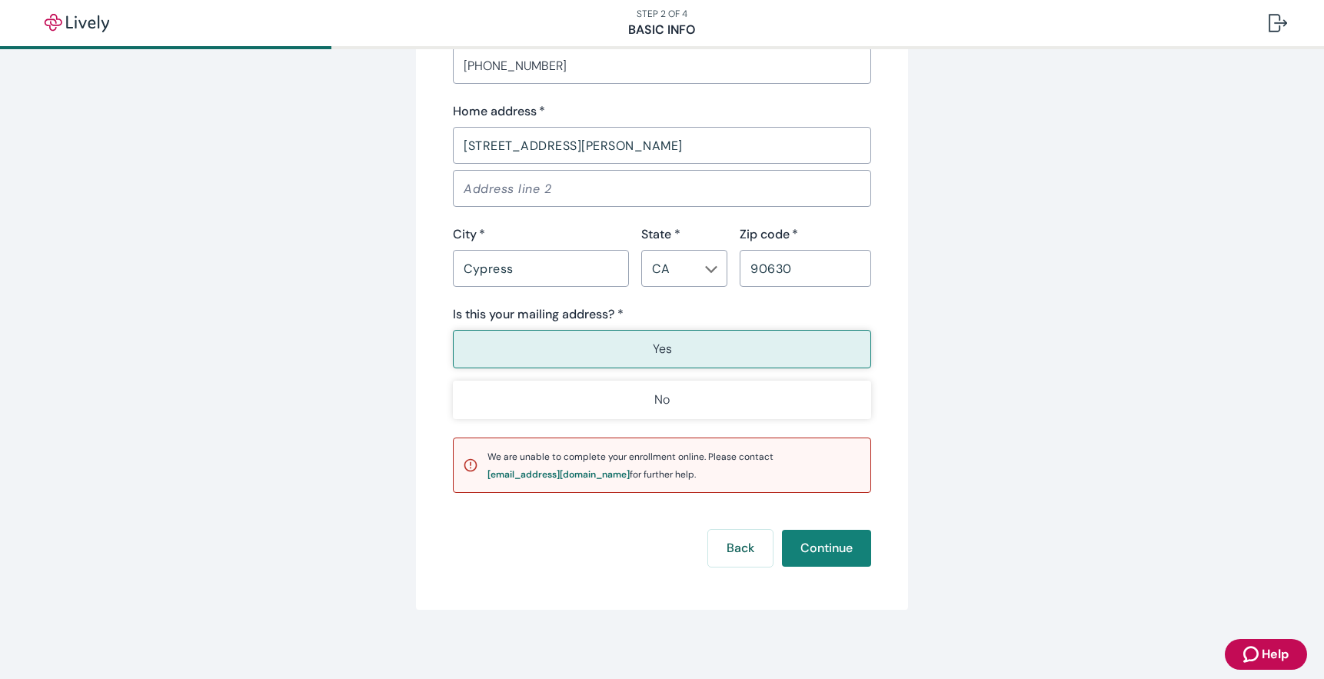
scroll to position [987, 0]
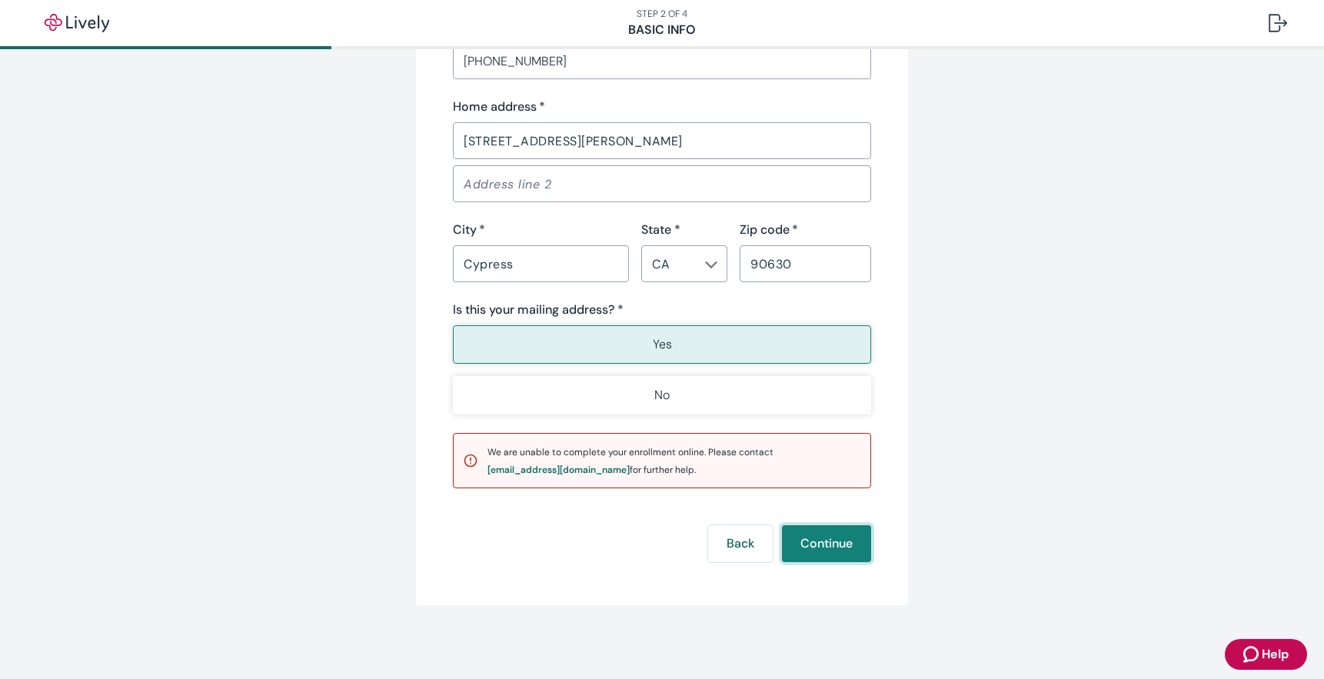
click at [826, 548] on button "Continue" at bounding box center [826, 543] width 89 height 37
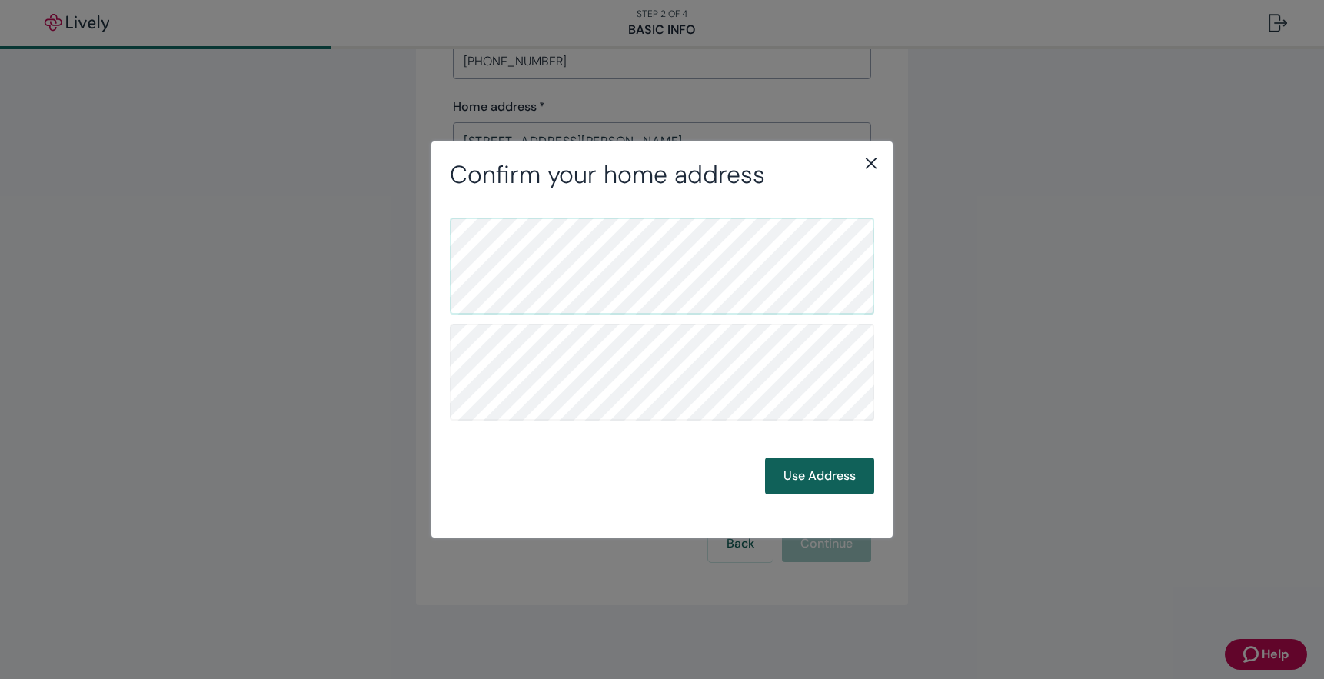
click at [820, 477] on button "Use Address" at bounding box center [819, 476] width 109 height 37
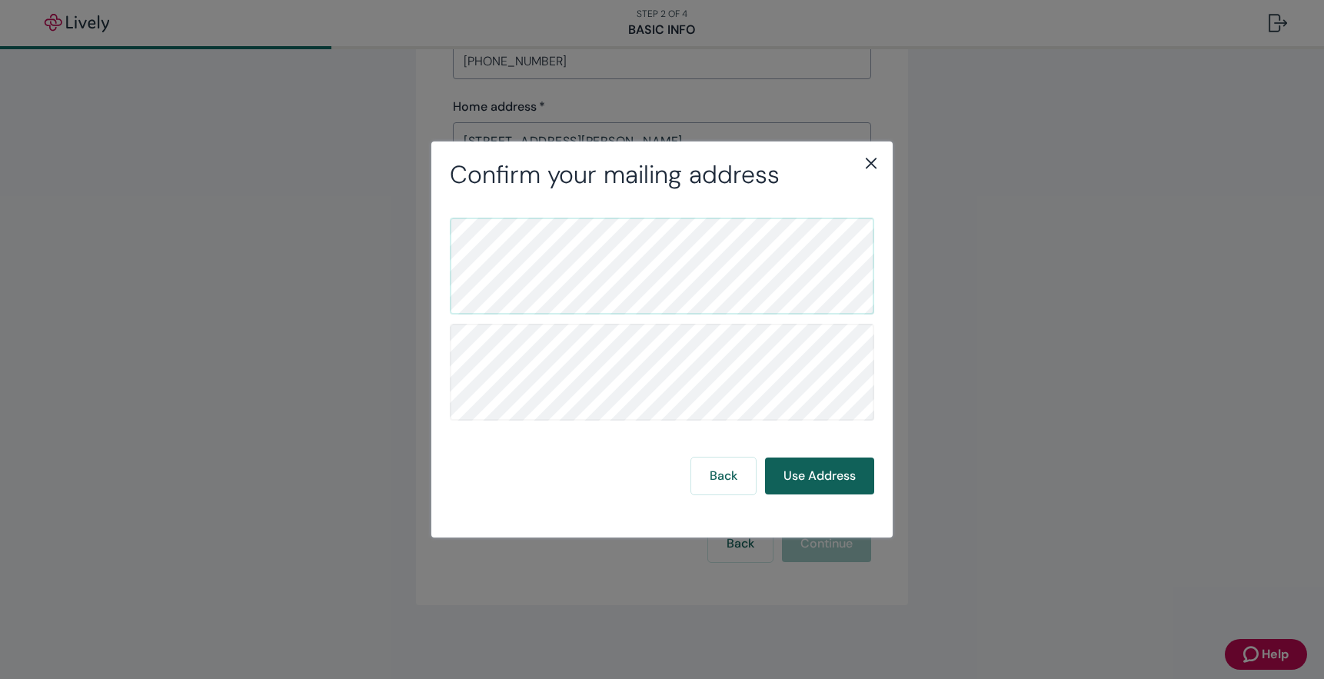
click at [820, 477] on button "Use Address" at bounding box center [819, 476] width 109 height 37
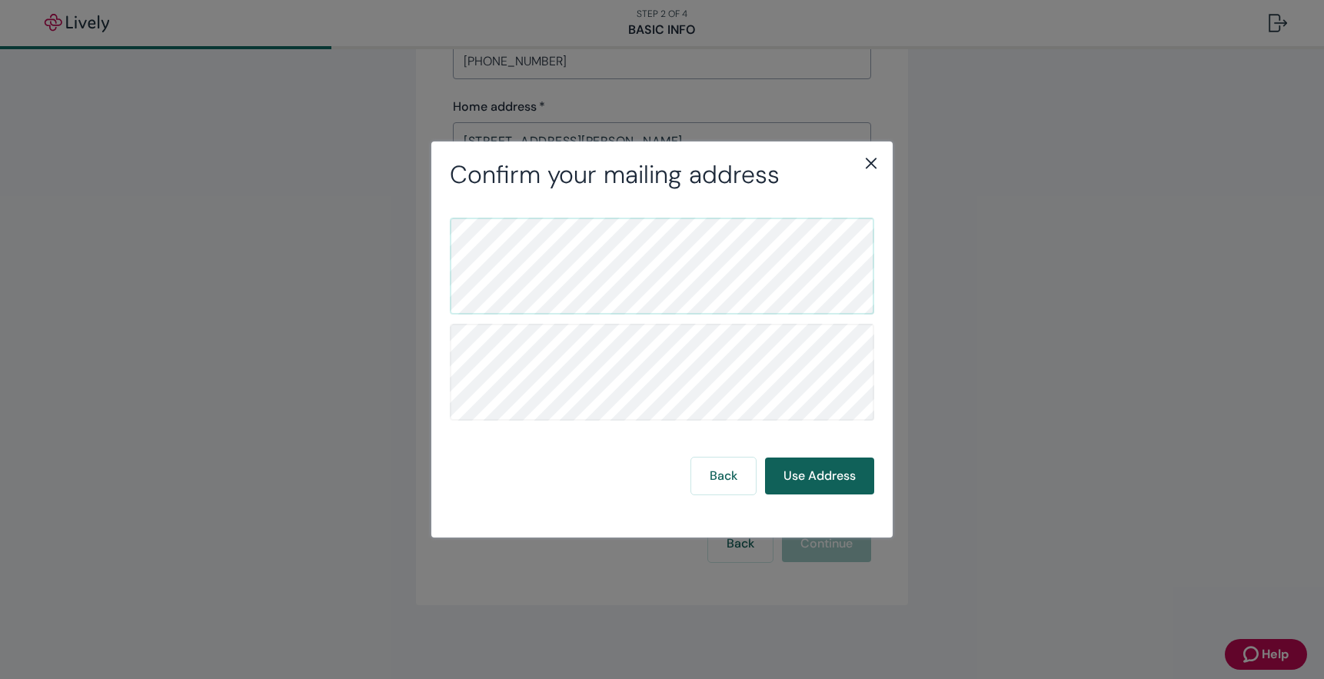
click at [820, 477] on button "Use Address" at bounding box center [819, 476] width 109 height 37
click at [872, 166] on icon "close" at bounding box center [871, 163] width 18 height 18
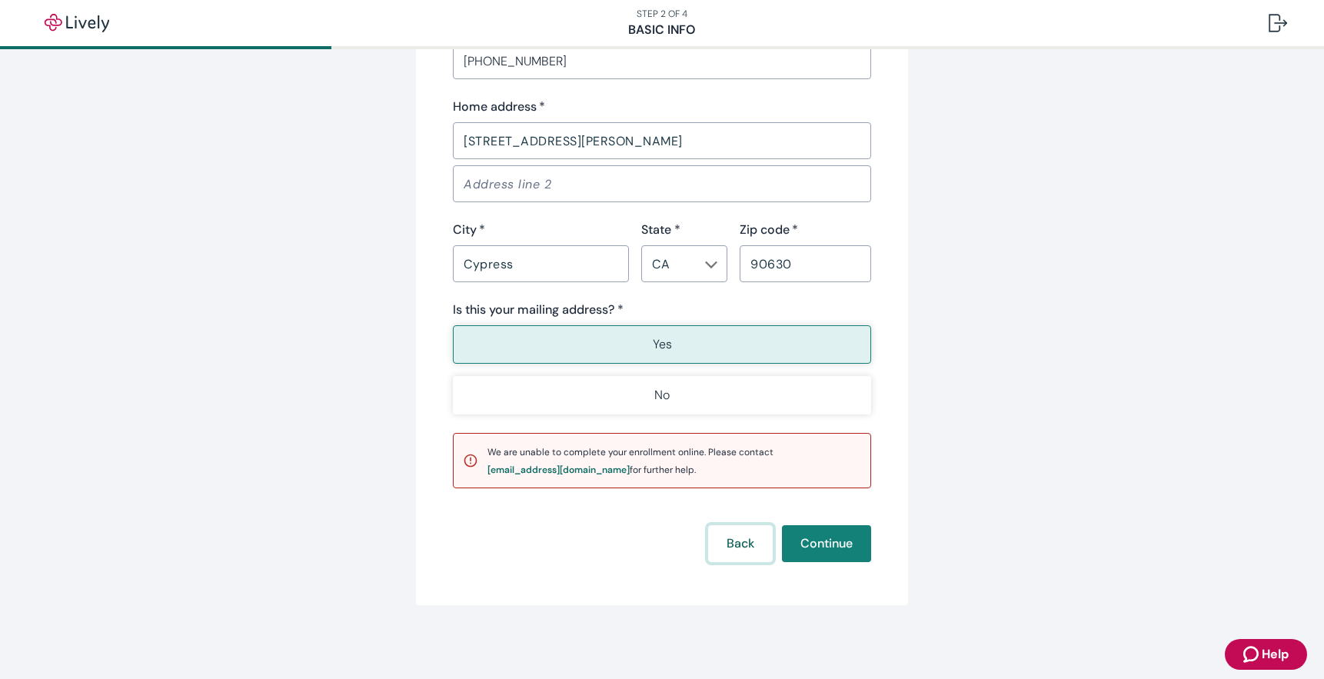
click at [723, 544] on button "Back" at bounding box center [740, 543] width 65 height 37
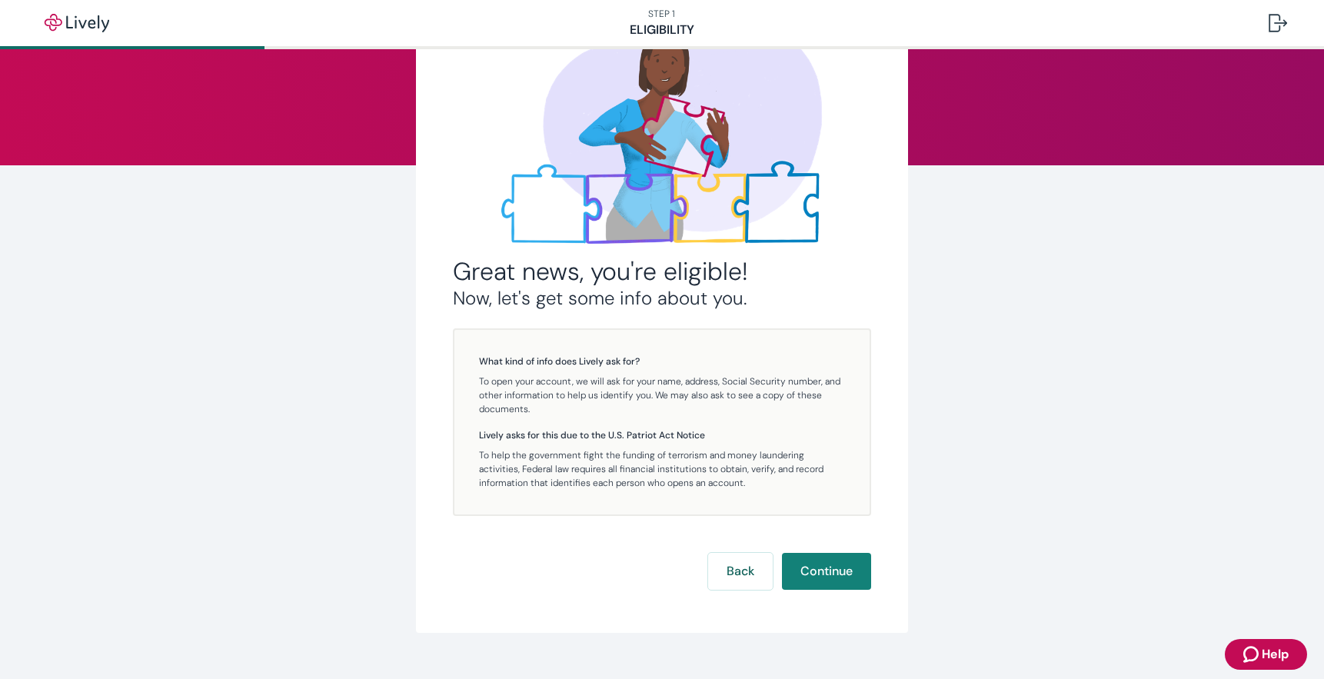
scroll to position [142, 0]
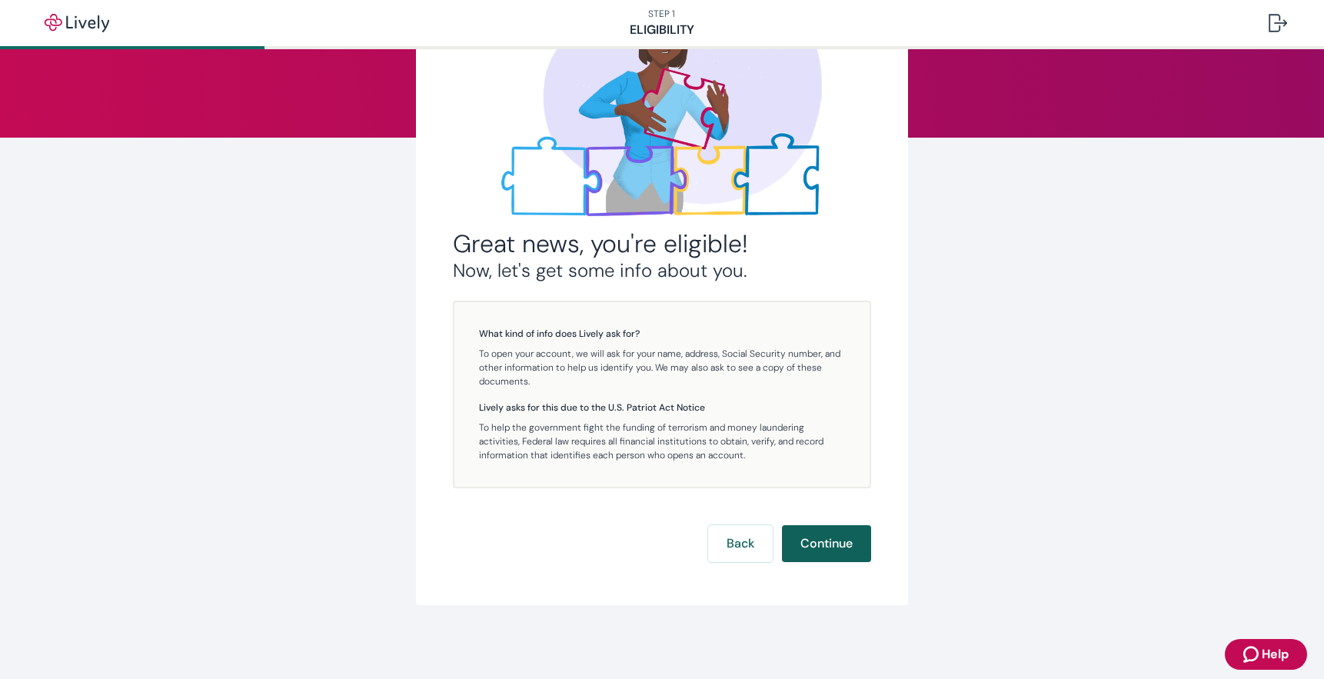
click at [814, 543] on button "Continue" at bounding box center [826, 543] width 89 height 37
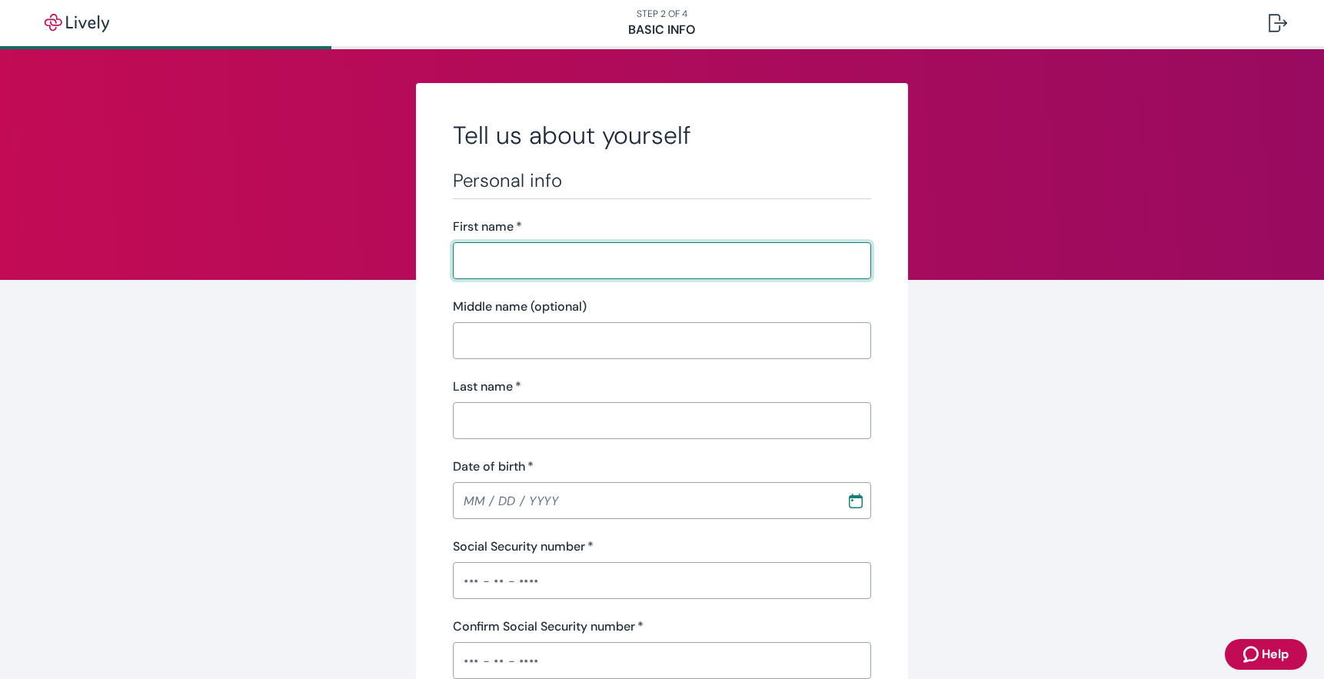
click at [534, 263] on input "First name   *" at bounding box center [662, 260] width 418 height 31
type input "John"
type input "J"
type input "Yoo"
type input "(714) 213-2935"
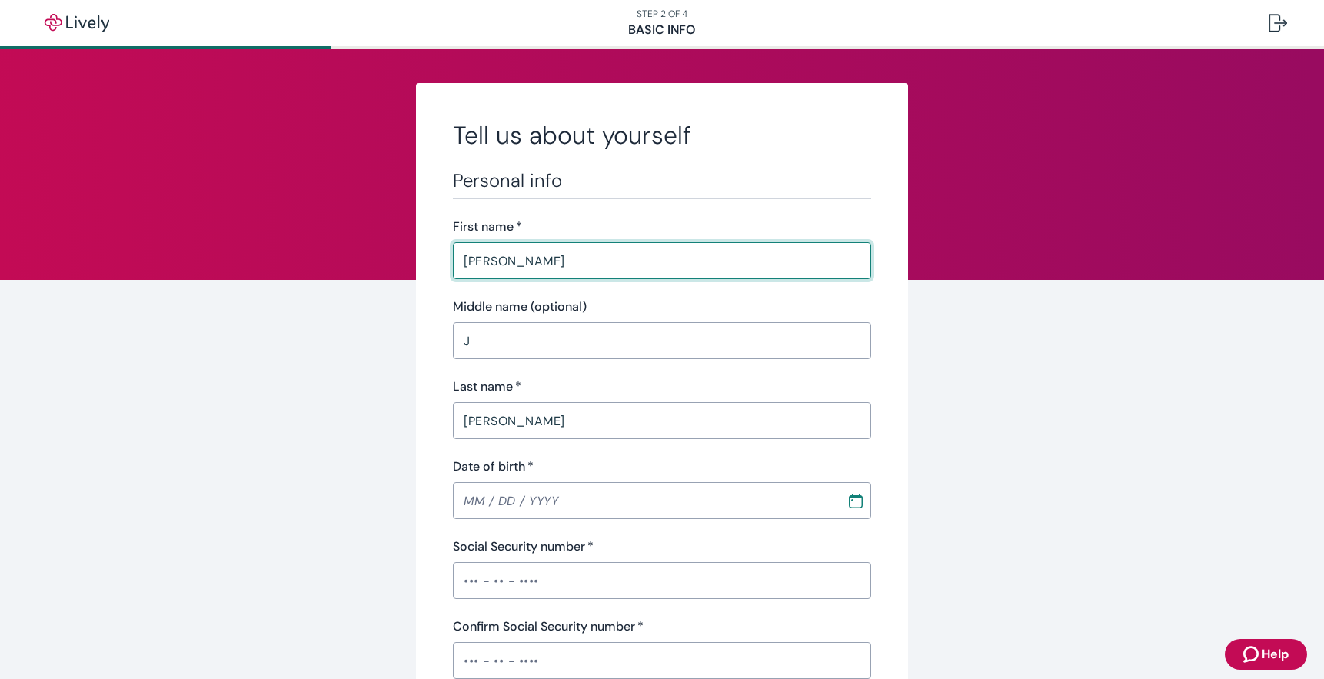
type input "6938 Berry Ave"
type input "Buena Park"
type input "CA"
type input "90620"
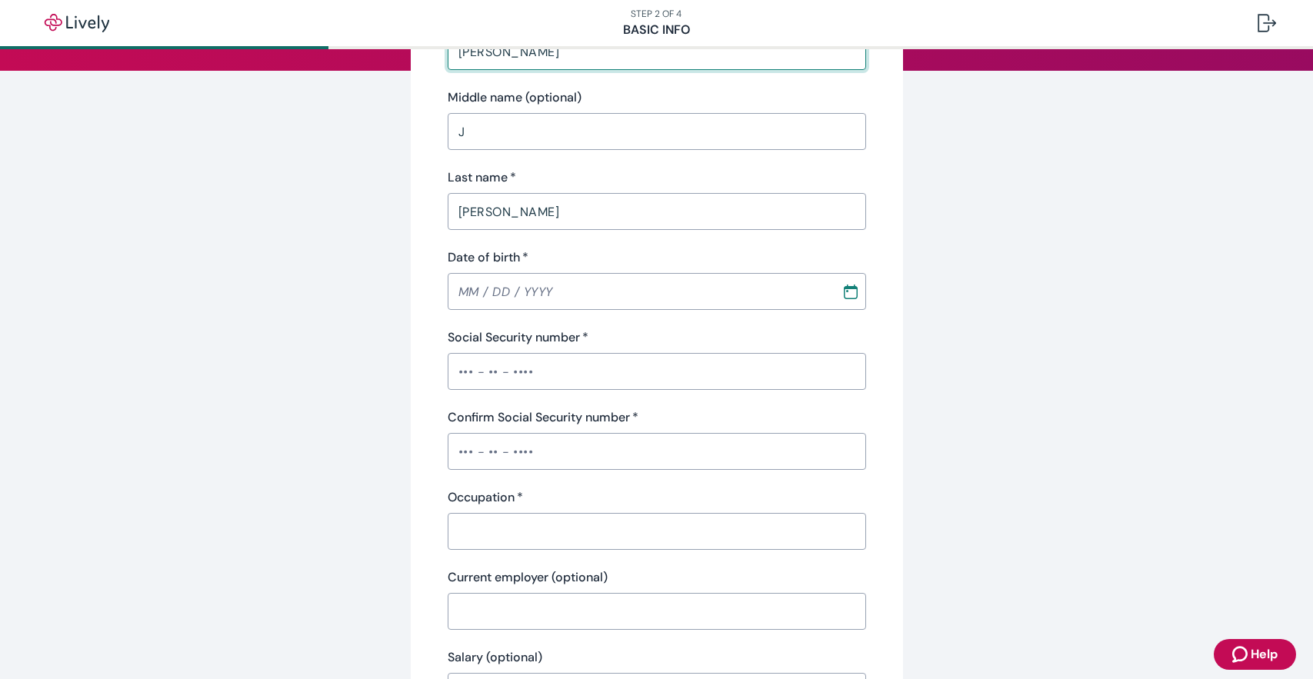
scroll to position [231, 0]
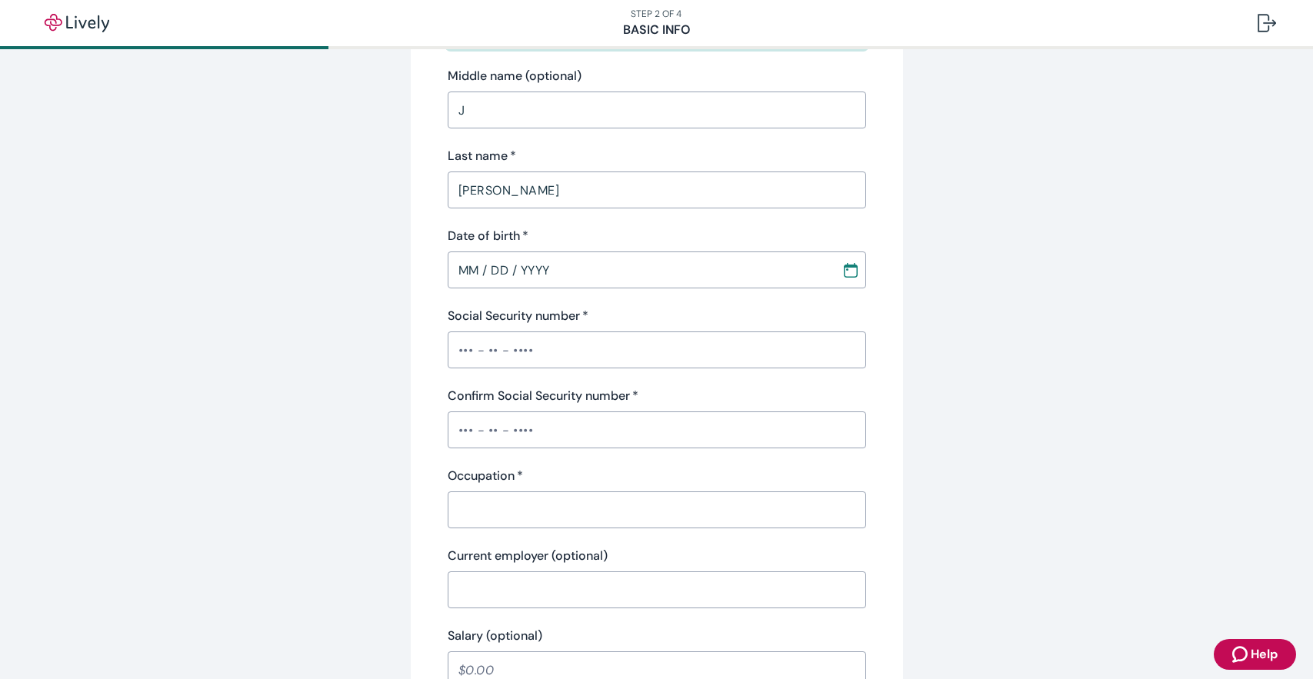
click at [458, 276] on input "MM / DD / YYYY" at bounding box center [639, 270] width 383 height 31
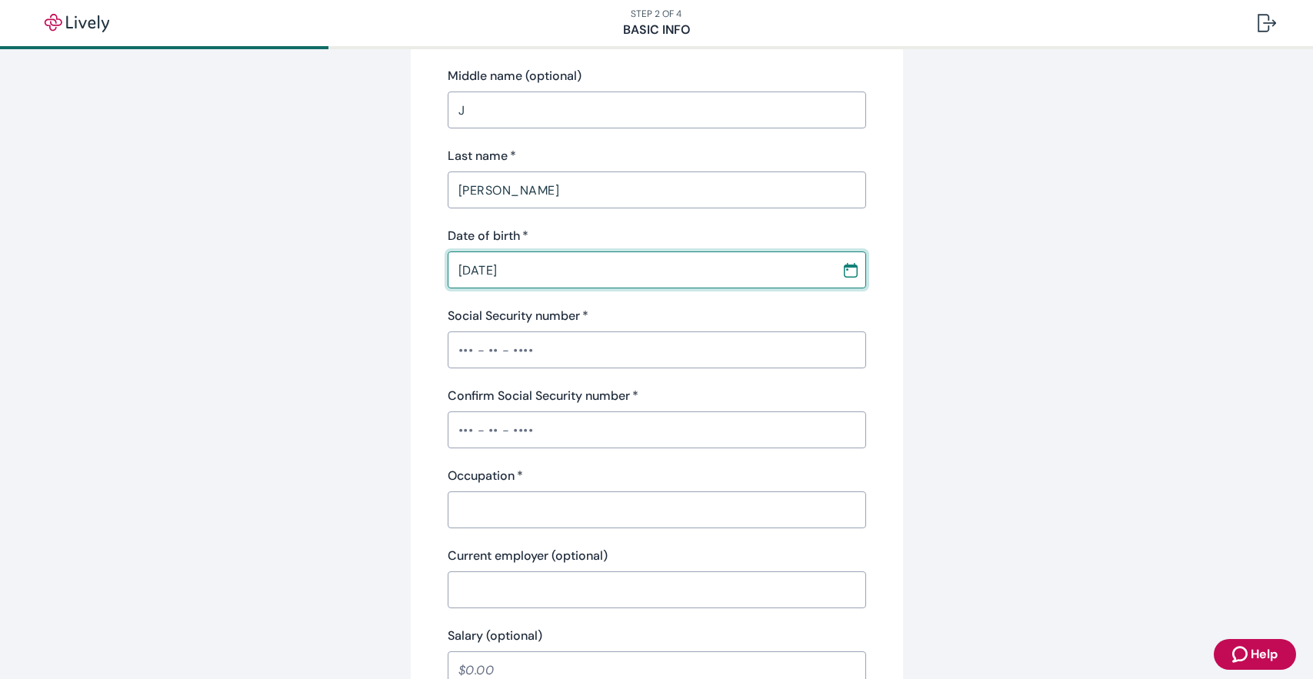
type input "10 / 21 / 1962"
click at [461, 355] on input "Social Security number   *" at bounding box center [657, 350] width 418 height 31
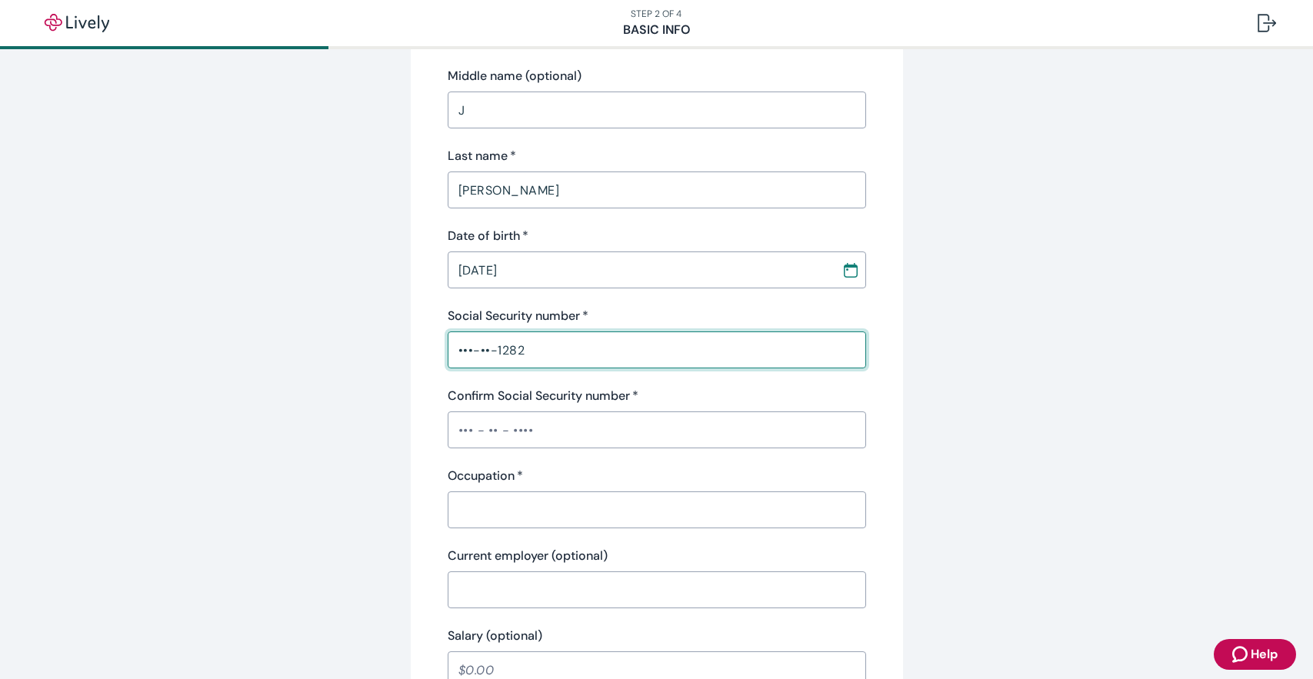
type input "•••-••-1282"
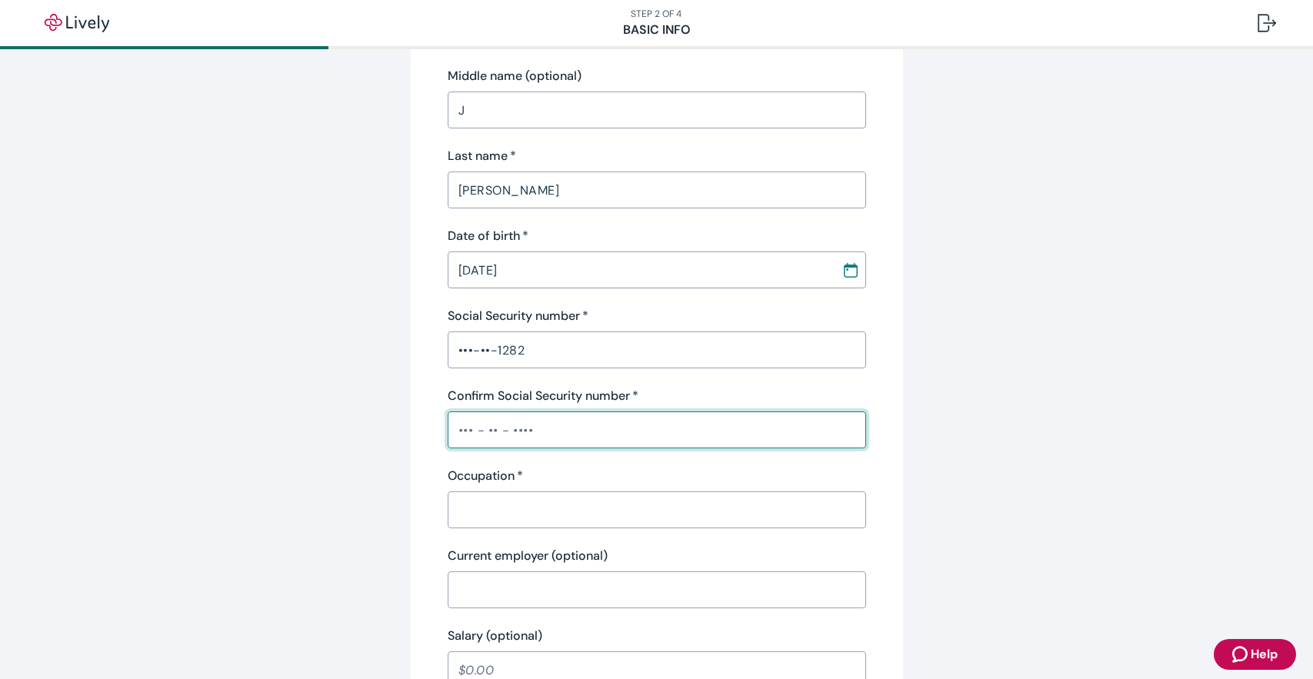
click at [463, 430] on input "Confirm Social Security number   *" at bounding box center [657, 430] width 418 height 31
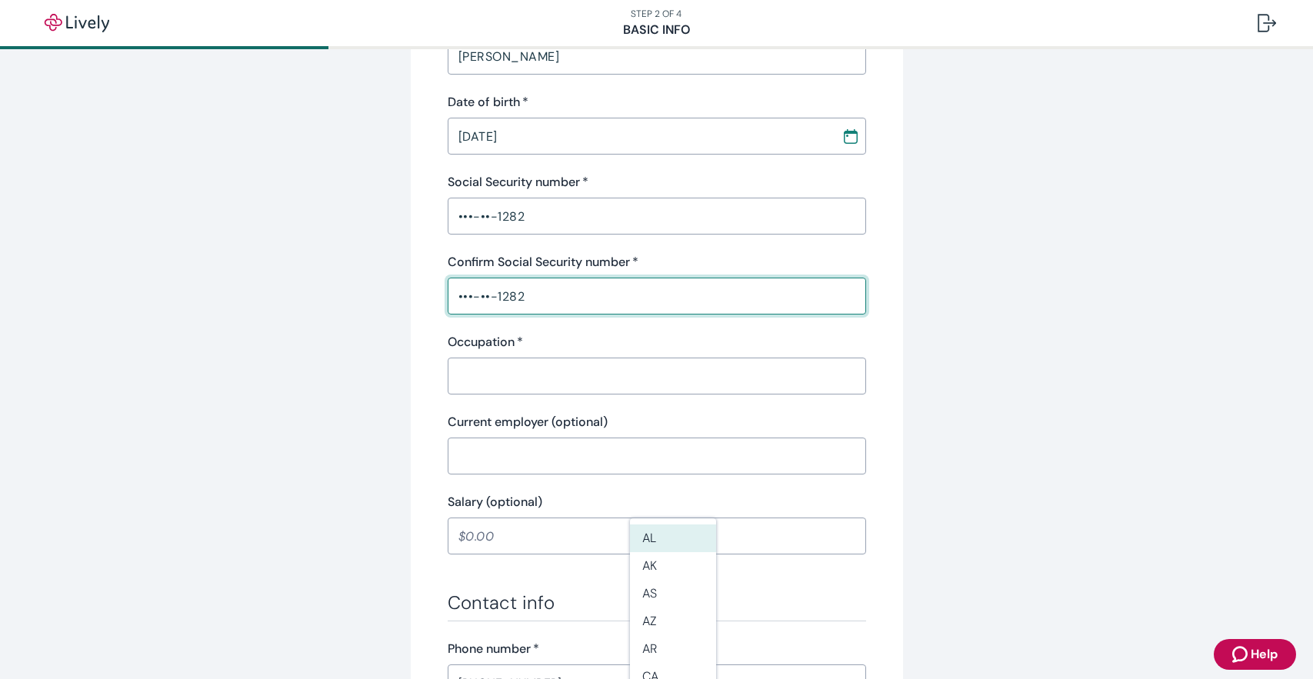
scroll to position [461, 0]
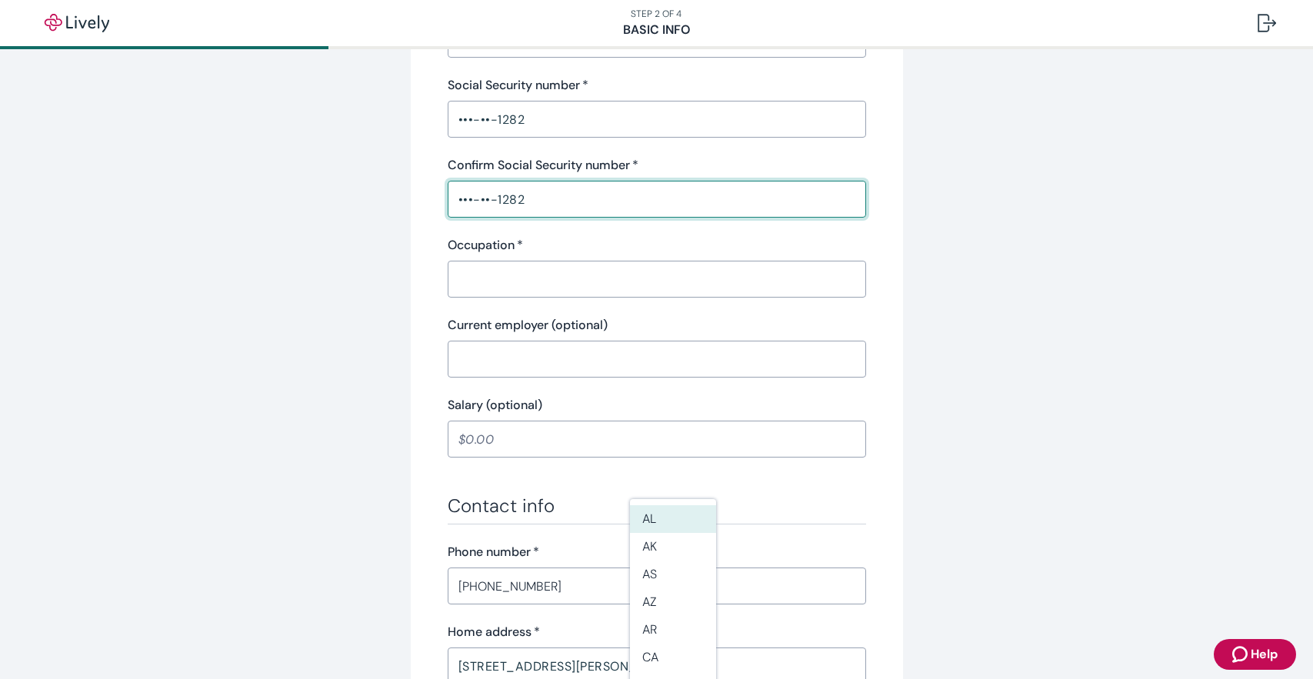
type input "•••-••-1282"
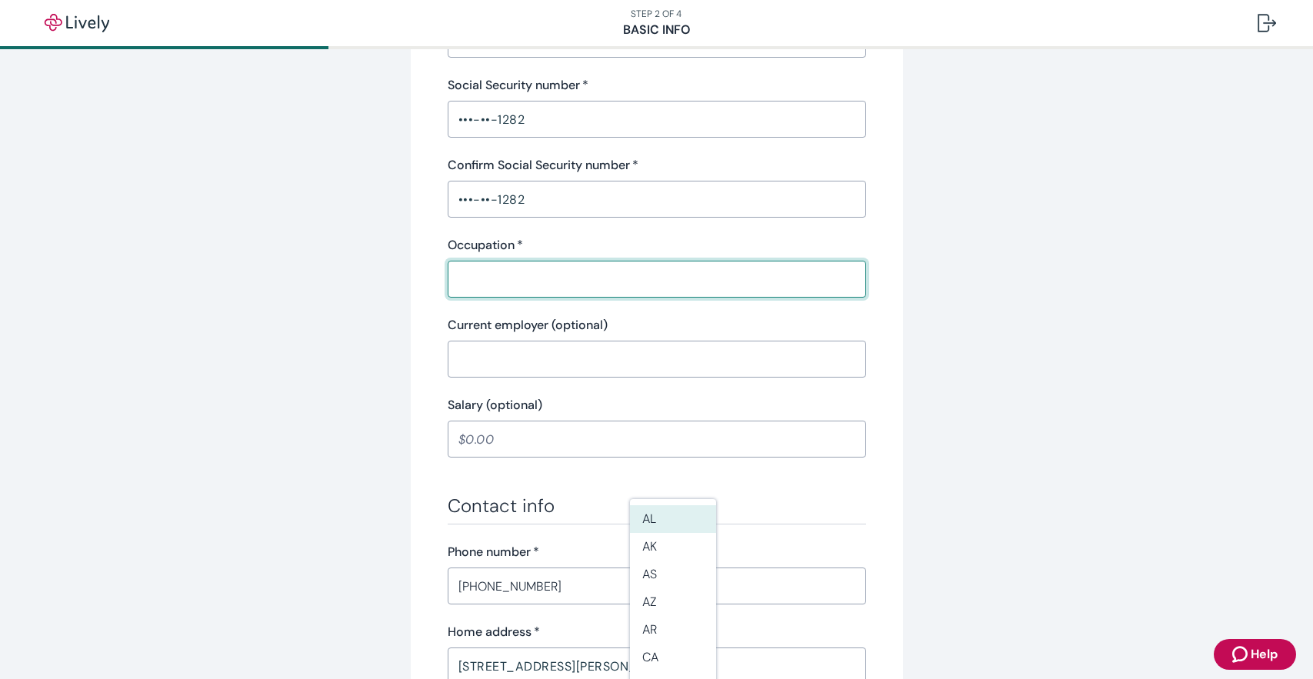
click at [501, 279] on input "Occupation   *" at bounding box center [657, 279] width 418 height 31
type input "Warehouse Manager"
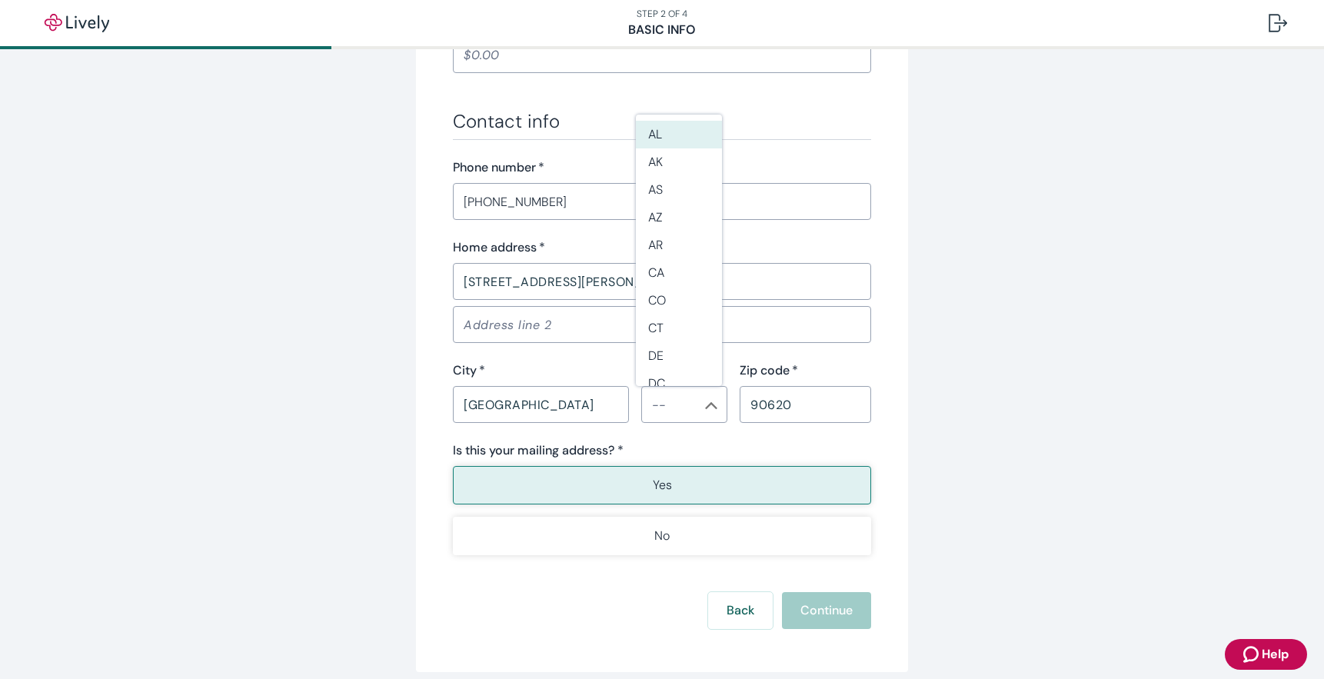
scroll to position [913, 0]
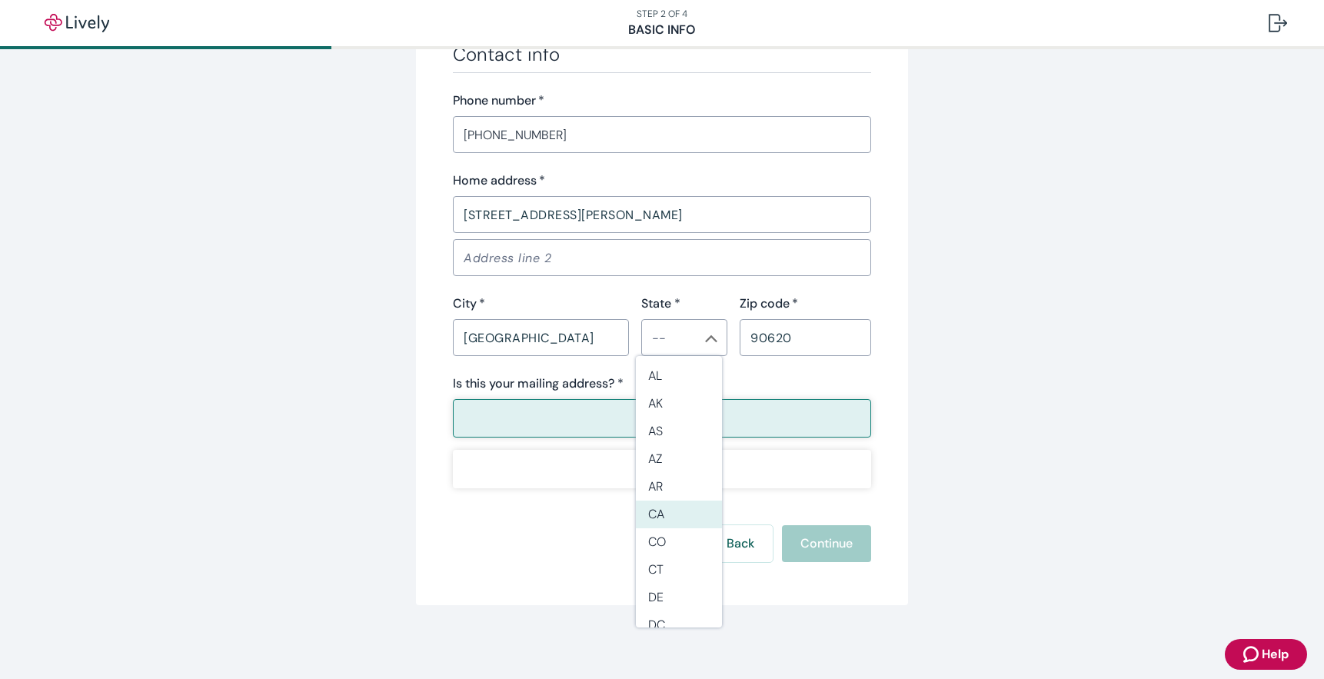
click at [673, 515] on li "CA" at bounding box center [679, 515] width 86 height 28
type input "CA"
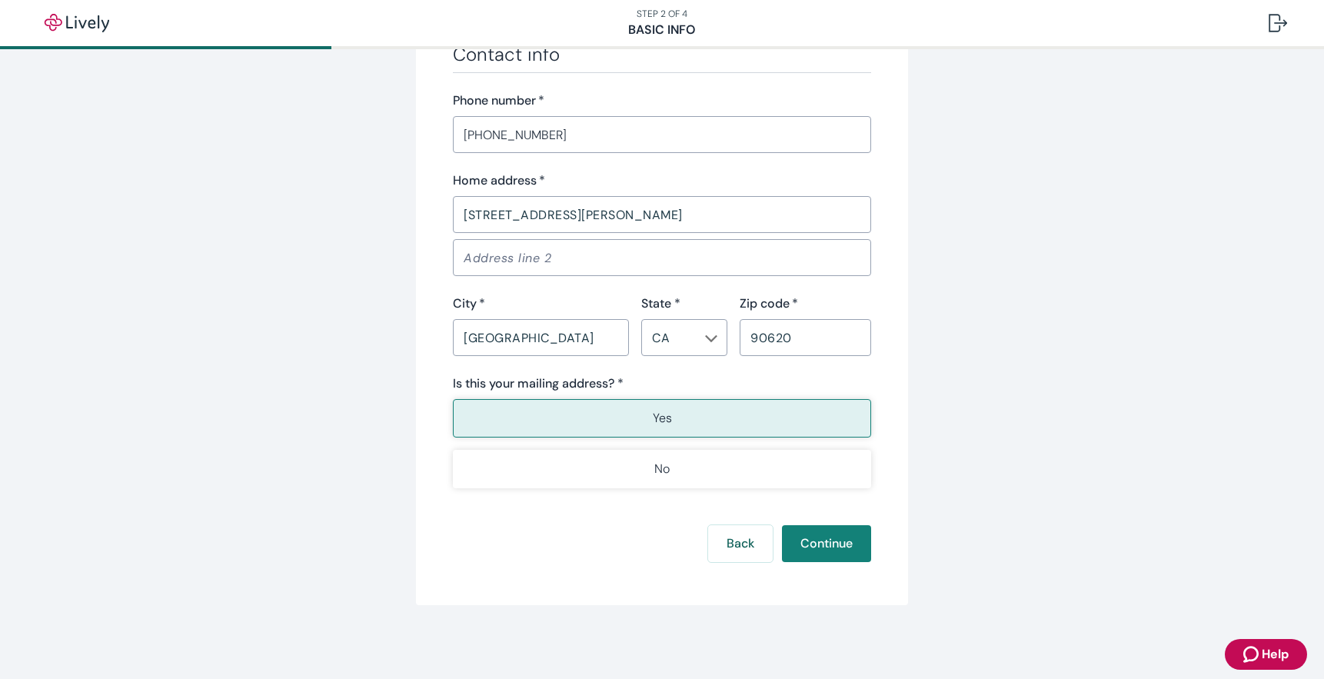
click at [674, 418] on button "Yes" at bounding box center [662, 418] width 418 height 38
click at [829, 544] on button "Continue" at bounding box center [826, 543] width 89 height 37
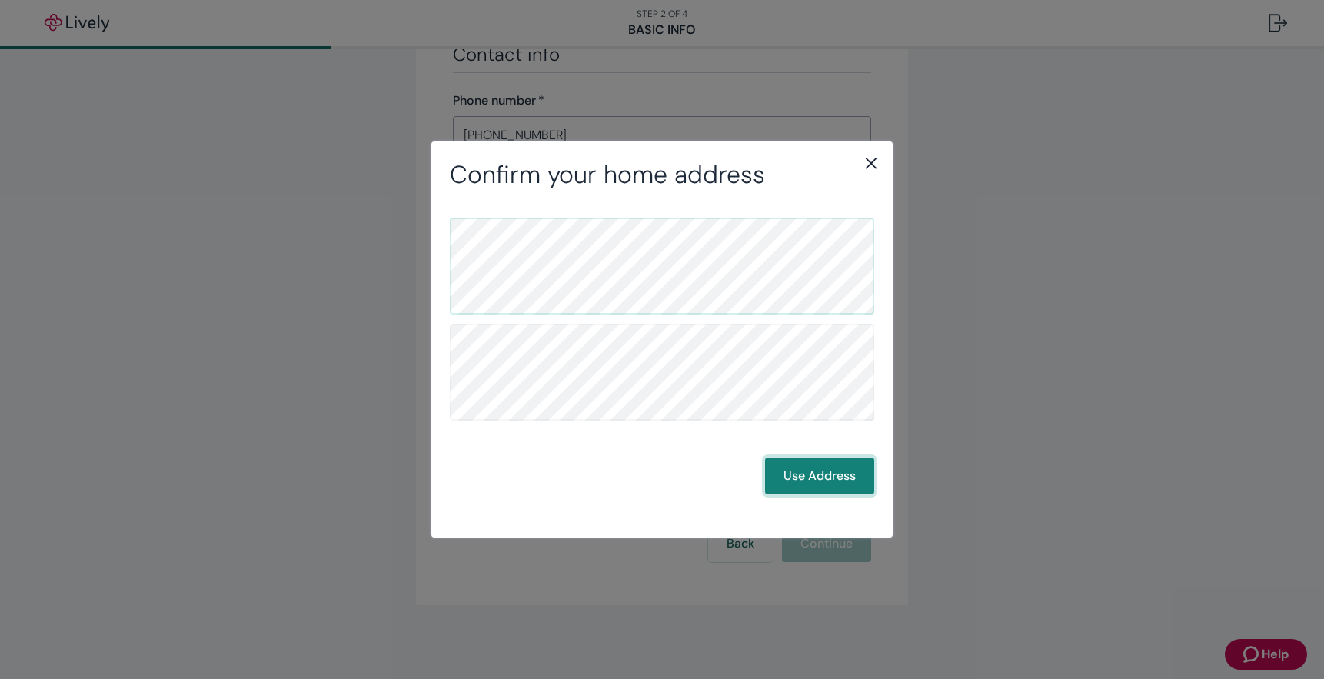
click at [818, 480] on button "Use Address" at bounding box center [819, 476] width 109 height 37
click at [830, 480] on button "Use Address" at bounding box center [819, 476] width 109 height 37
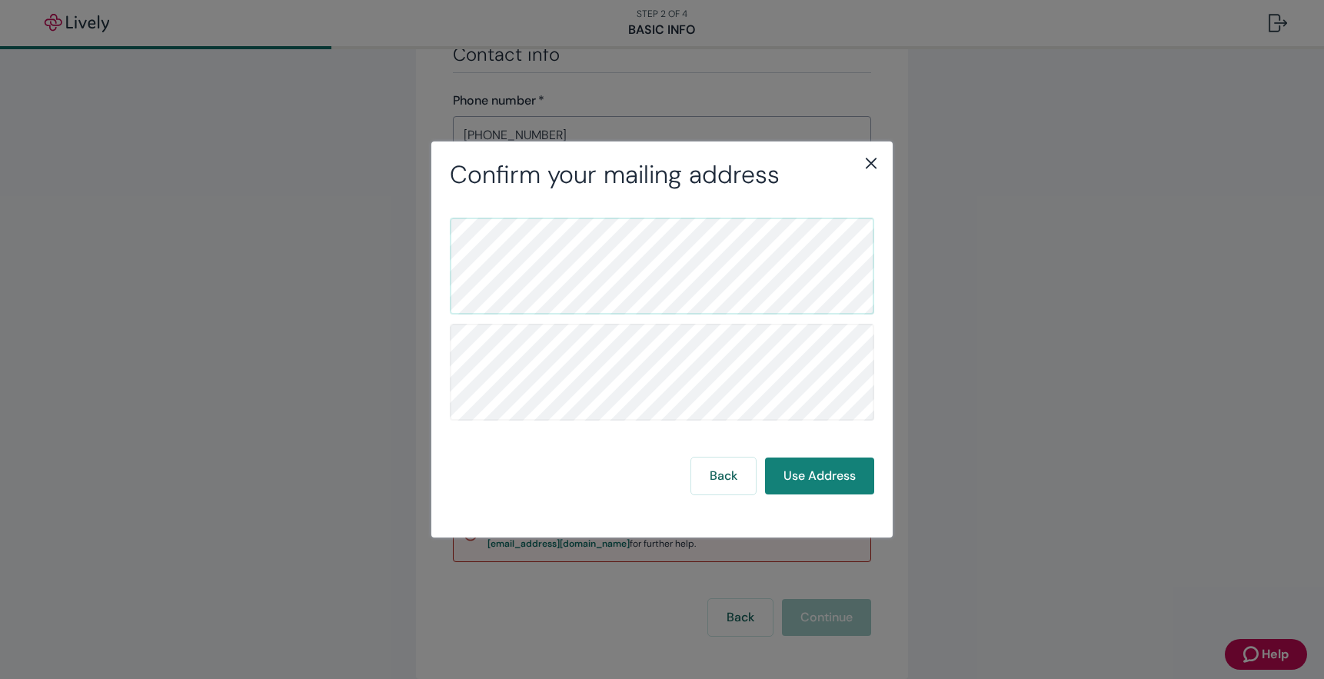
click at [870, 164] on icon "close" at bounding box center [871, 163] width 18 height 18
